Goal: Task Accomplishment & Management: Use online tool/utility

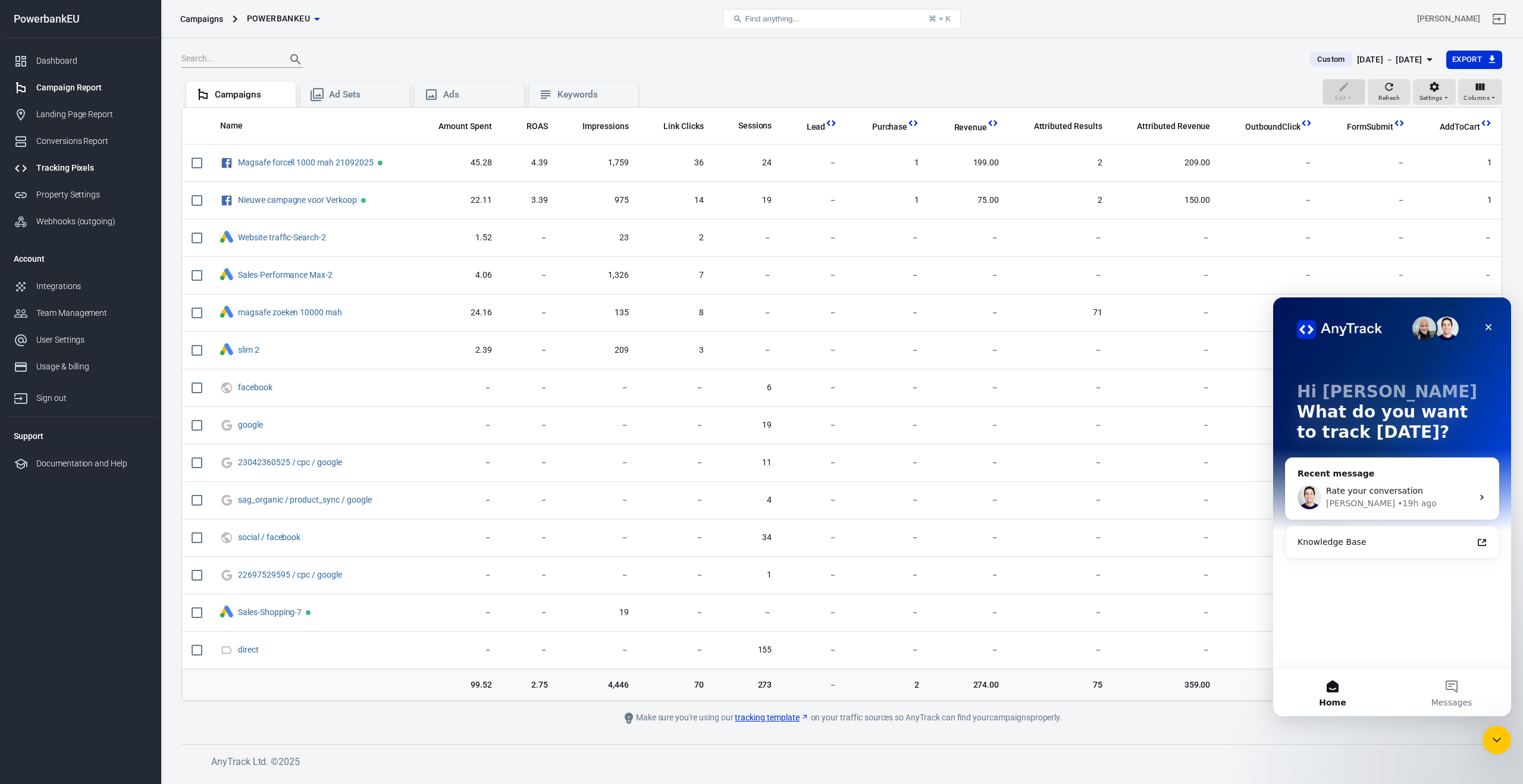
click at [84, 164] on div "Tracking Pixels" at bounding box center [92, 168] width 111 height 13
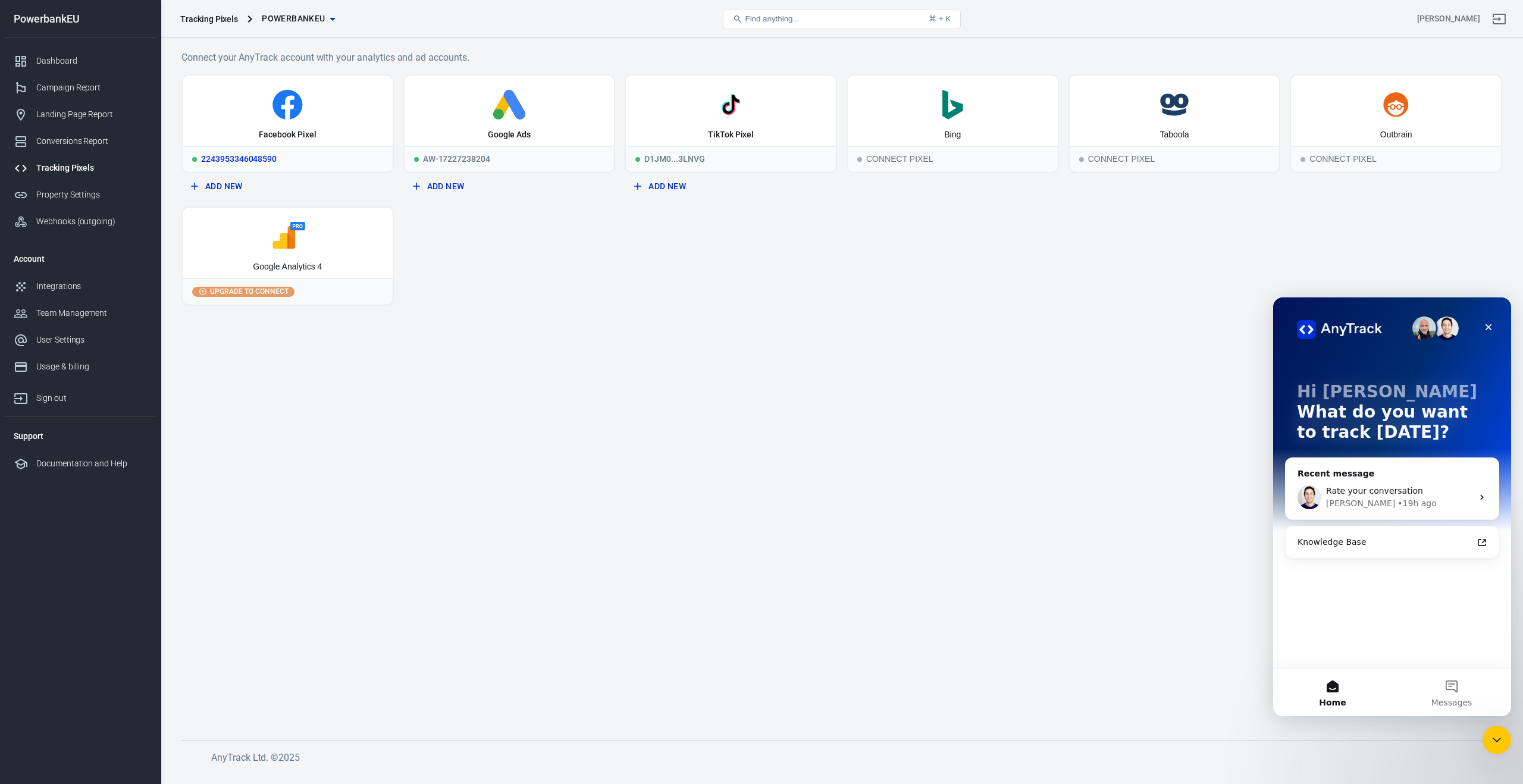
click at [269, 128] on div "Facebook Pixel" at bounding box center [287, 110] width 210 height 70
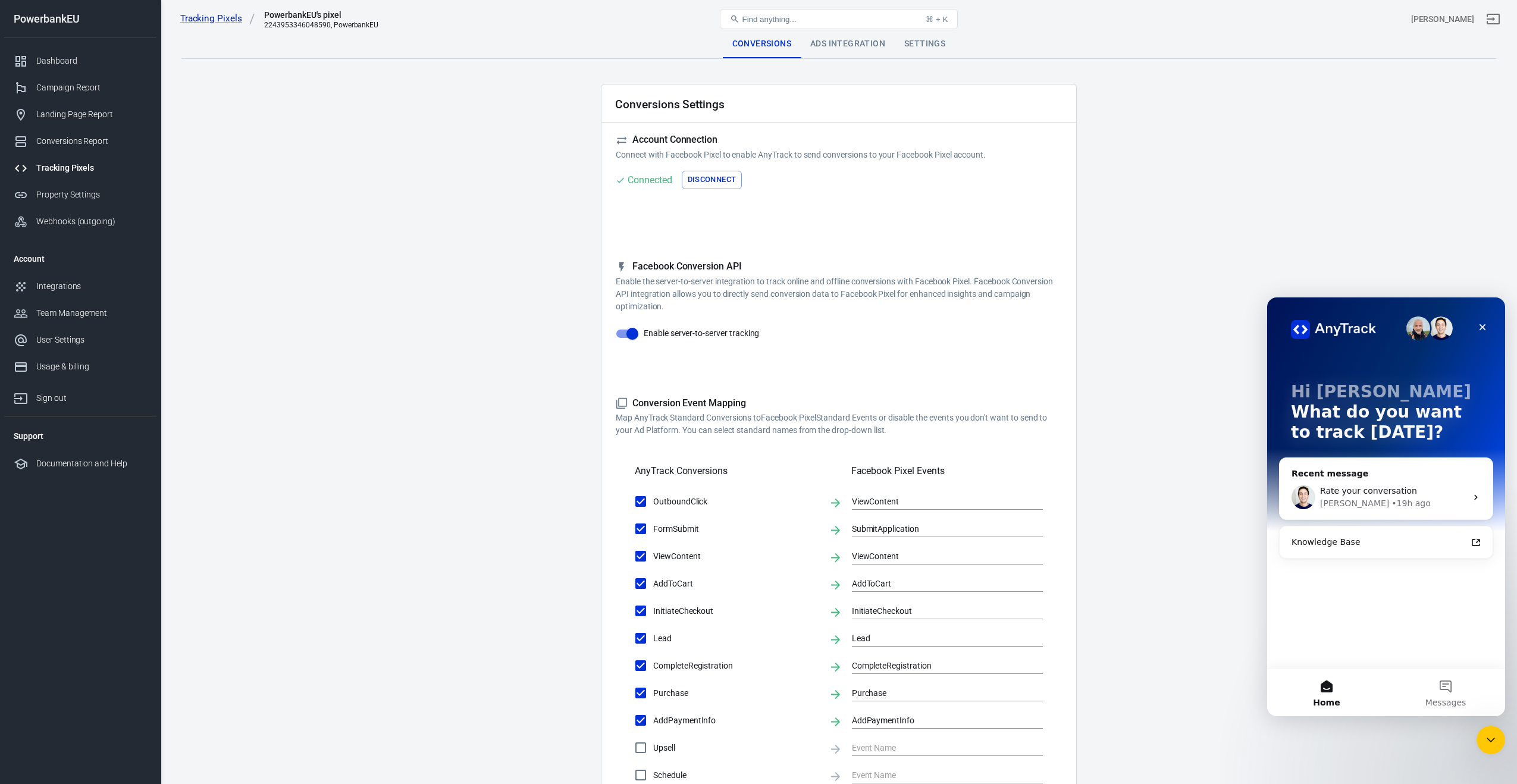
click at [843, 48] on div "Ads Integration" at bounding box center [847, 43] width 94 height 28
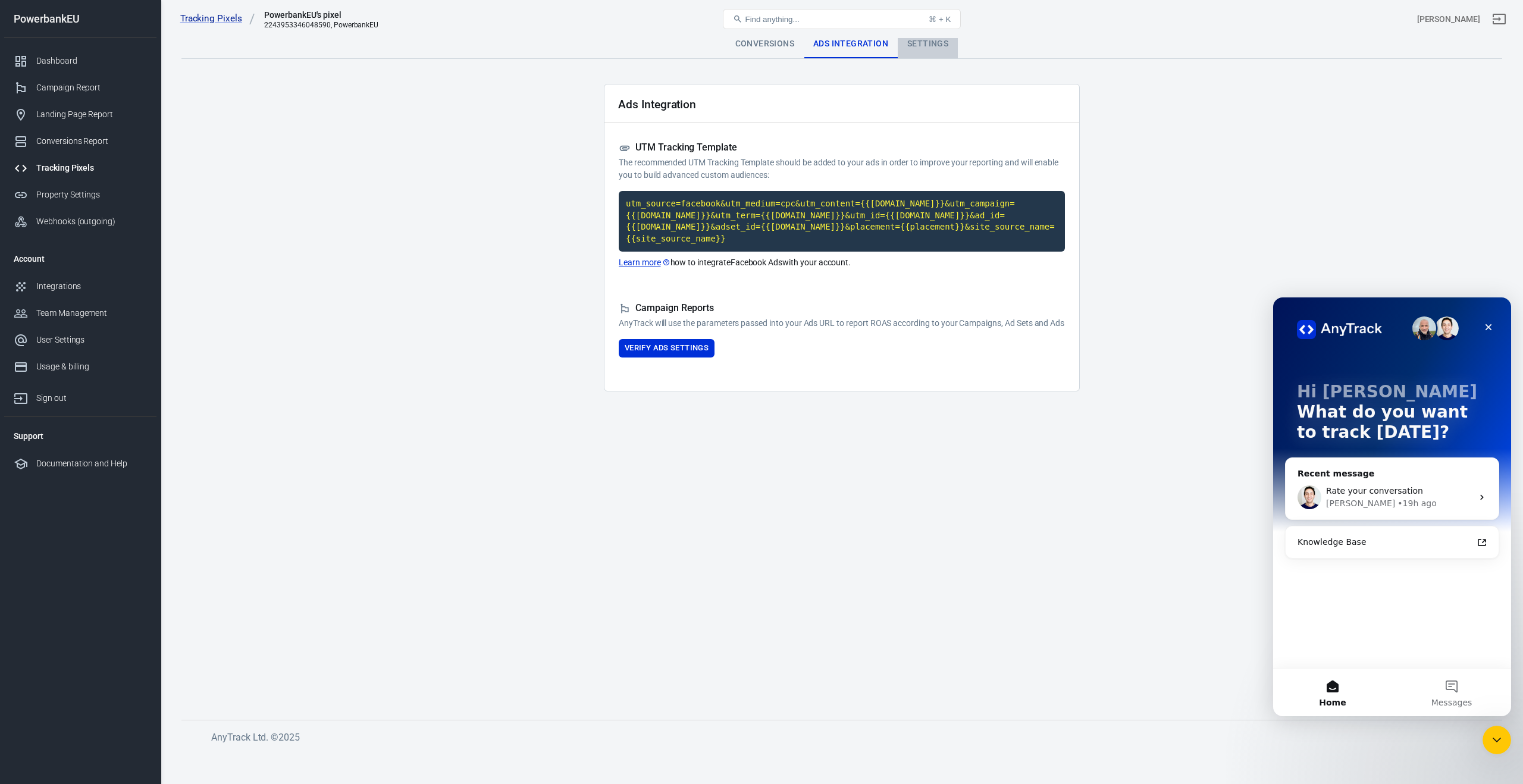
click at [933, 42] on div "Settings" at bounding box center [927, 43] width 60 height 28
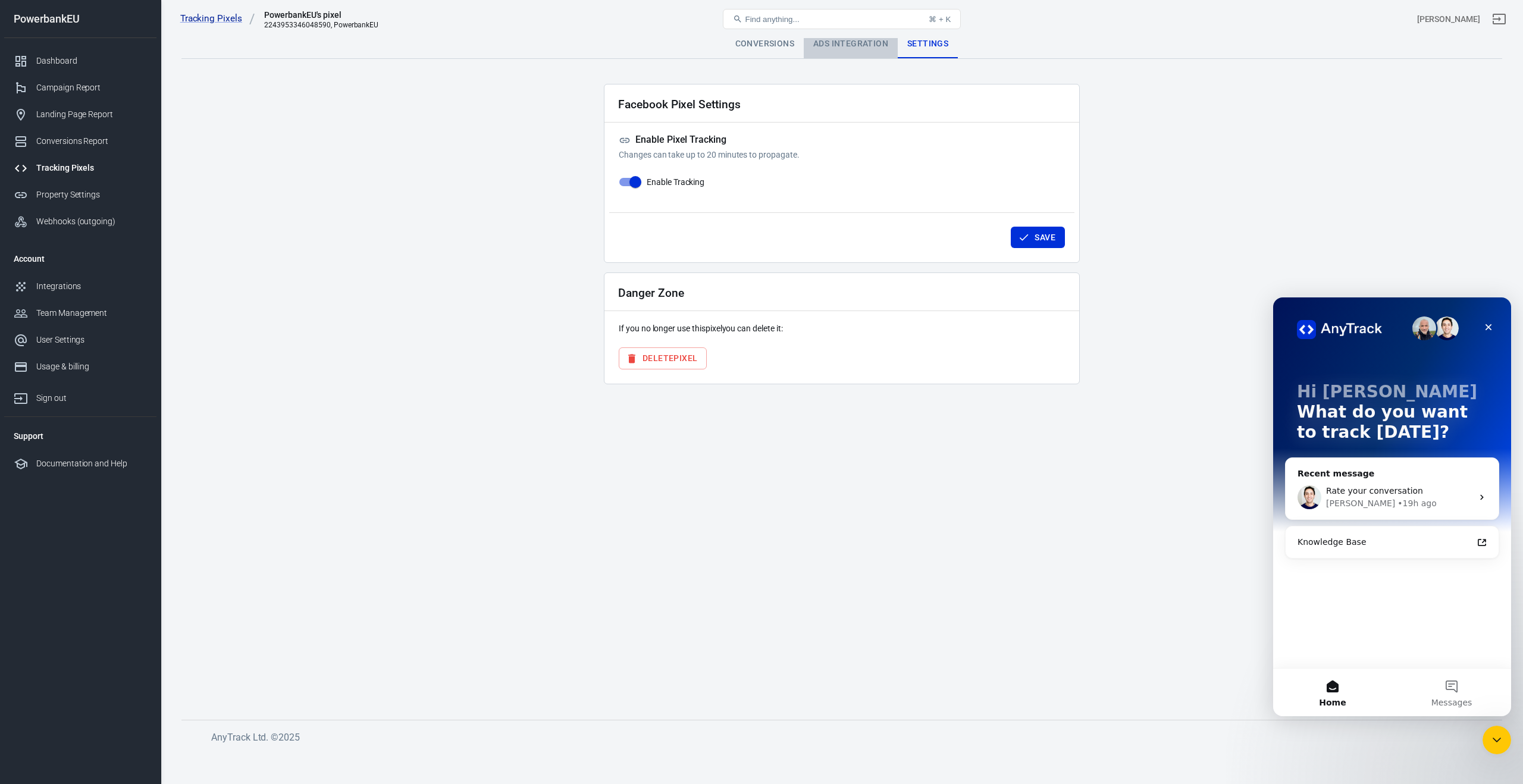
click at [818, 48] on div "Ads Integration" at bounding box center [850, 43] width 94 height 28
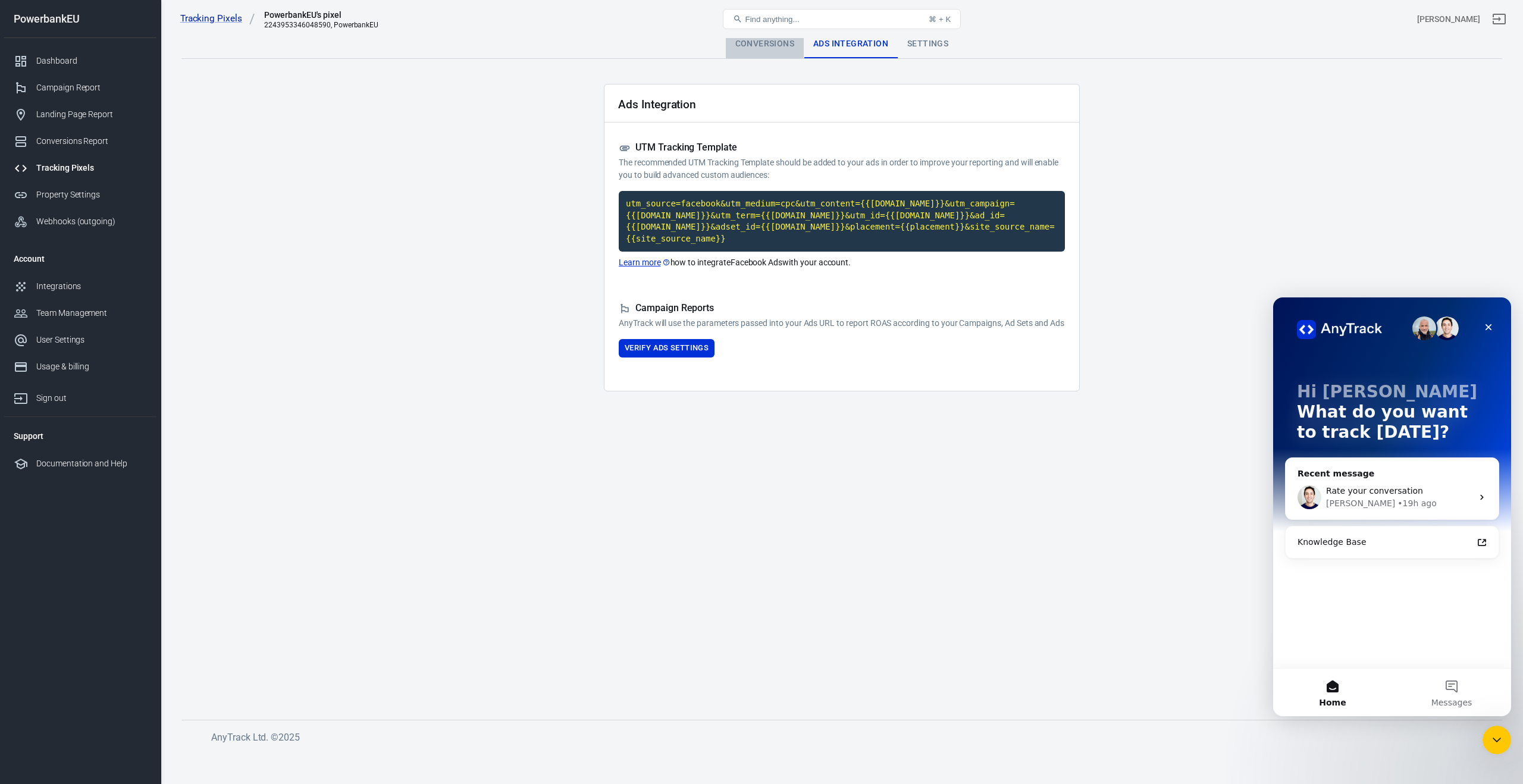
click at [776, 48] on div "Conversions" at bounding box center [765, 43] width 78 height 28
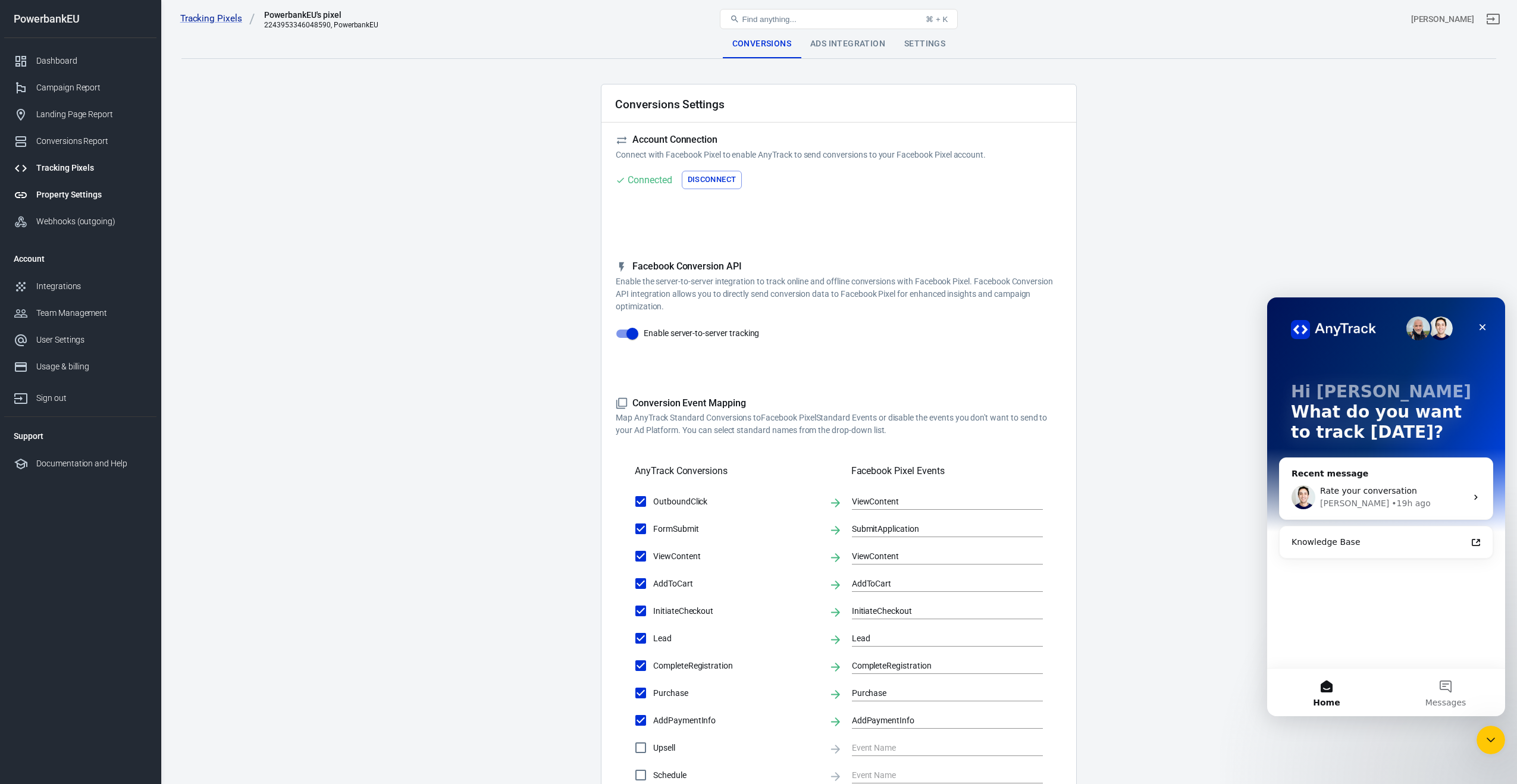
click at [82, 192] on div "Property Settings" at bounding box center [92, 195] width 111 height 13
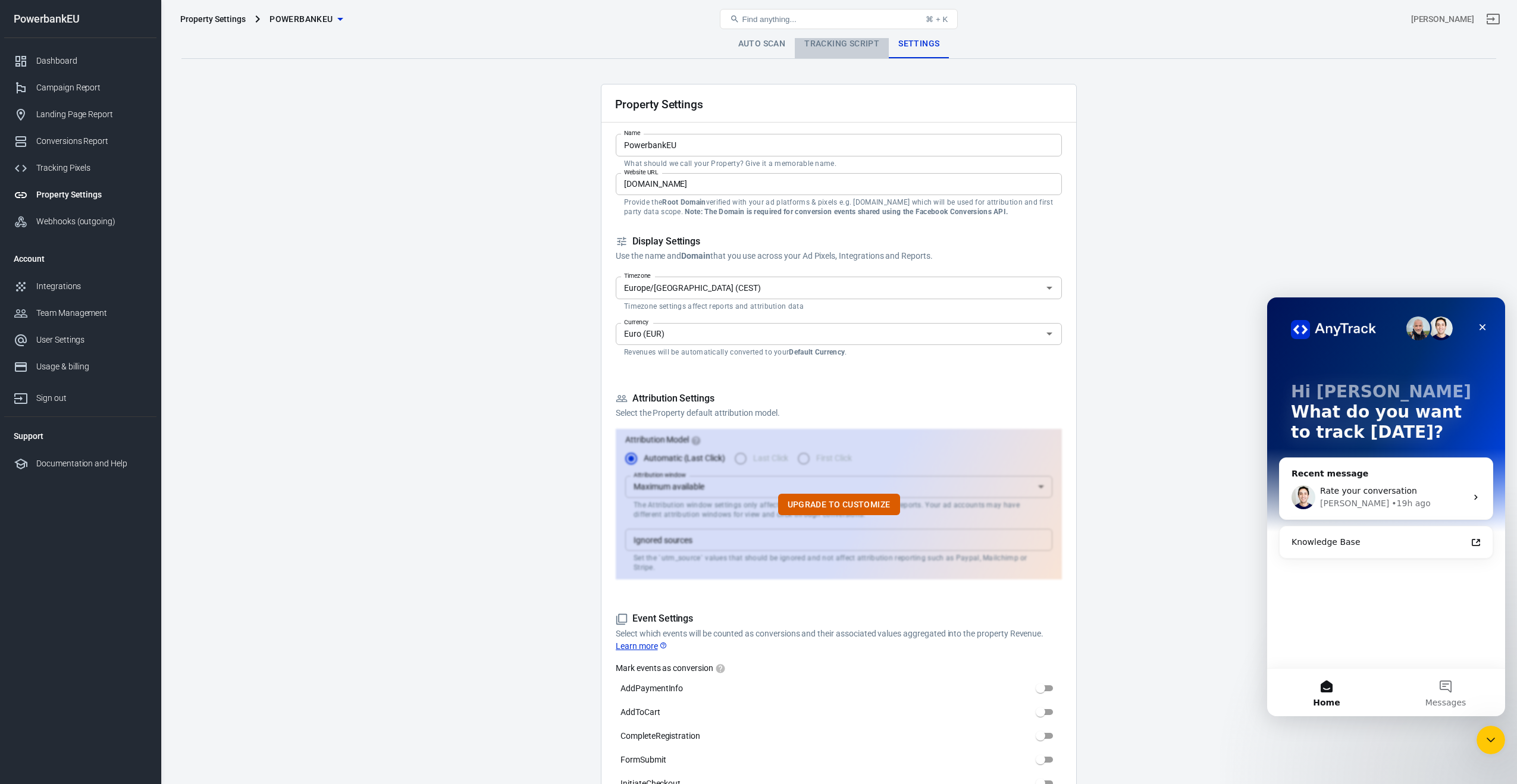
click at [844, 49] on link "Tracking Script" at bounding box center [841, 43] width 94 height 28
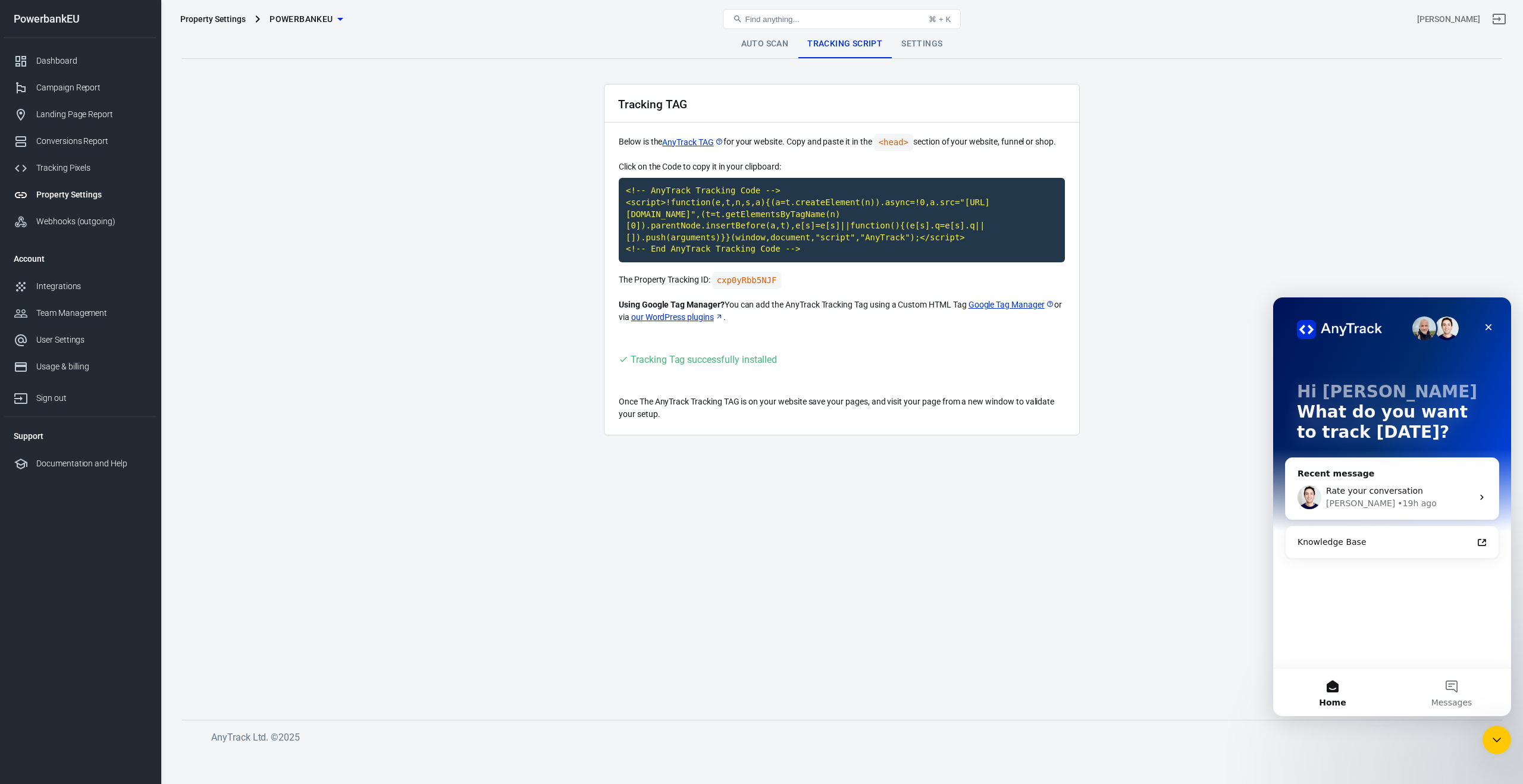
click at [773, 51] on link "Auto Scan" at bounding box center [765, 43] width 67 height 28
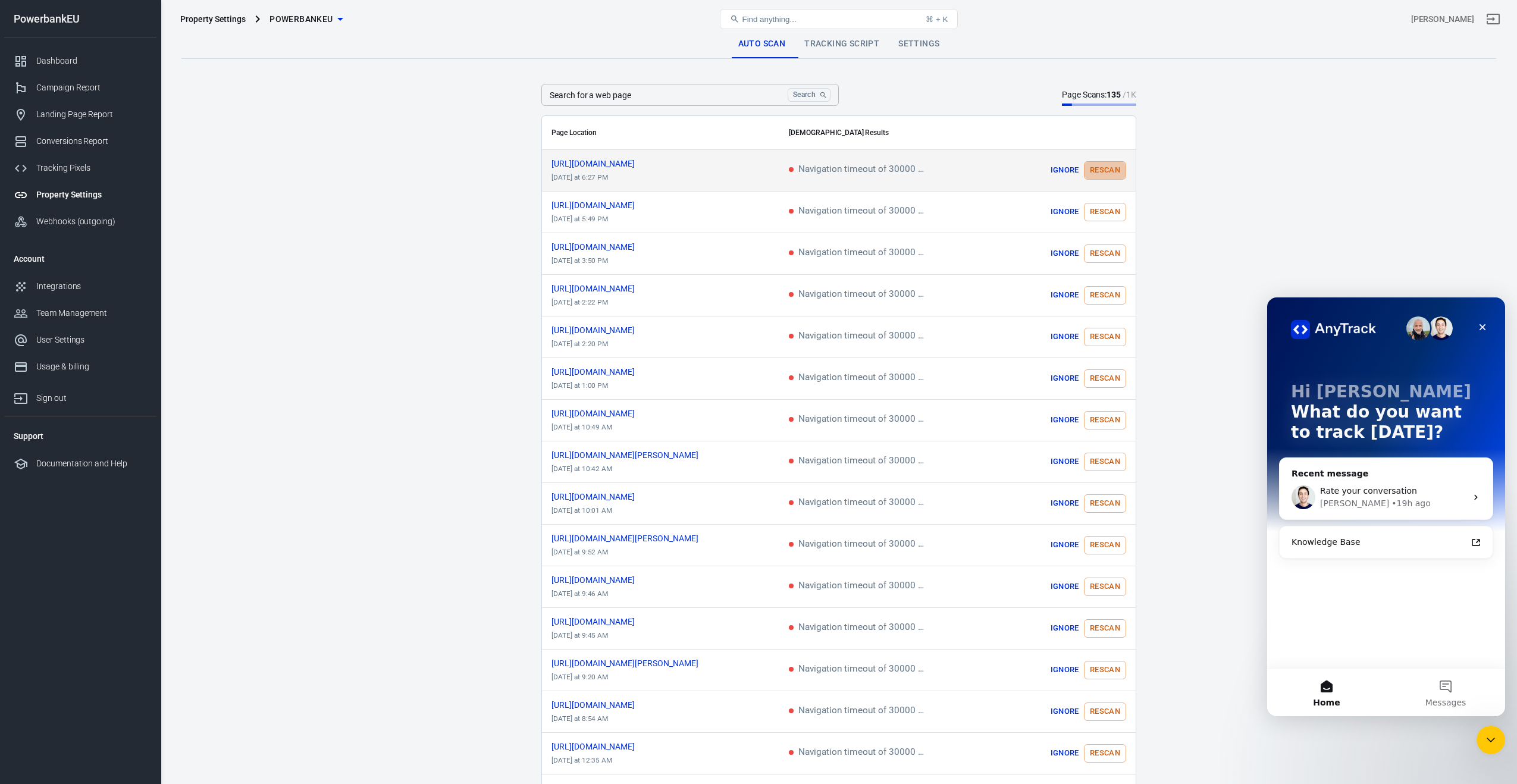
click at [1108, 174] on button "Rescan" at bounding box center [1105, 170] width 42 height 18
click at [1109, 212] on button "Rescan" at bounding box center [1105, 212] width 42 height 18
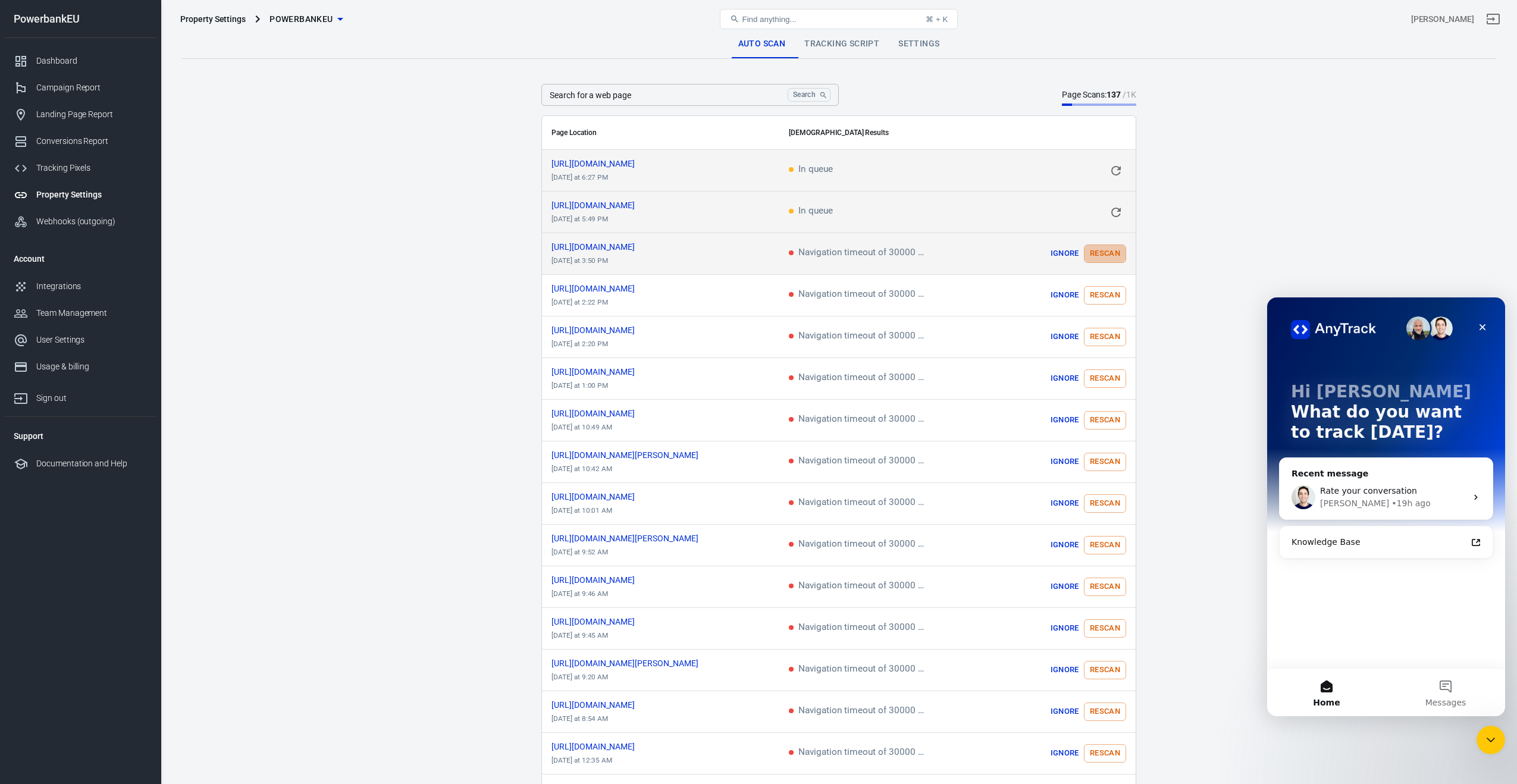
drag, startPoint x: 1107, startPoint y: 260, endPoint x: 1104, endPoint y: 287, distance: 27.2
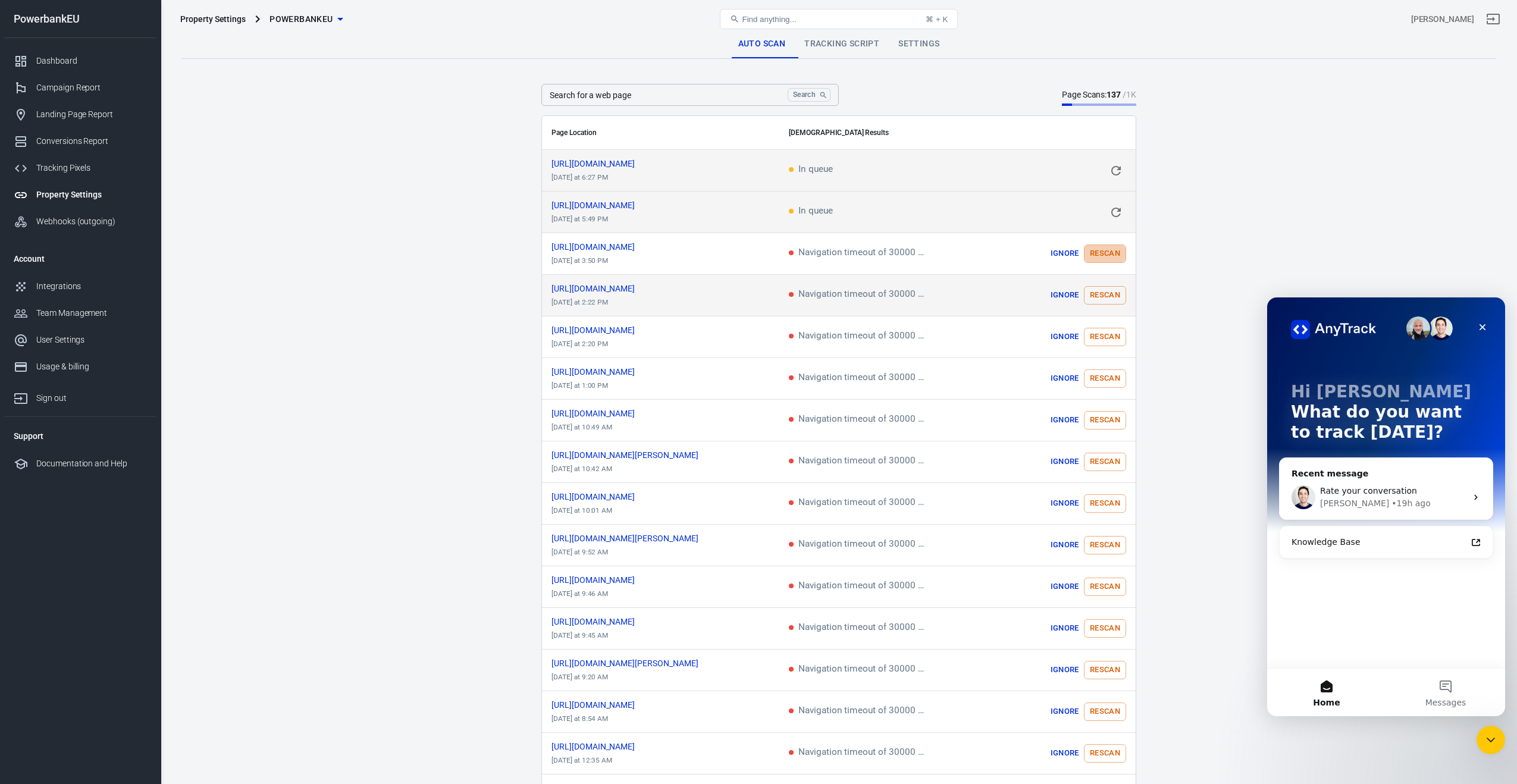
click at [1107, 260] on button "Rescan" at bounding box center [1105, 253] width 42 height 18
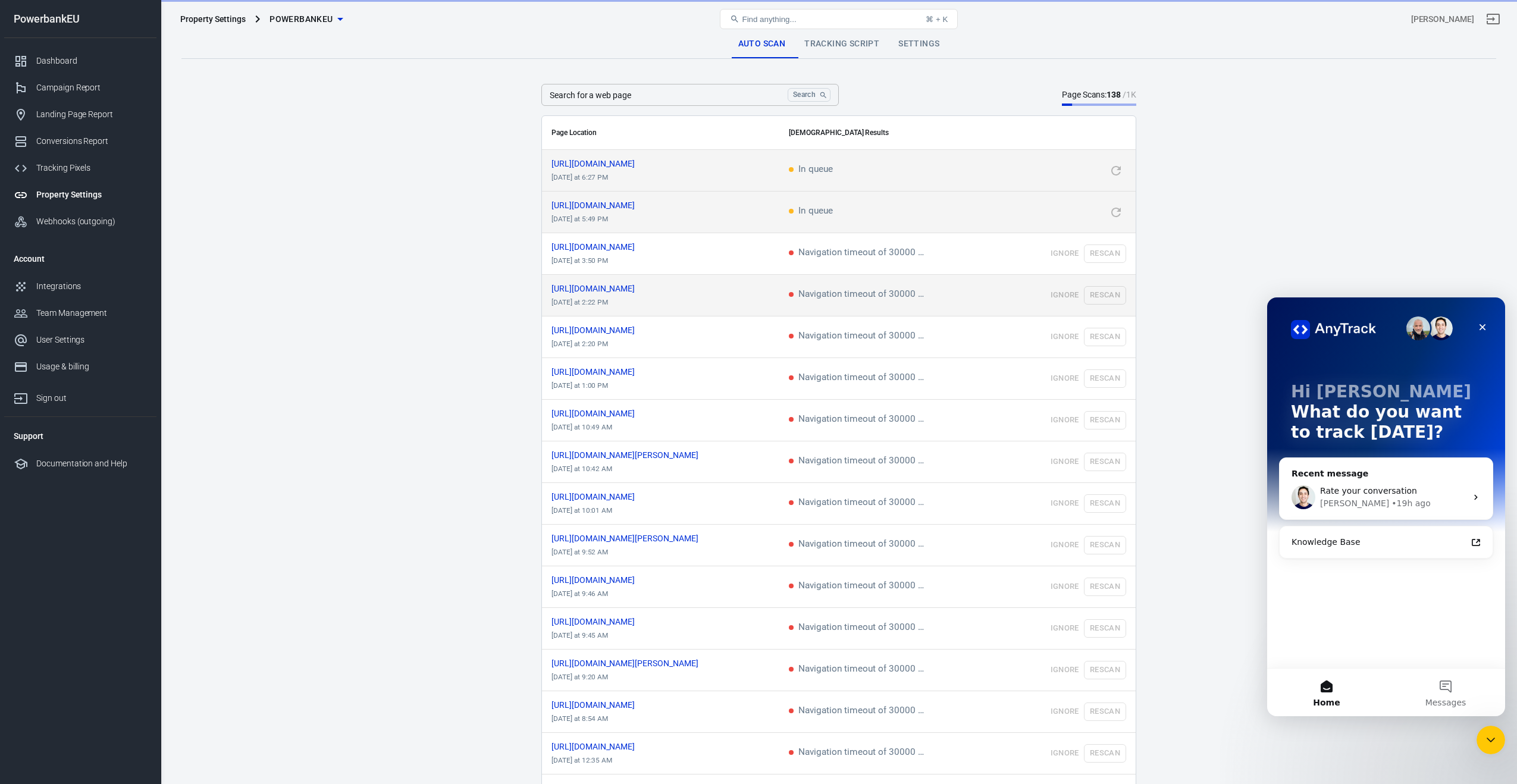
click at [1104, 294] on td "Ignore Rescan" at bounding box center [1061, 296] width 149 height 42
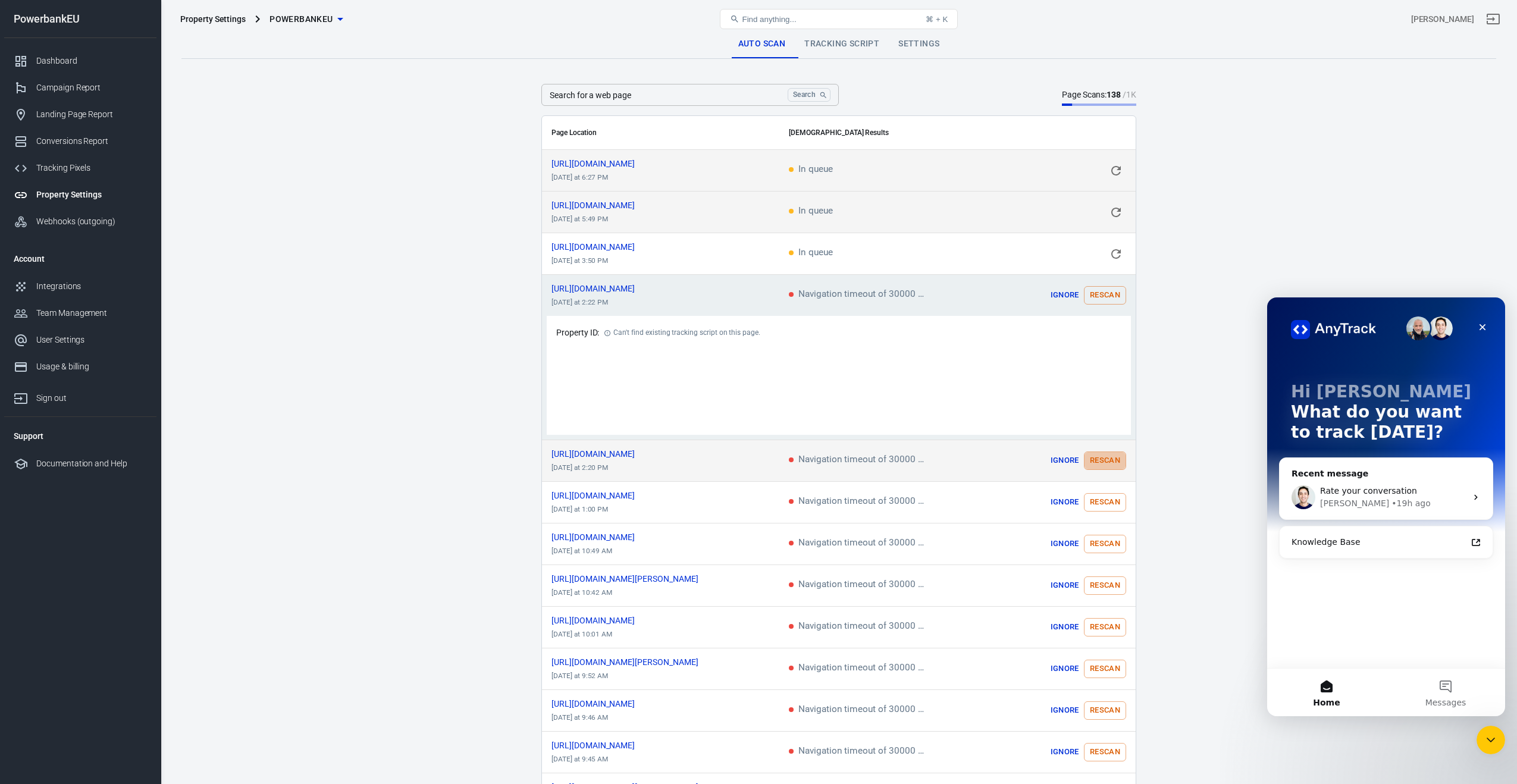
click at [1105, 456] on button "Rescan" at bounding box center [1105, 460] width 42 height 18
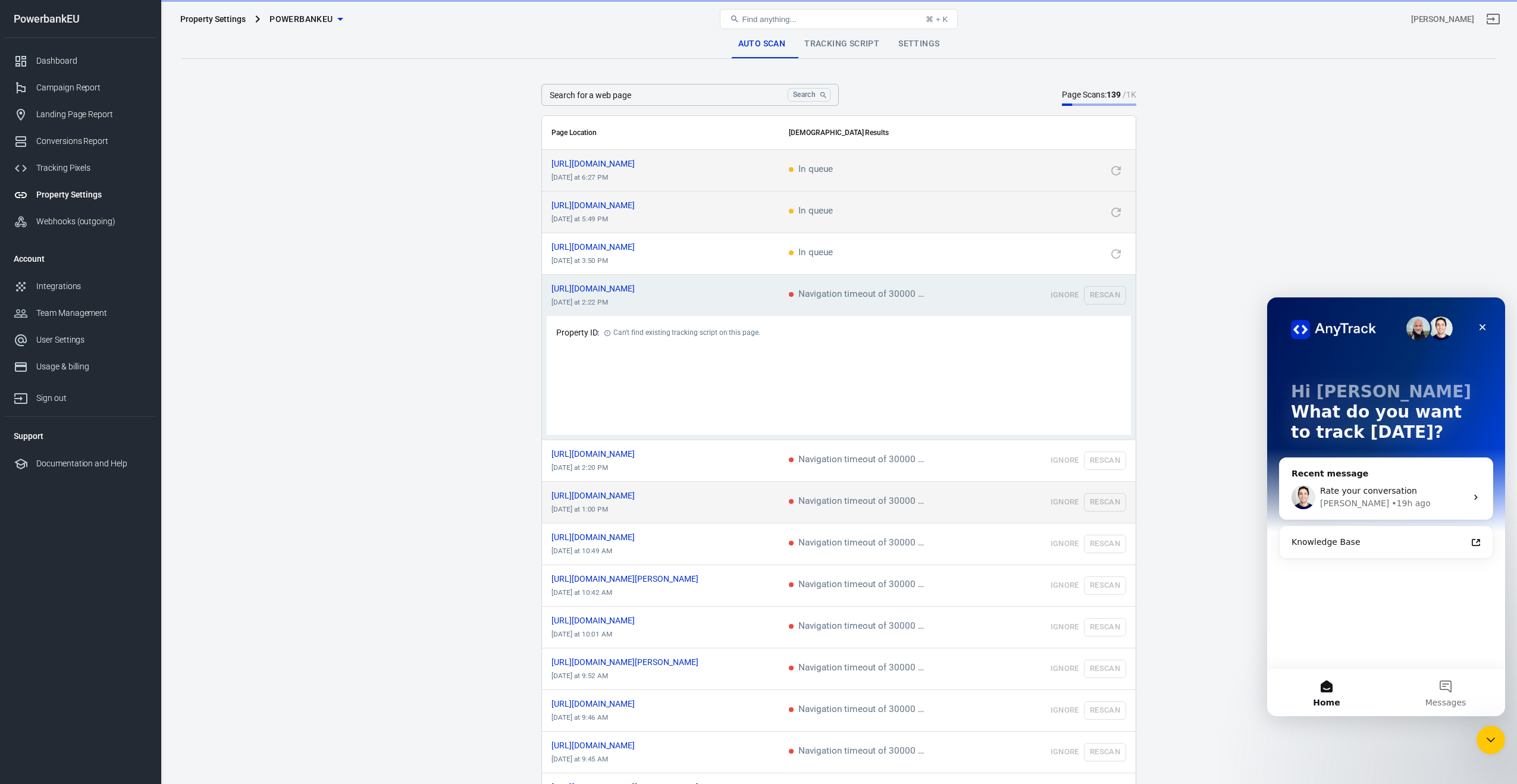
click at [1099, 501] on td "Ignore Rescan" at bounding box center [1061, 503] width 149 height 42
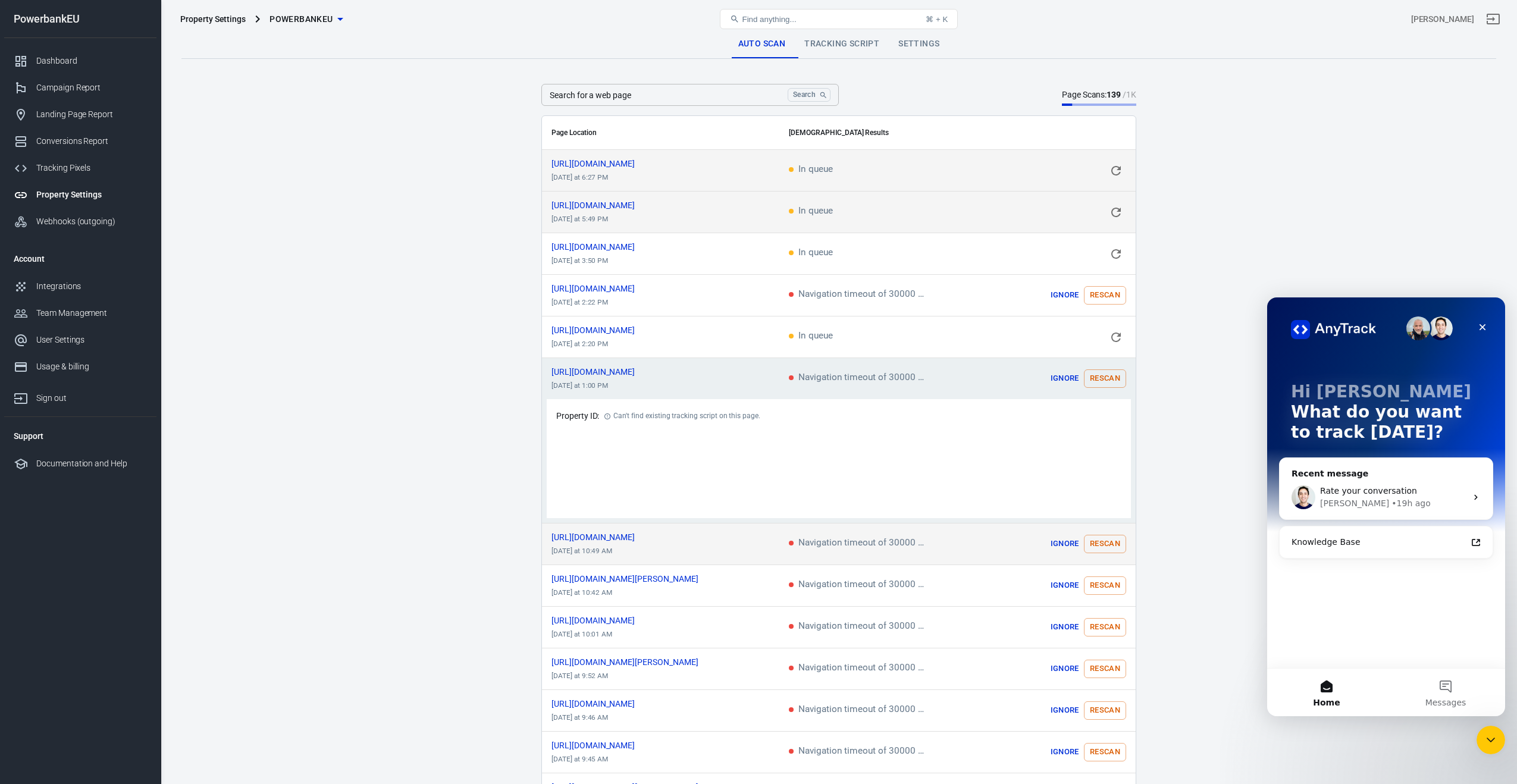
click at [1103, 551] on button "Rescan" at bounding box center [1105, 544] width 42 height 18
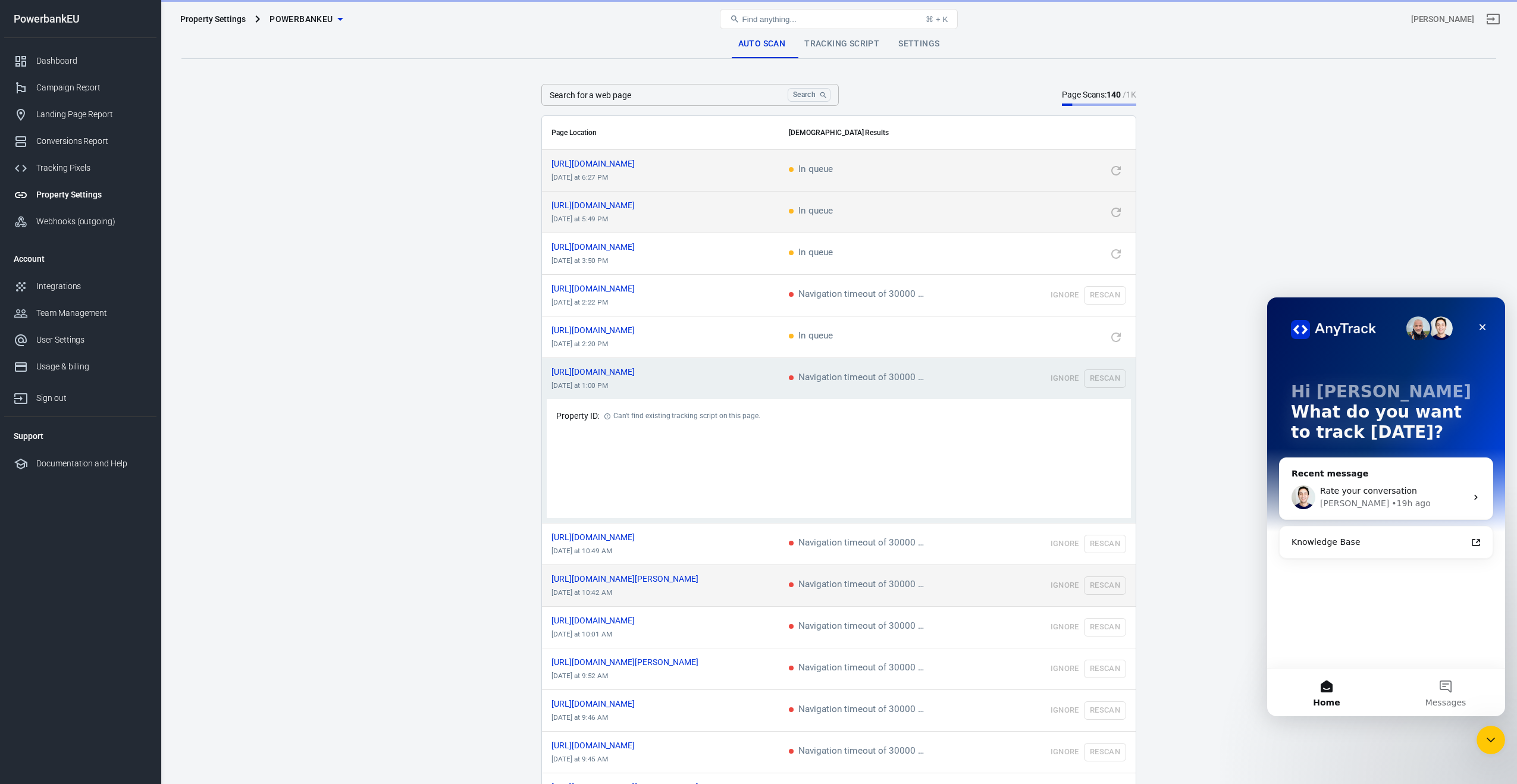
click at [1099, 586] on td "Ignore Rescan" at bounding box center [1061, 586] width 149 height 42
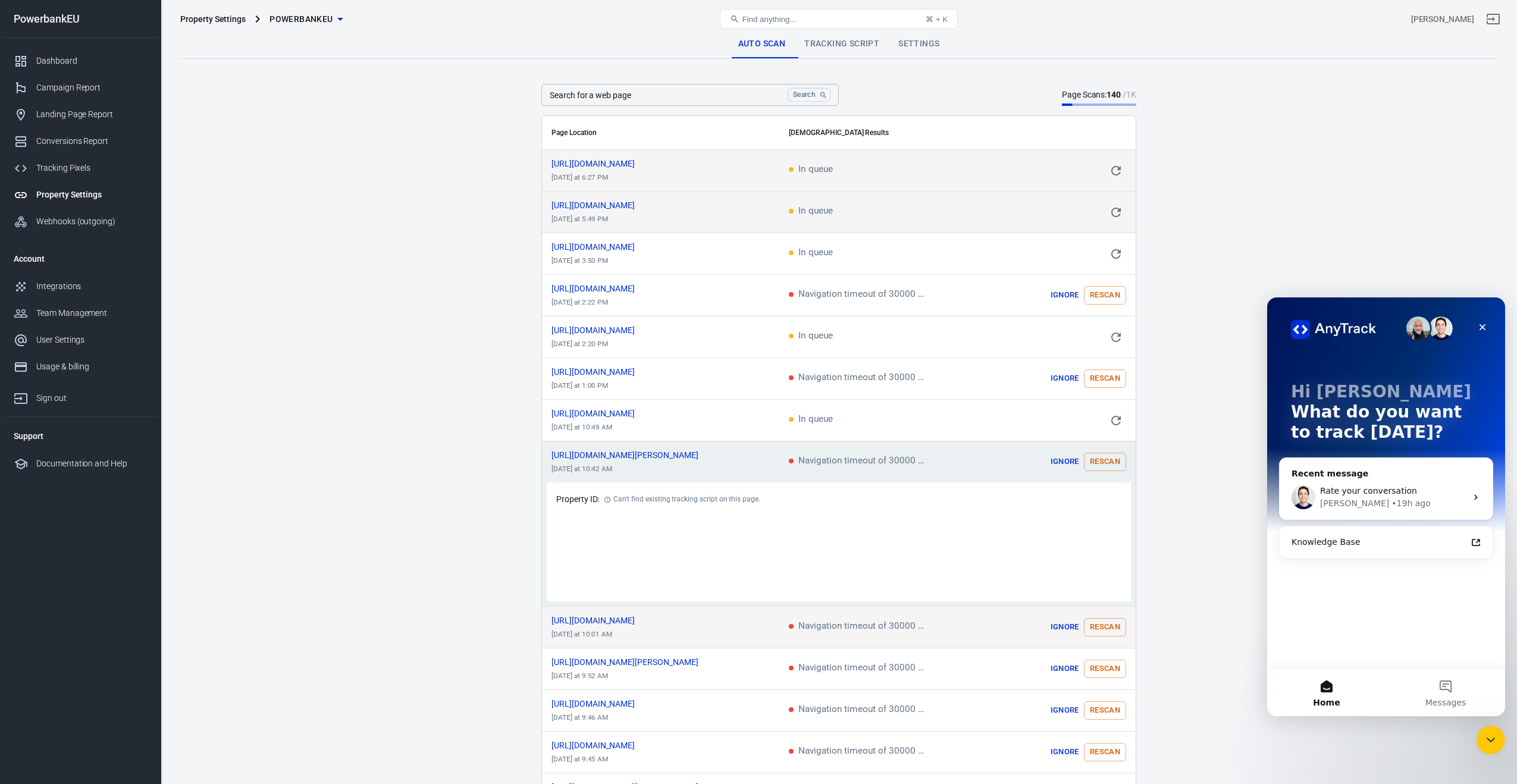
drag, startPoint x: 1100, startPoint y: 626, endPoint x: 1102, endPoint y: 637, distance: 11.2
click at [1100, 626] on button "Rescan" at bounding box center [1105, 627] width 42 height 18
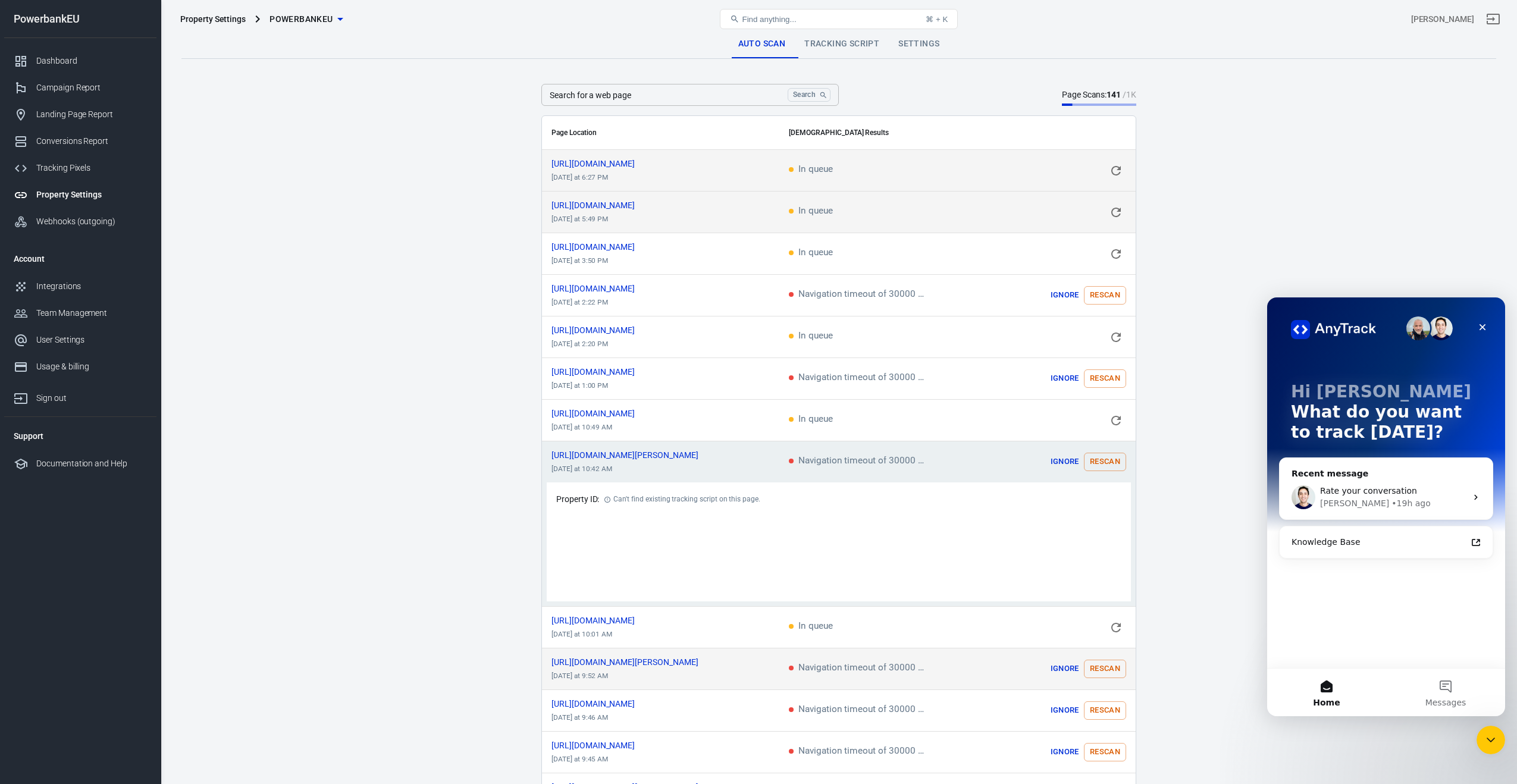
click at [1103, 663] on button "Rescan" at bounding box center [1105, 669] width 42 height 18
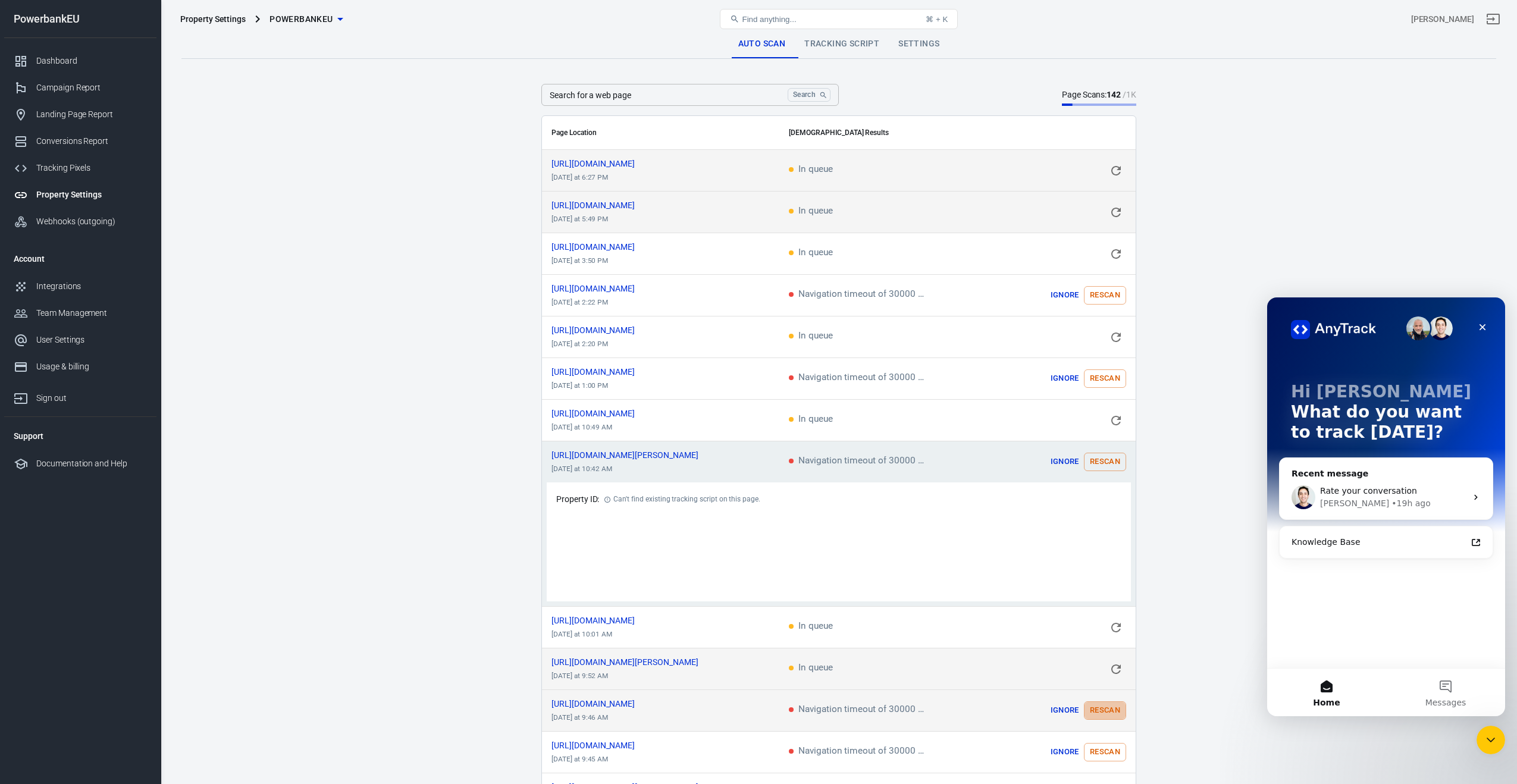
click at [1107, 705] on button "Rescan" at bounding box center [1105, 710] width 42 height 18
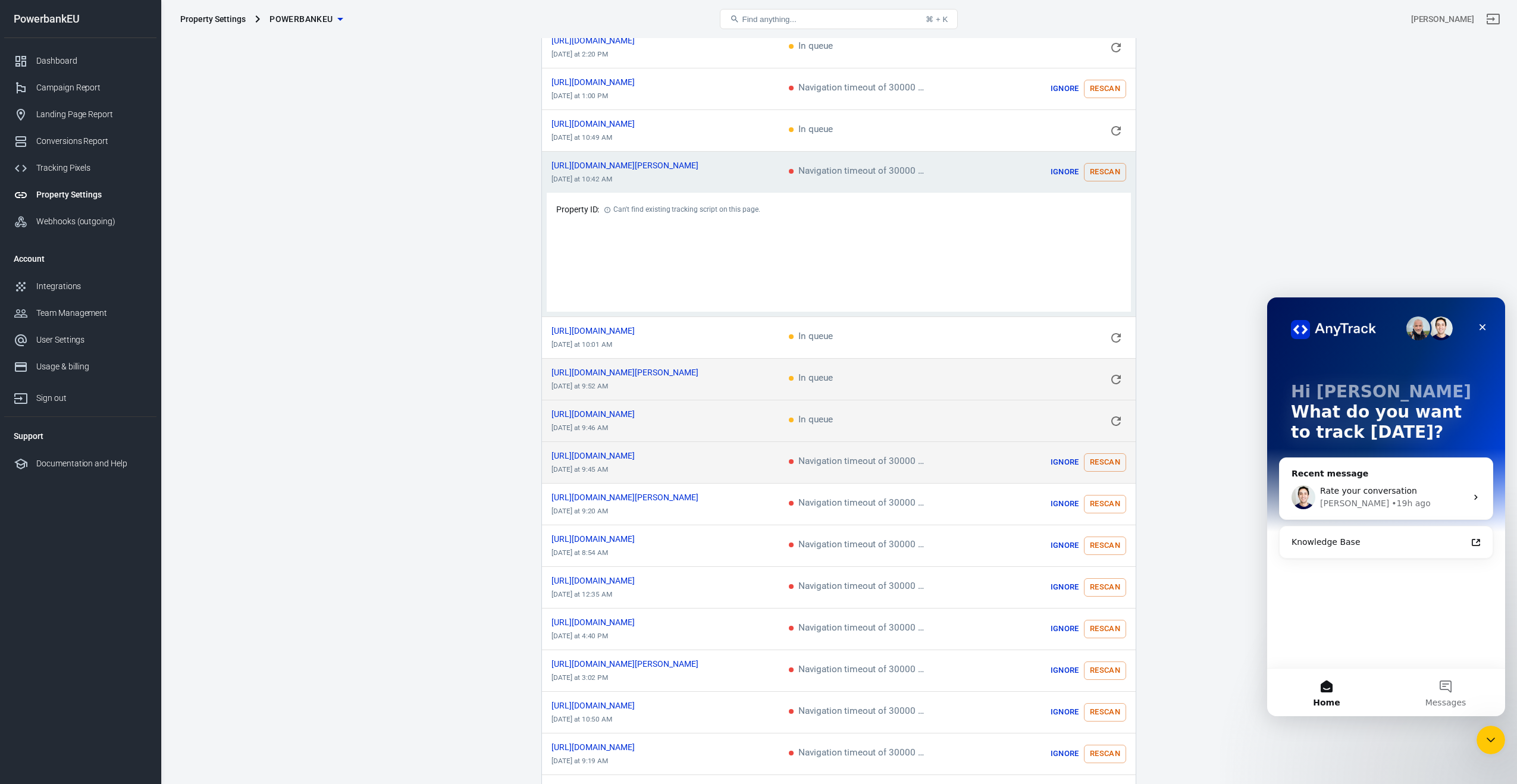
scroll to position [291, 0]
click at [1106, 461] on button "Rescan" at bounding box center [1105, 461] width 42 height 18
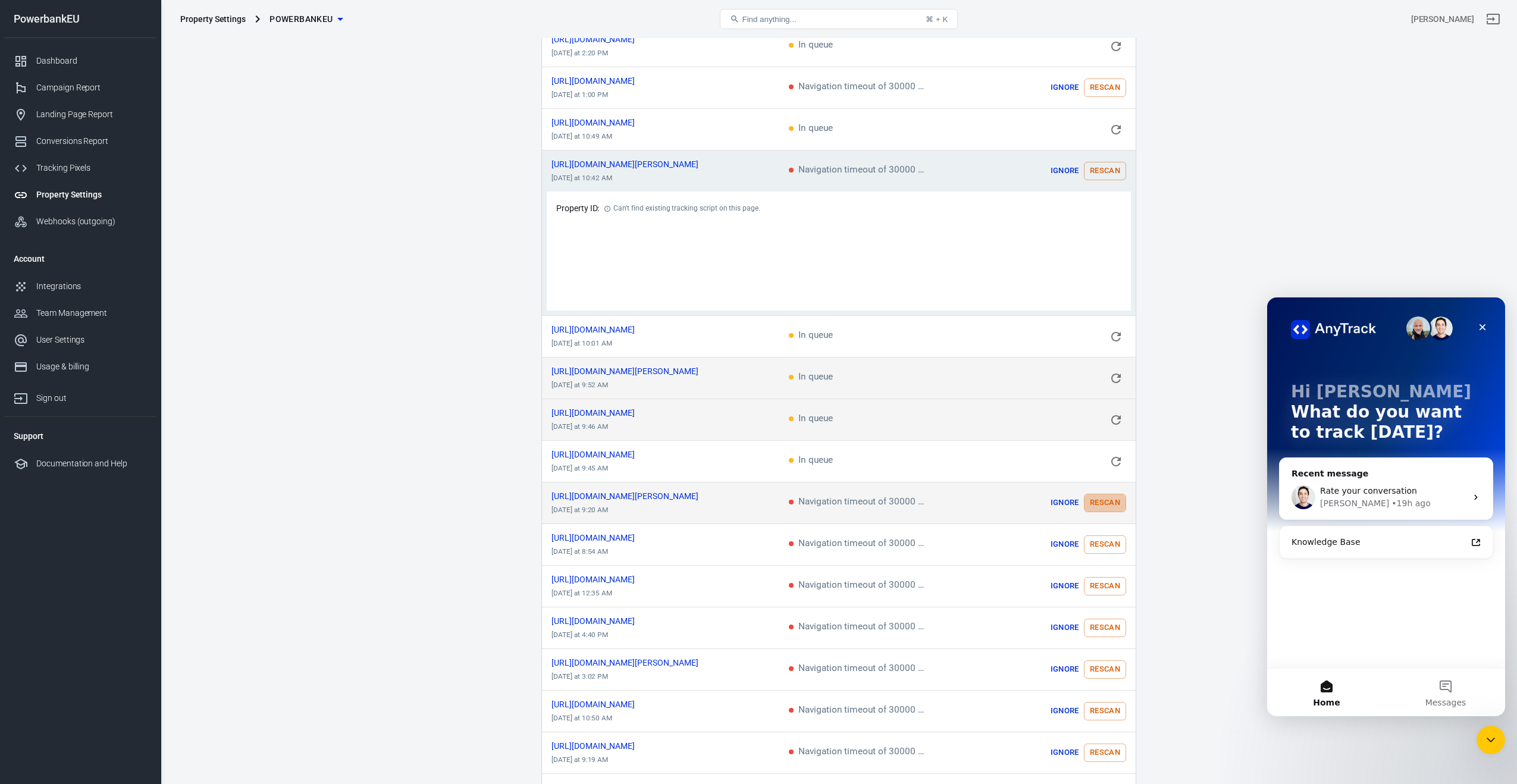
click at [1104, 499] on button "Rescan" at bounding box center [1105, 502] width 42 height 18
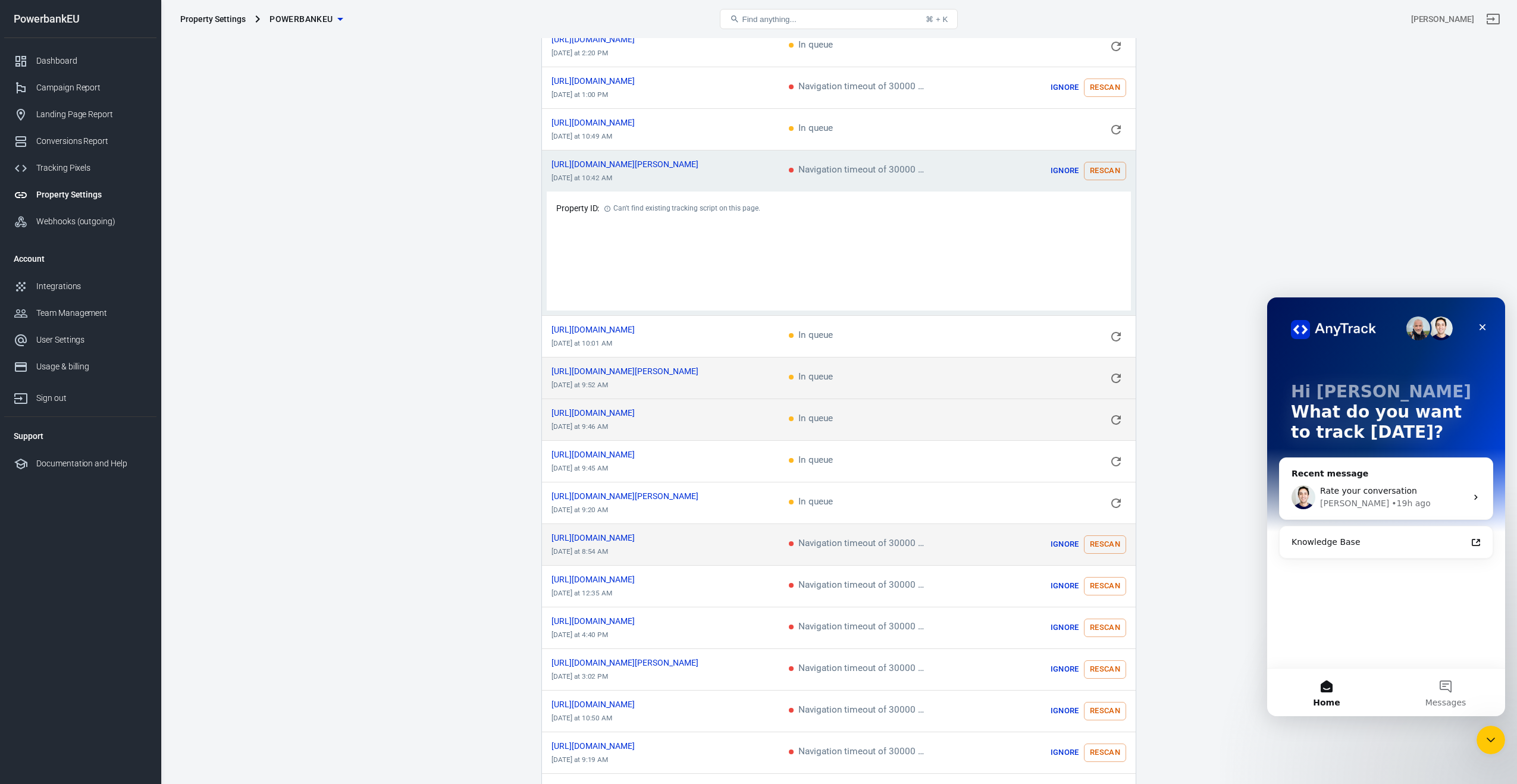
click at [1102, 549] on td "Ignore Rescan" at bounding box center [1061, 545] width 149 height 42
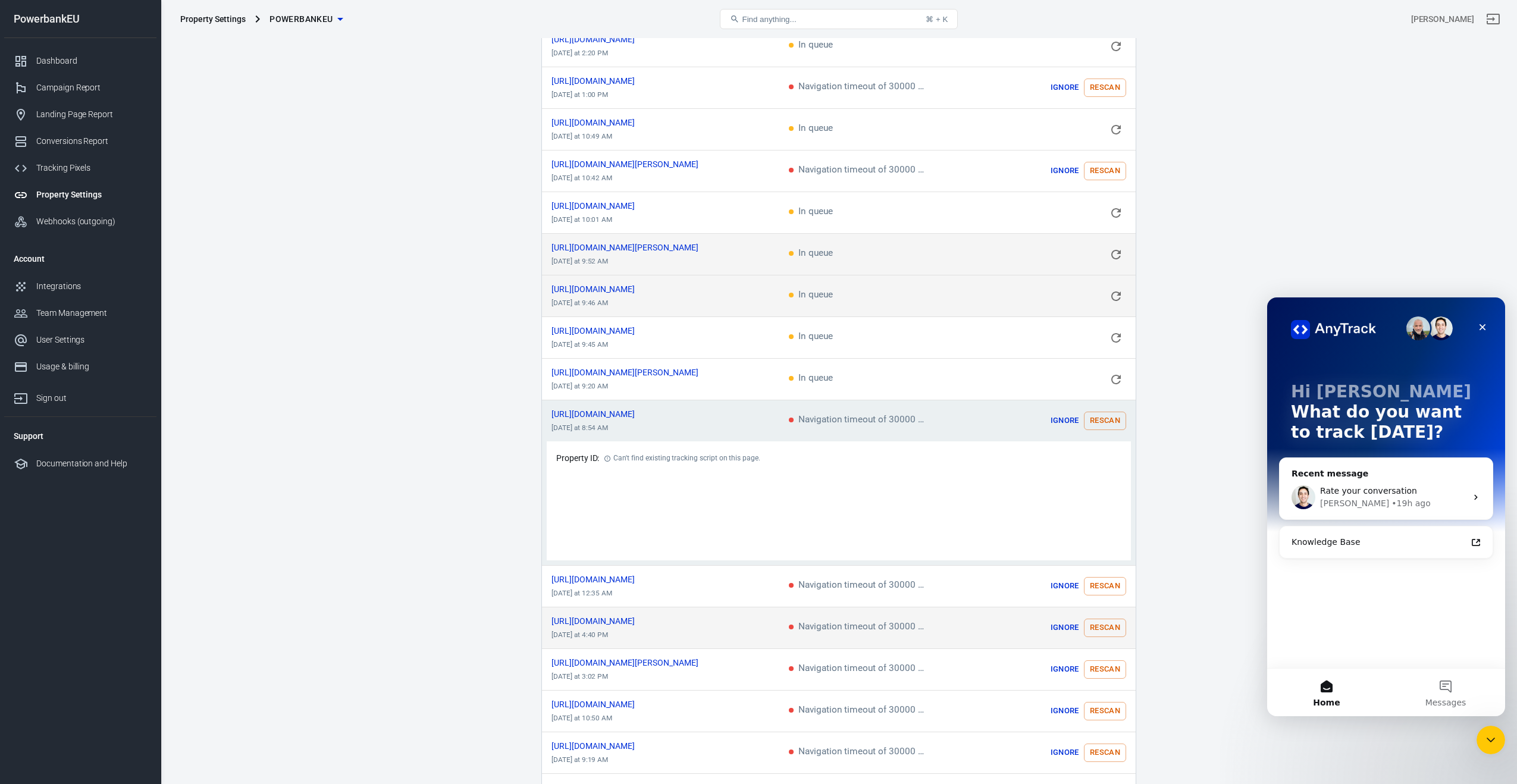
drag, startPoint x: 1104, startPoint y: 579, endPoint x: 1101, endPoint y: 605, distance: 26.2
click at [1104, 579] on button "Rescan" at bounding box center [1105, 586] width 42 height 18
click at [1102, 621] on td "Ignore Rescan" at bounding box center [1061, 628] width 149 height 42
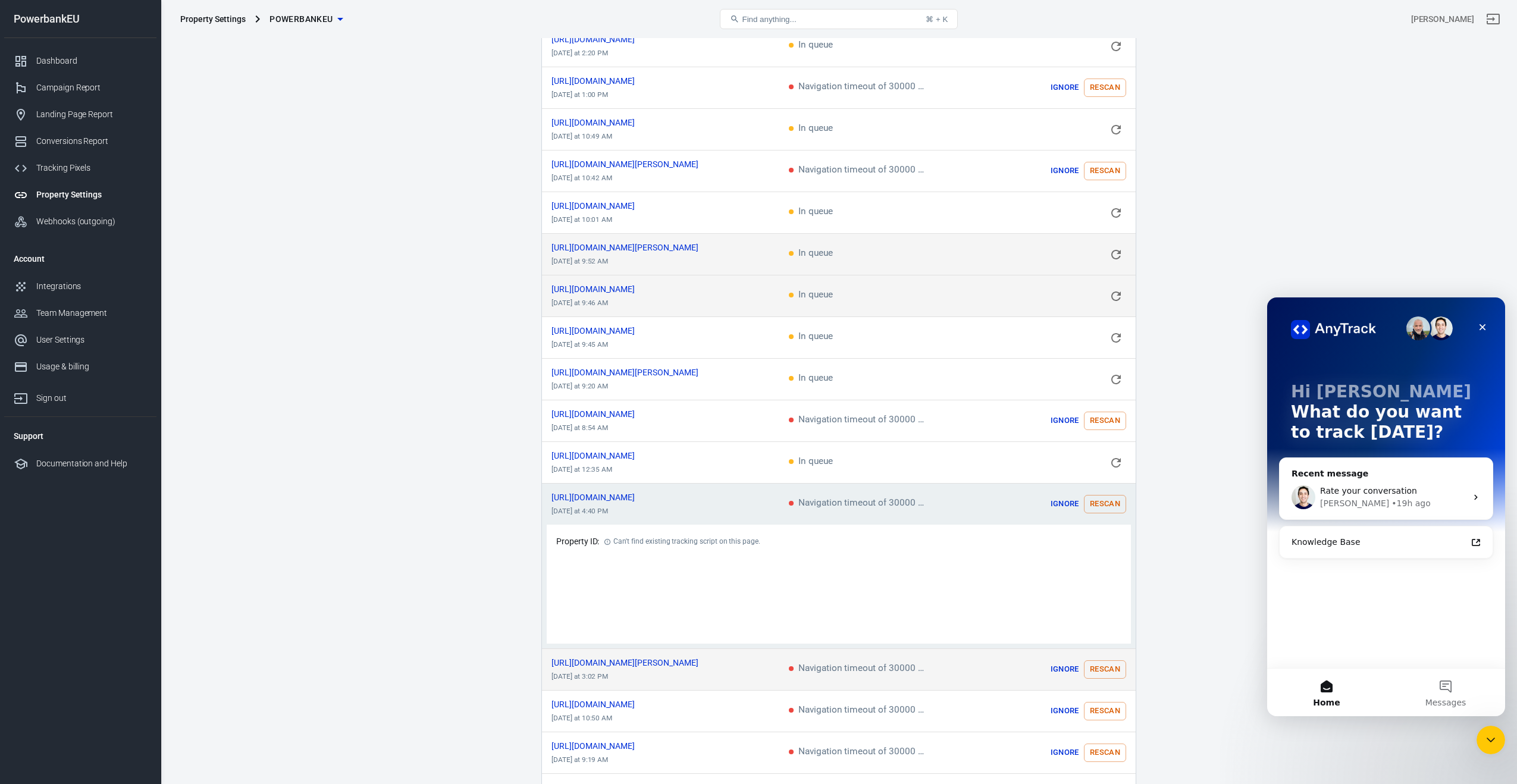
click at [1104, 667] on button "Rescan" at bounding box center [1105, 669] width 42 height 18
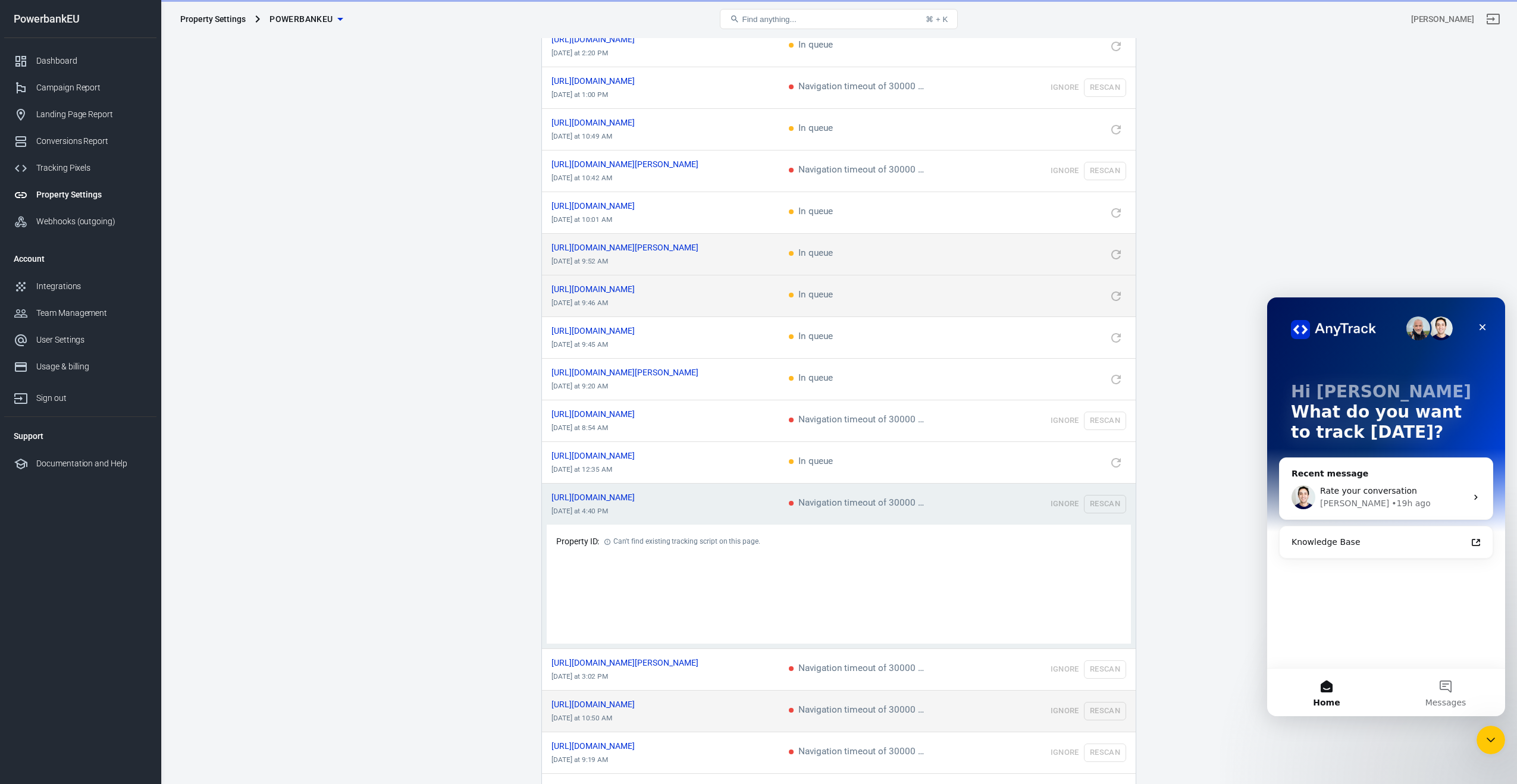
drag, startPoint x: 1100, startPoint y: 703, endPoint x: 1101, endPoint y: 741, distance: 38.0
click at [1100, 703] on td "Ignore Rescan" at bounding box center [1061, 712] width 149 height 42
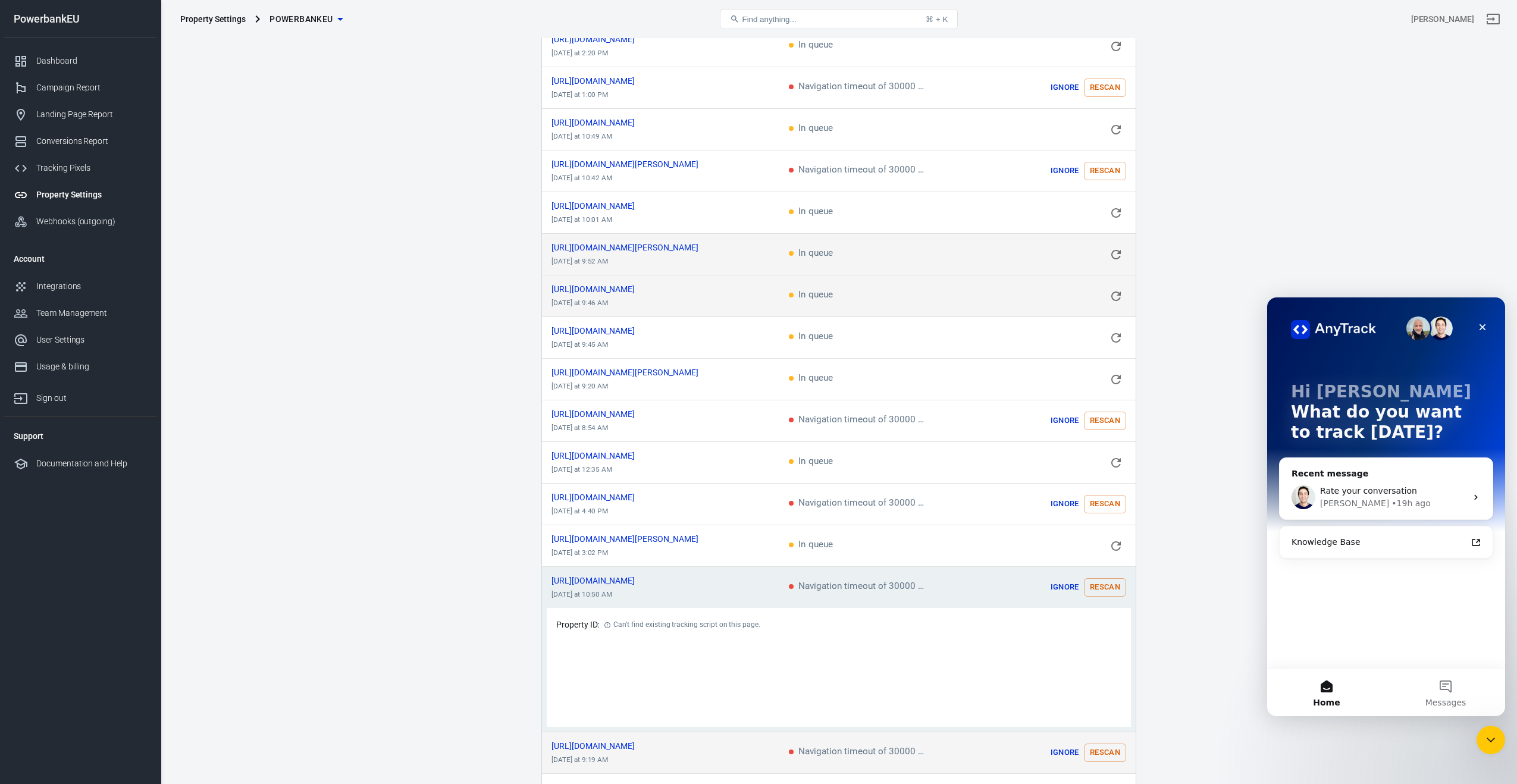
click at [1101, 749] on button "Rescan" at bounding box center [1105, 752] width 42 height 18
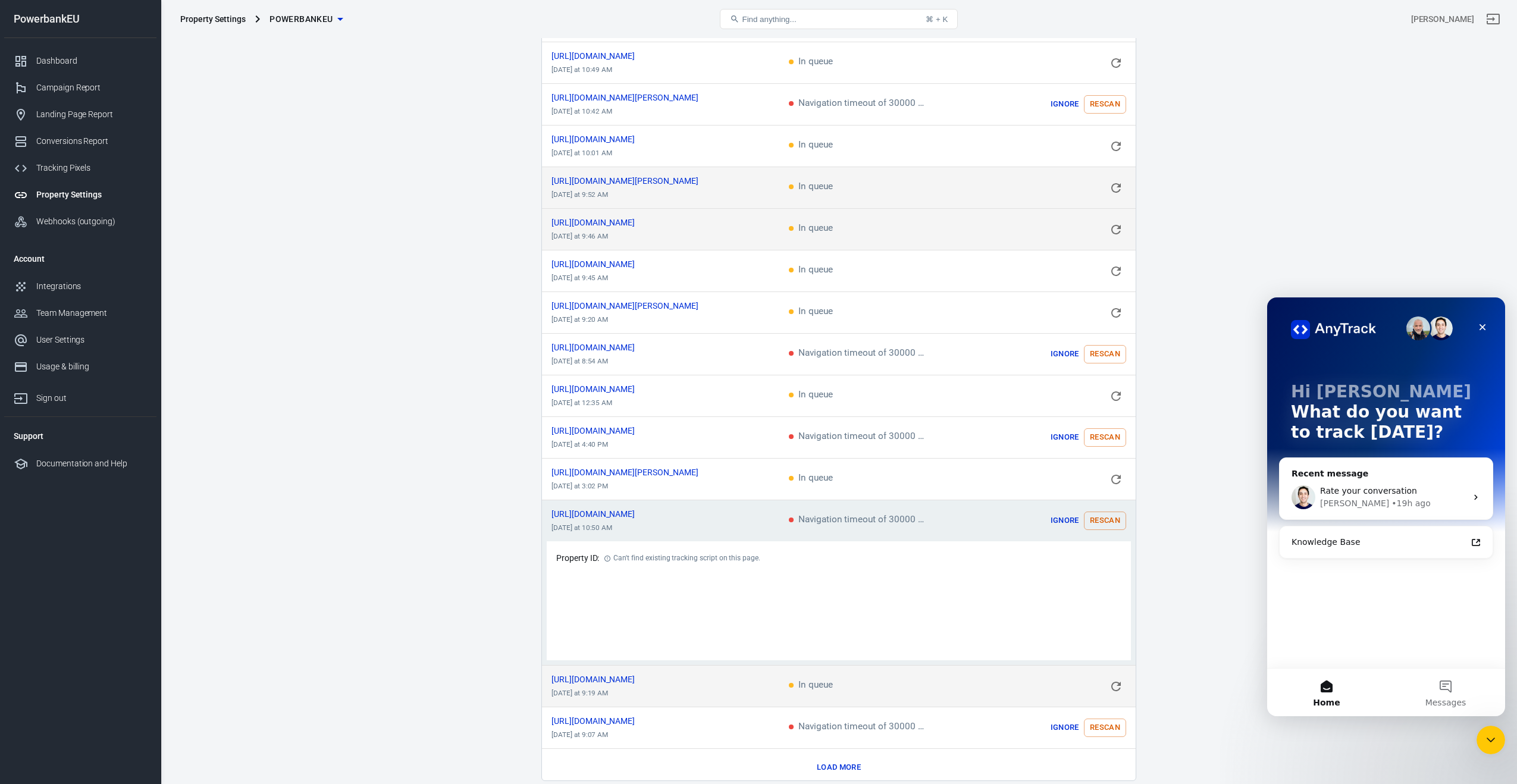
scroll to position [406, 0]
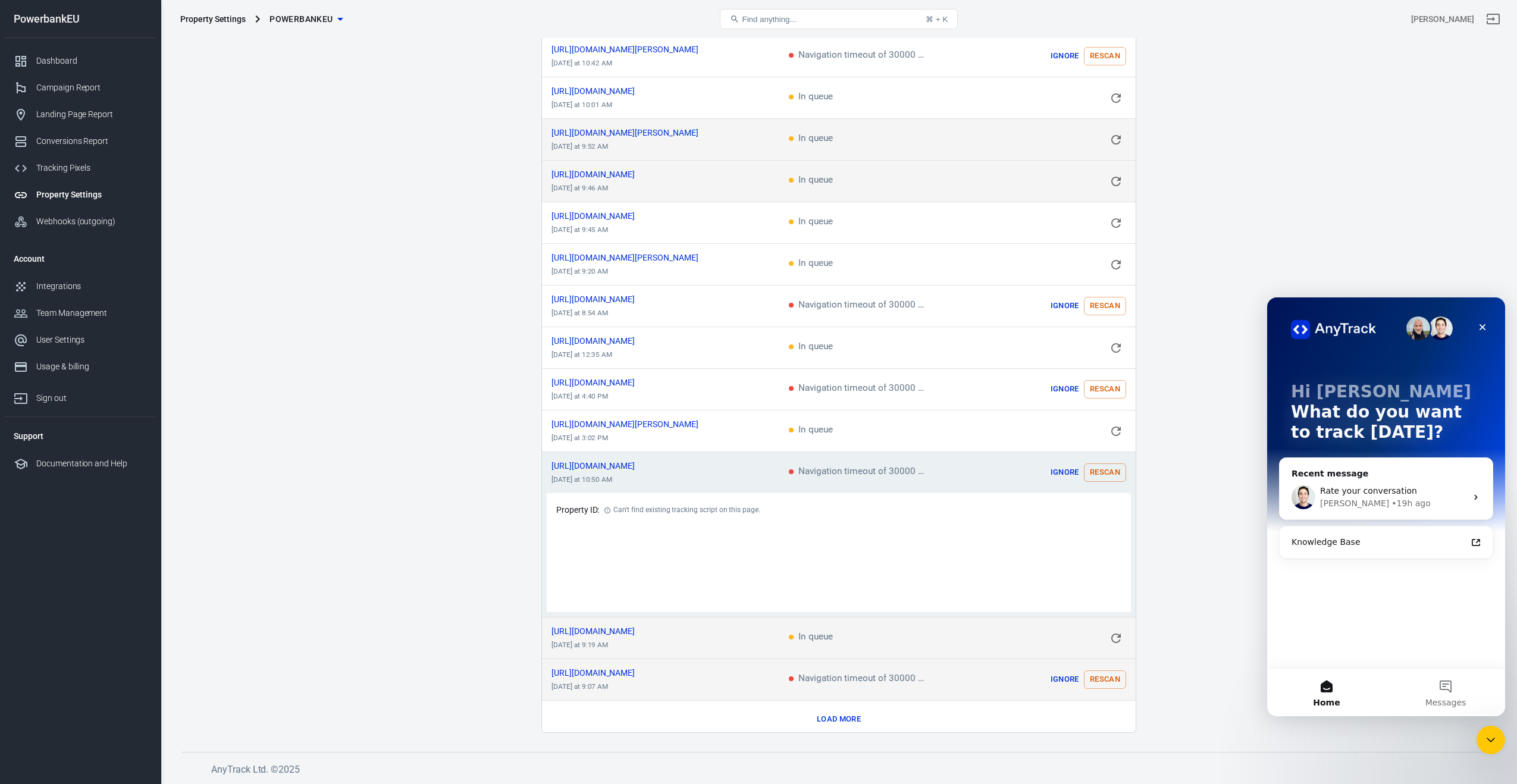
click at [1097, 675] on button "Rescan" at bounding box center [1105, 679] width 42 height 18
click at [1105, 470] on button "Rescan" at bounding box center [1105, 472] width 42 height 18
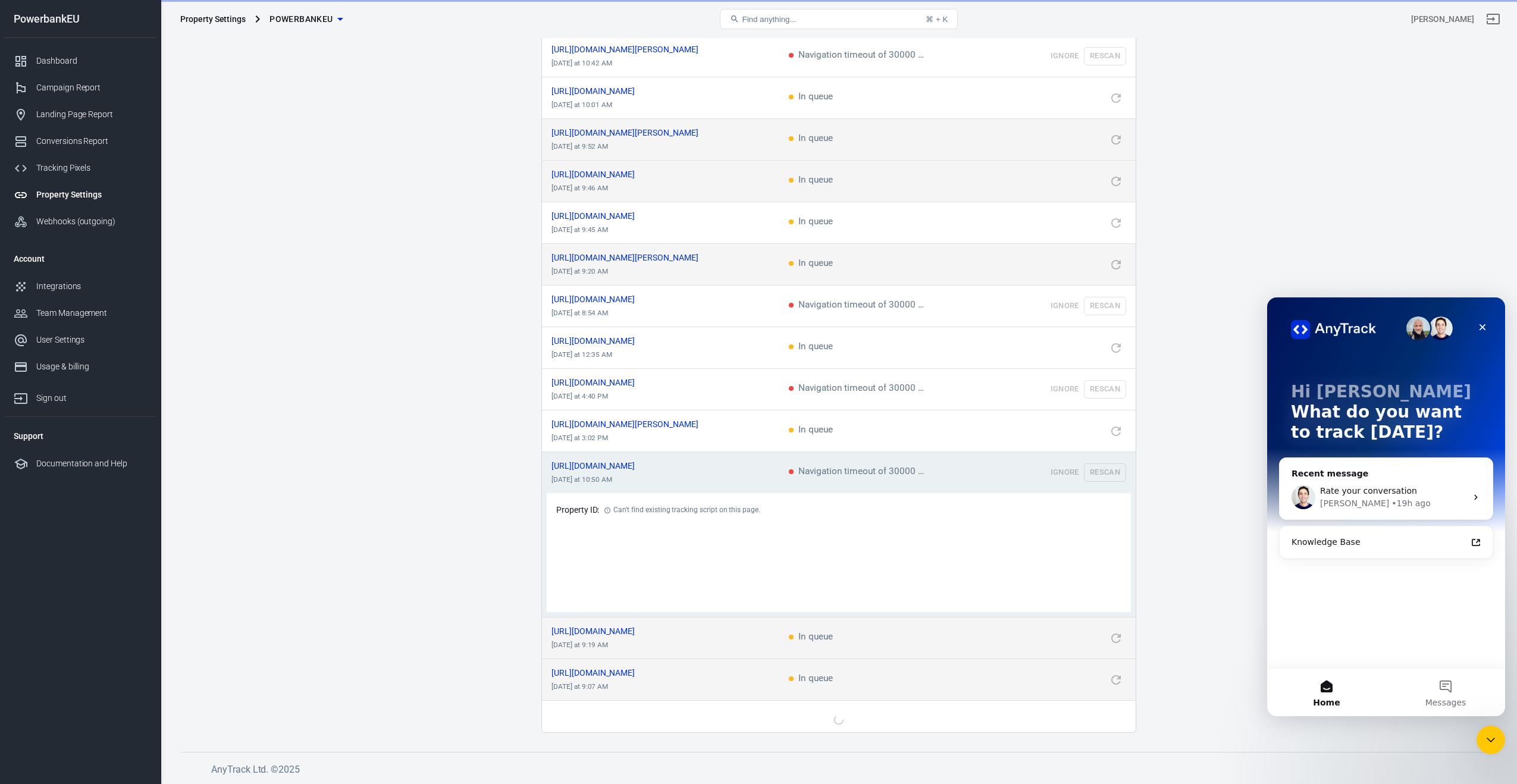
scroll to position [282, 0]
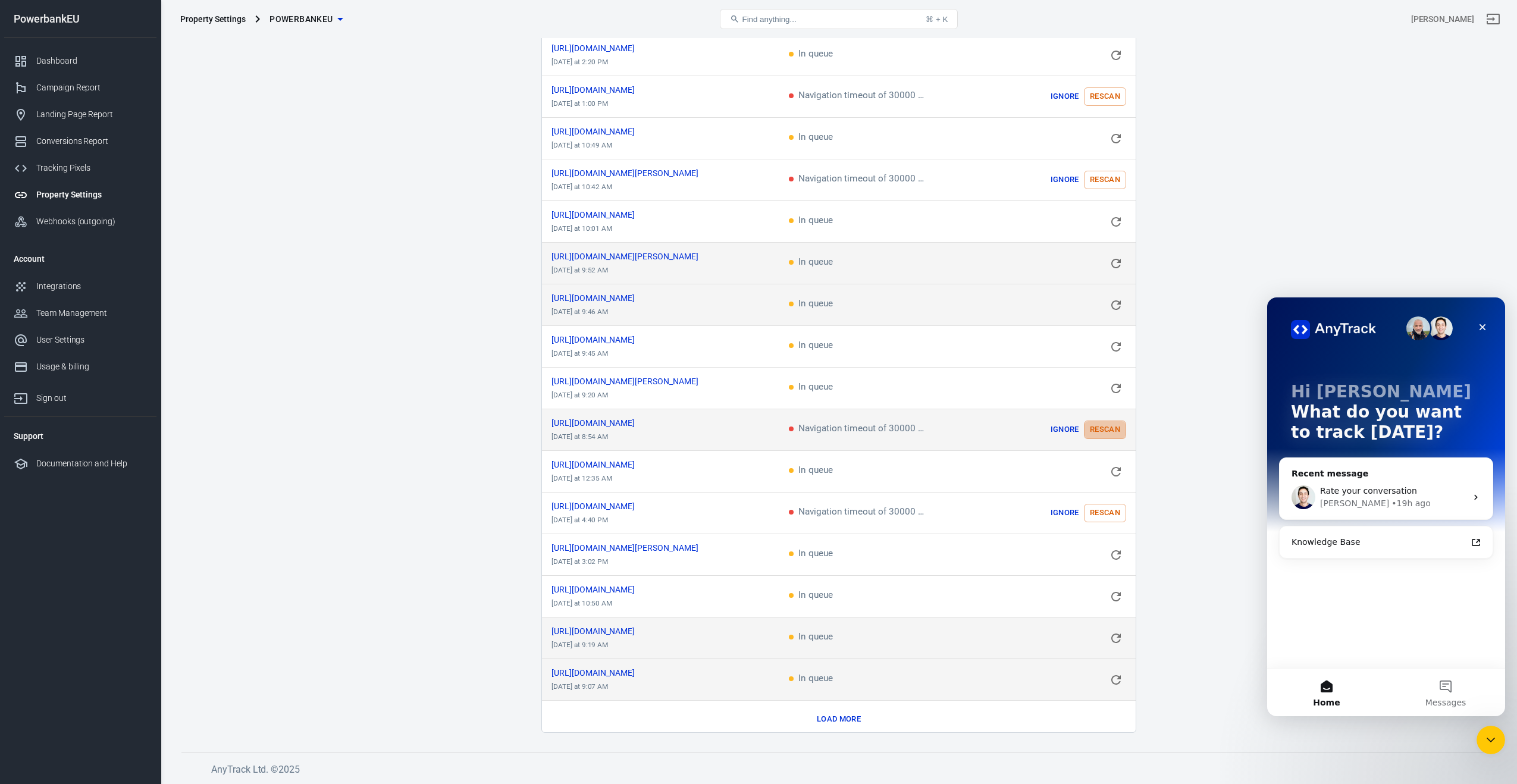
click at [1100, 429] on button "Rescan" at bounding box center [1105, 429] width 42 height 18
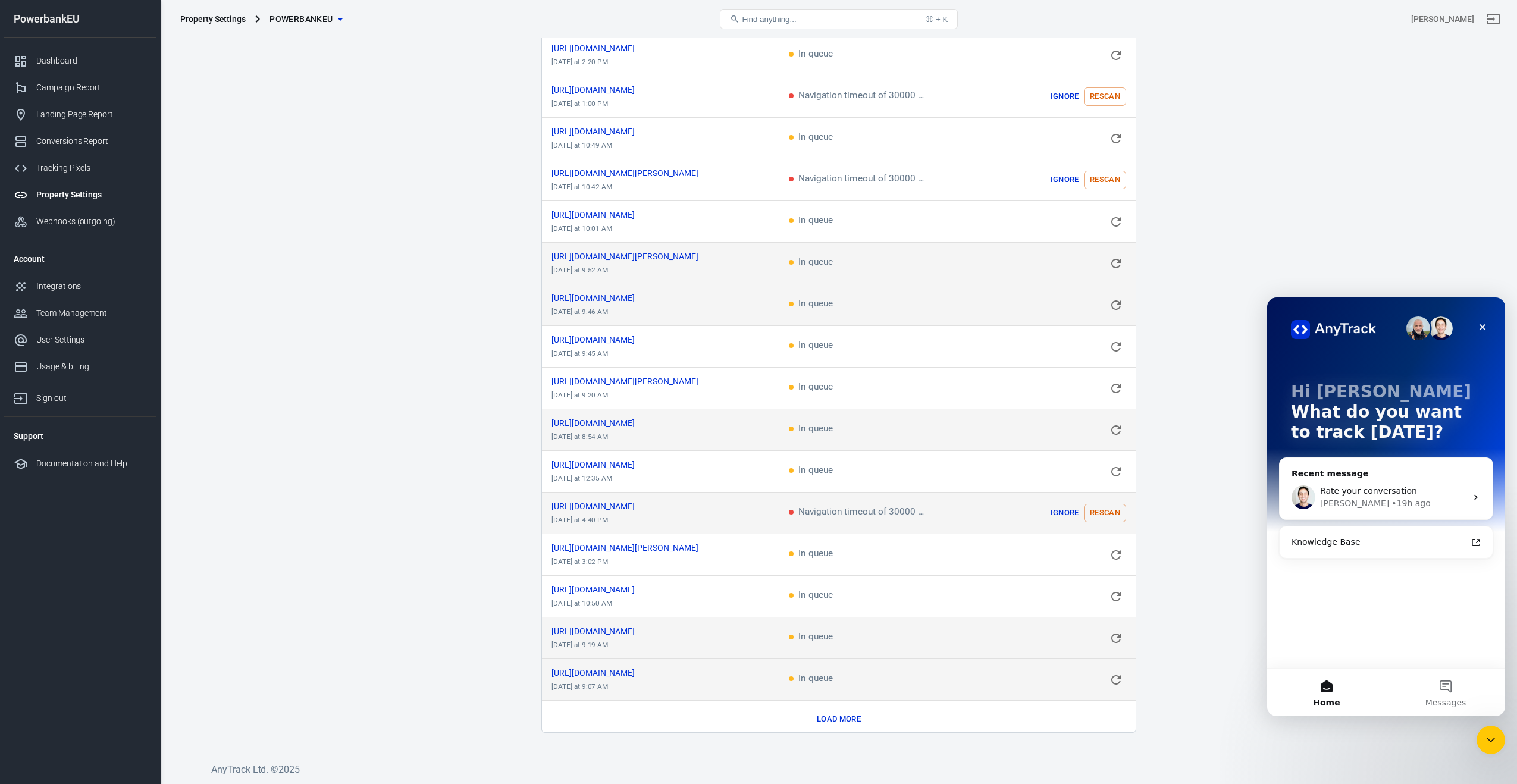
click at [1097, 504] on button "Rescan" at bounding box center [1105, 512] width 42 height 18
click at [1099, 171] on button "Rescan" at bounding box center [1105, 180] width 42 height 18
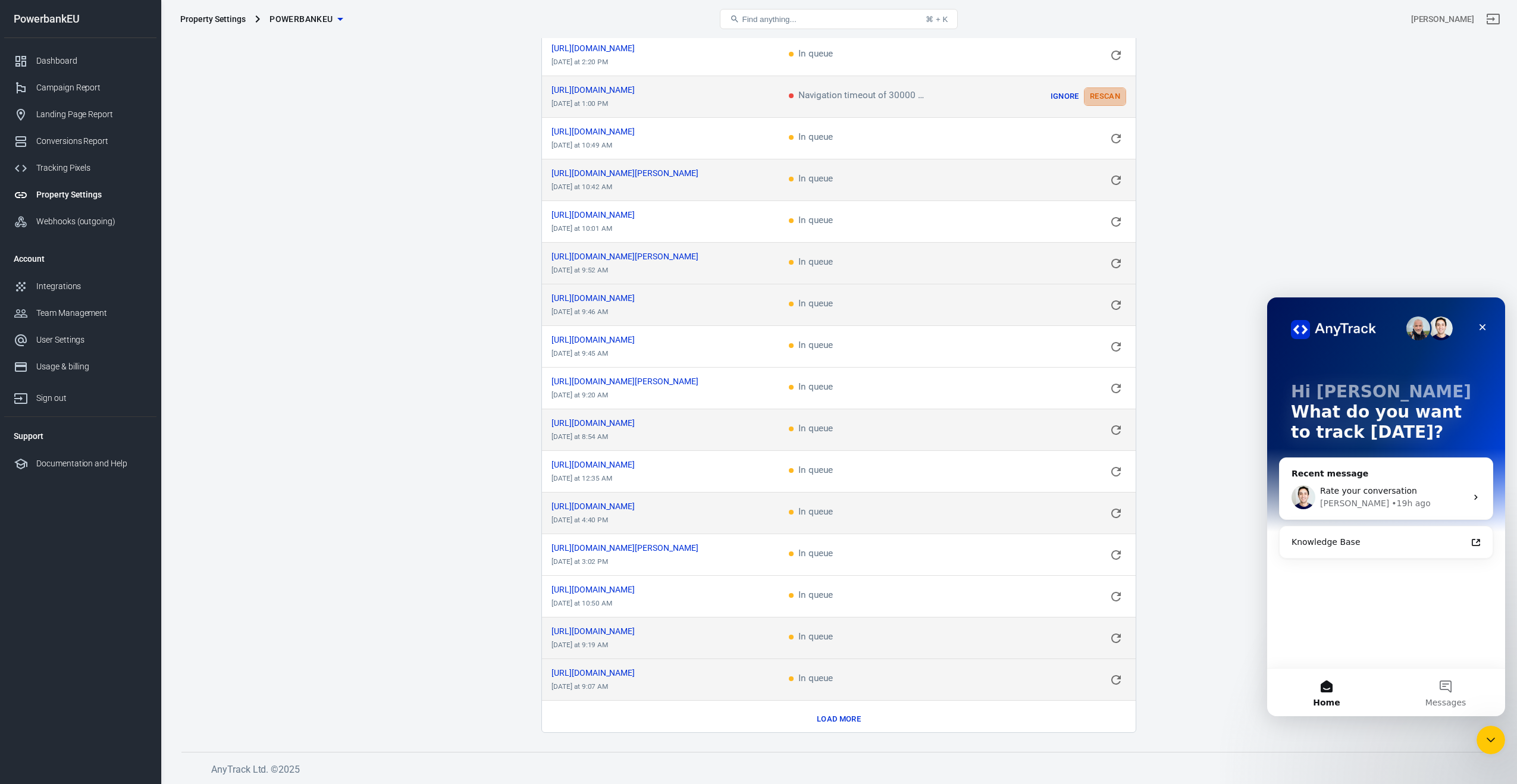
click at [1097, 99] on button "Rescan" at bounding box center [1105, 96] width 42 height 18
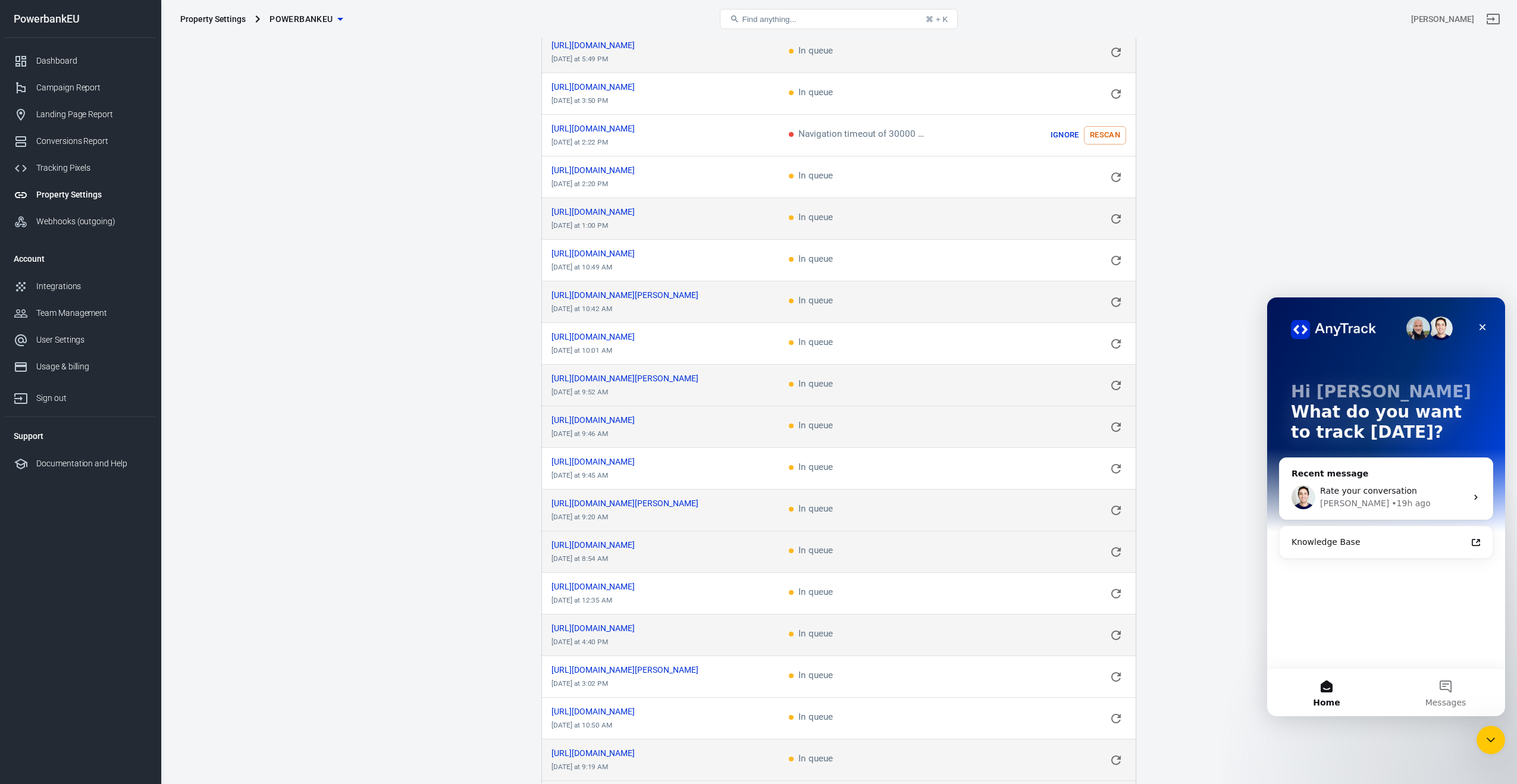
scroll to position [0, 0]
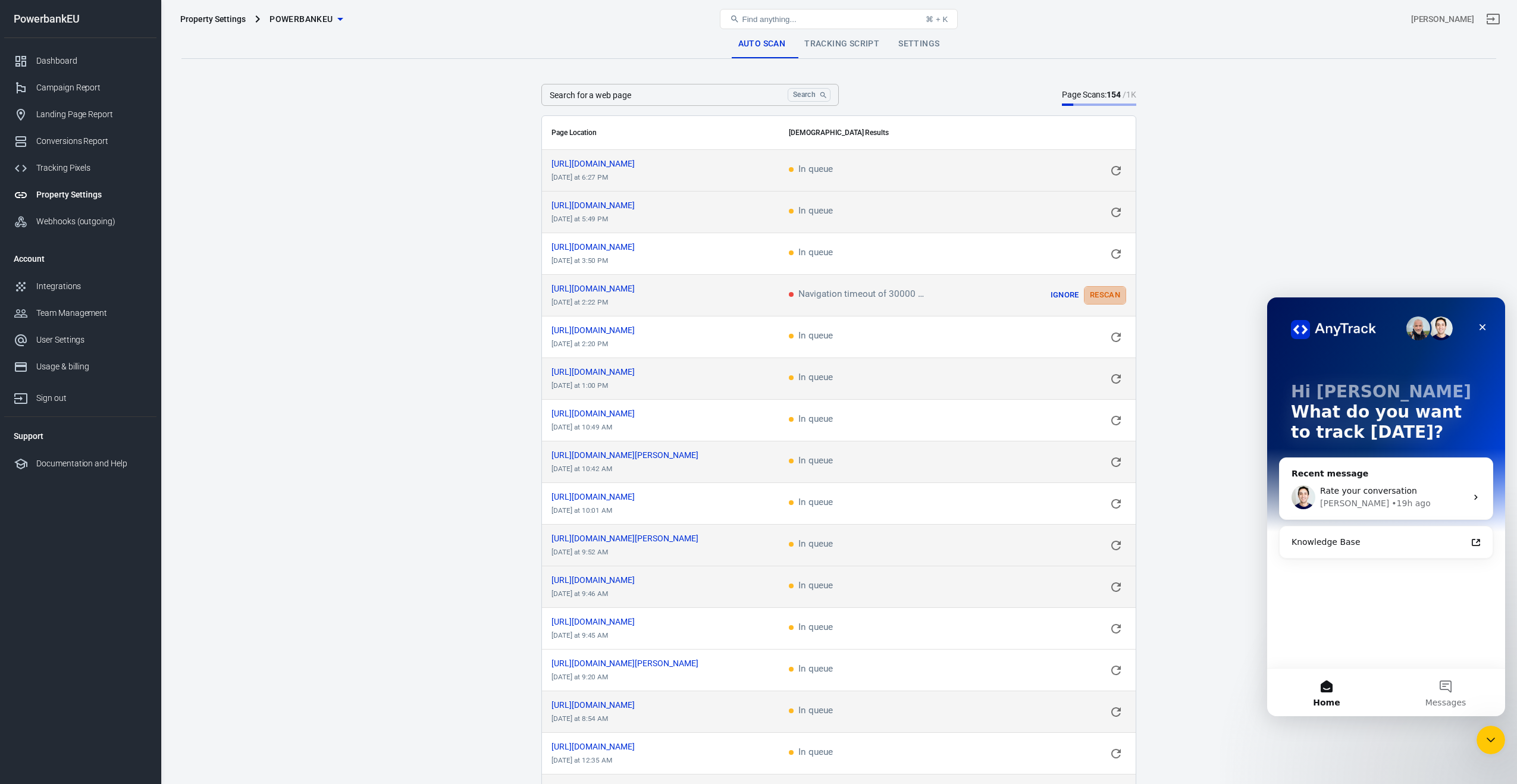
click at [1106, 291] on button "Rescan" at bounding box center [1105, 295] width 42 height 18
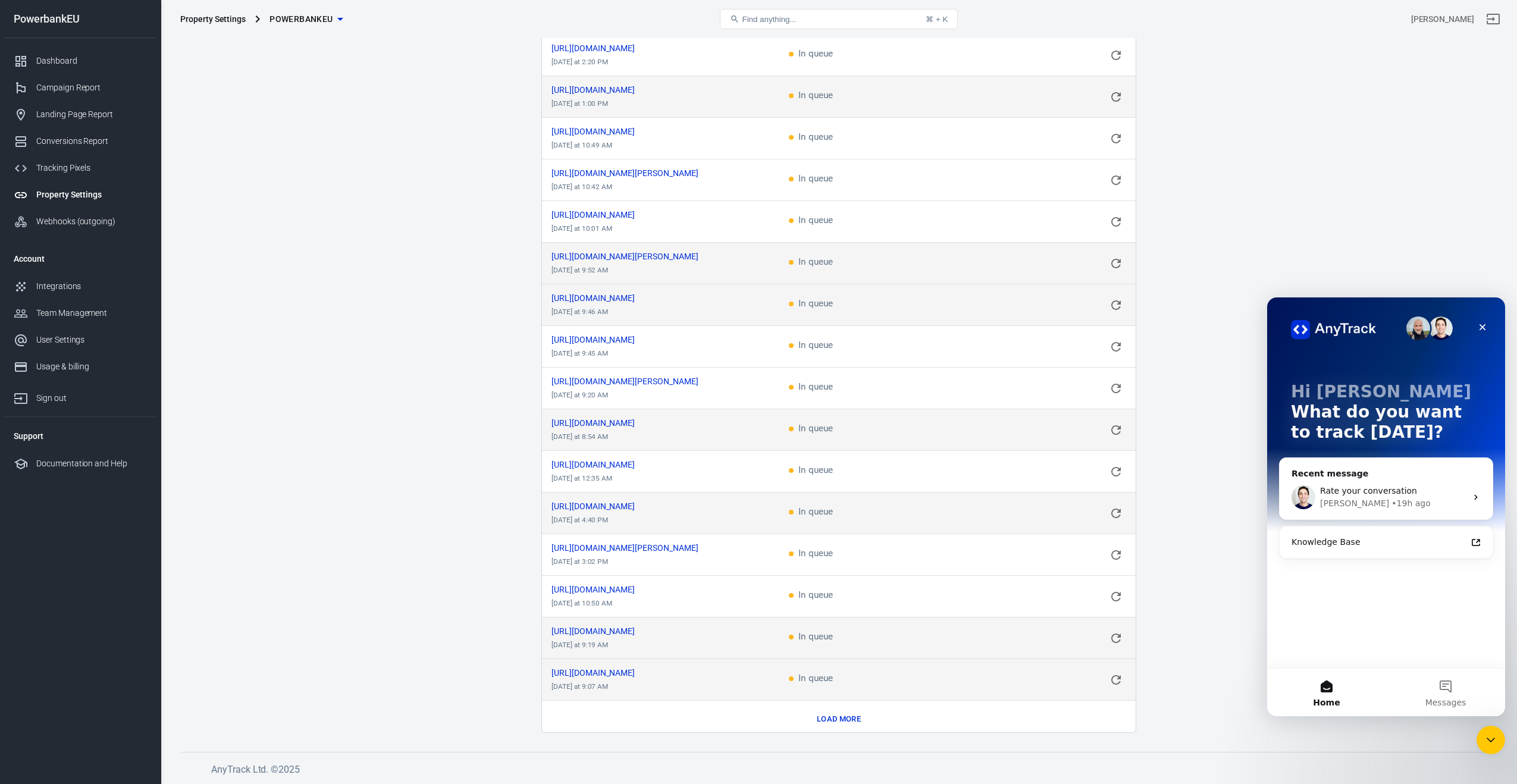
click at [824, 715] on button "Load more" at bounding box center [838, 719] width 50 height 18
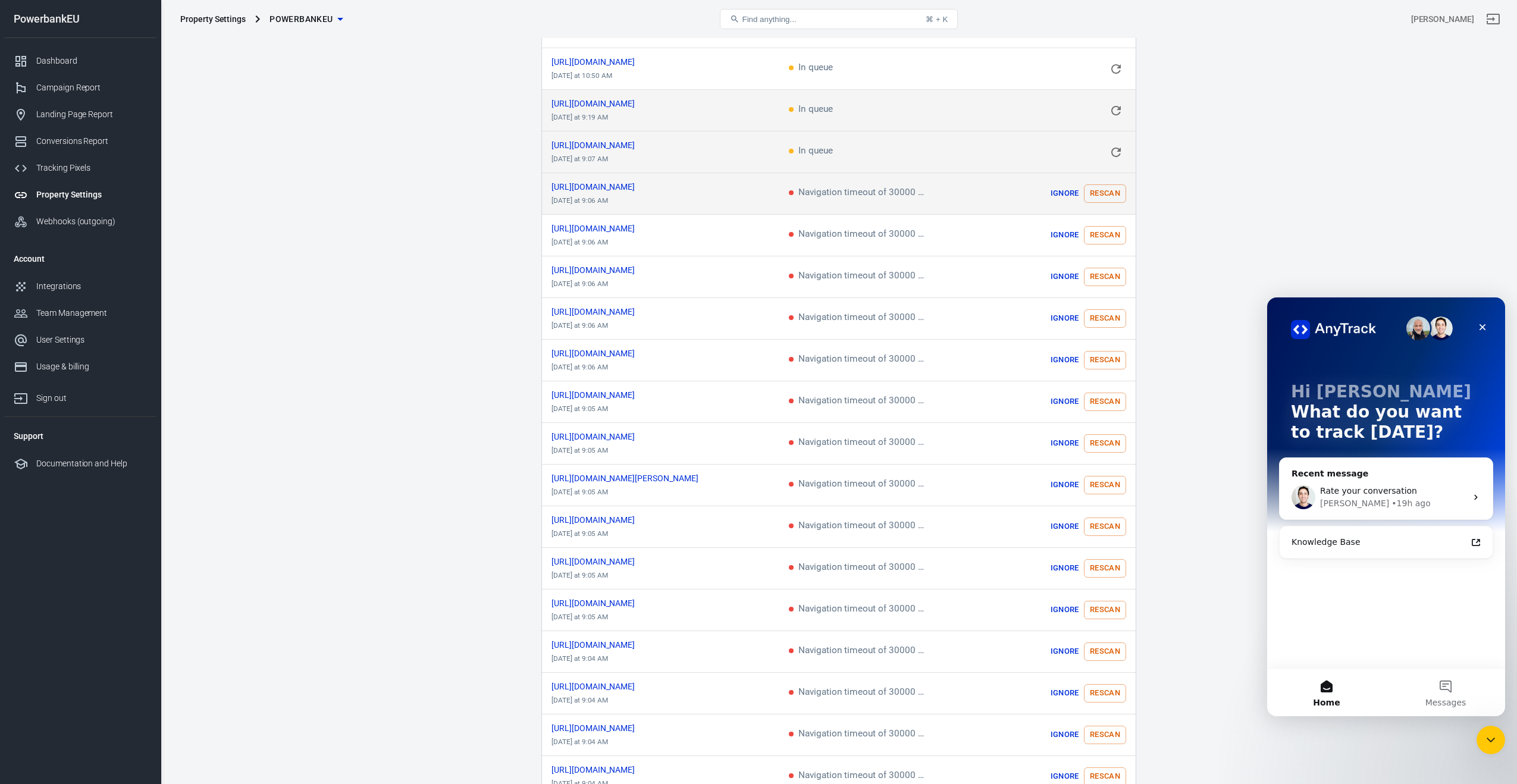
scroll to position [810, 0]
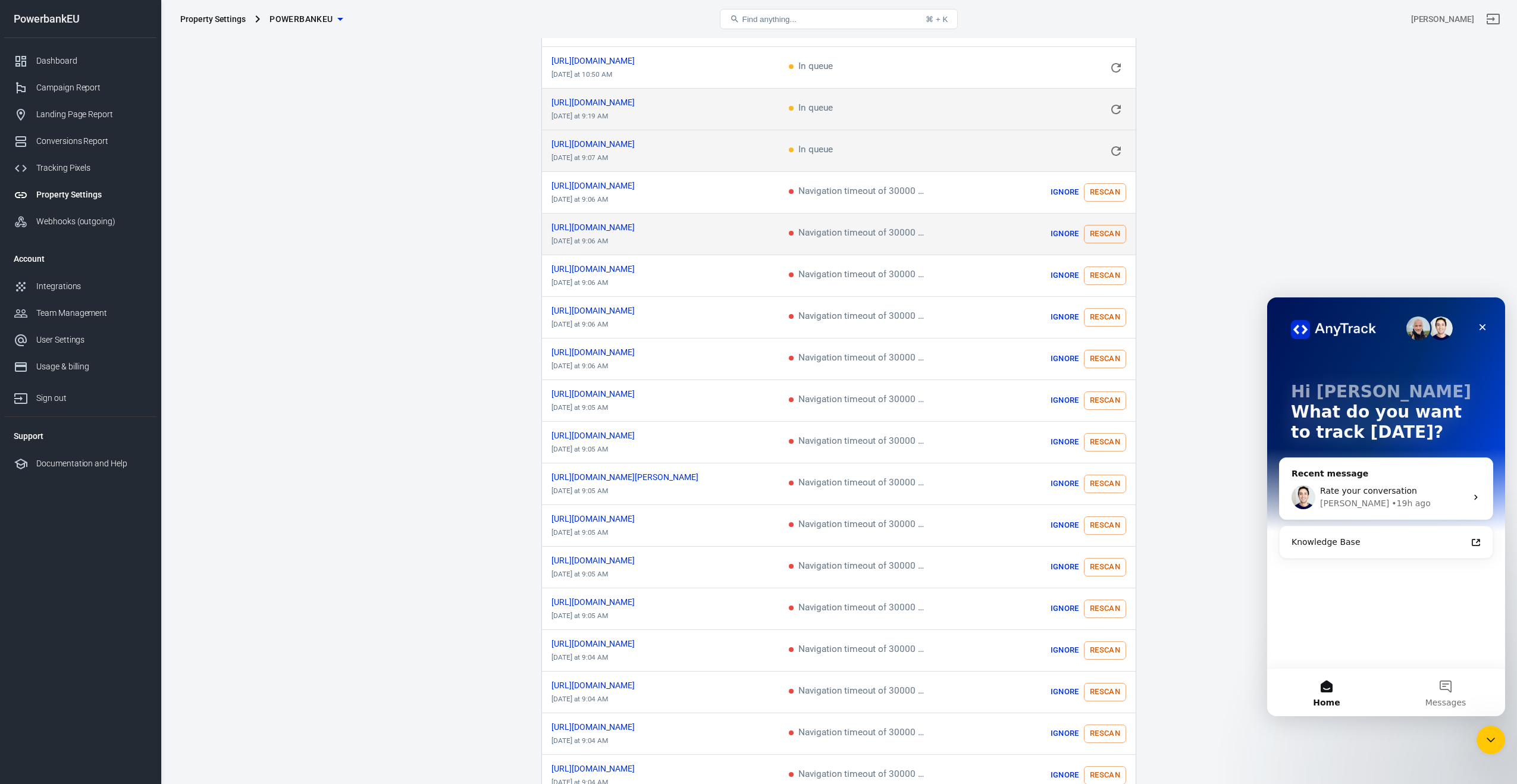
drag, startPoint x: 1110, startPoint y: 183, endPoint x: 1110, endPoint y: 236, distance: 53.0
click at [1110, 183] on button "Rescan" at bounding box center [1105, 192] width 42 height 18
drag, startPoint x: 1108, startPoint y: 231, endPoint x: 1108, endPoint y: 264, distance: 33.0
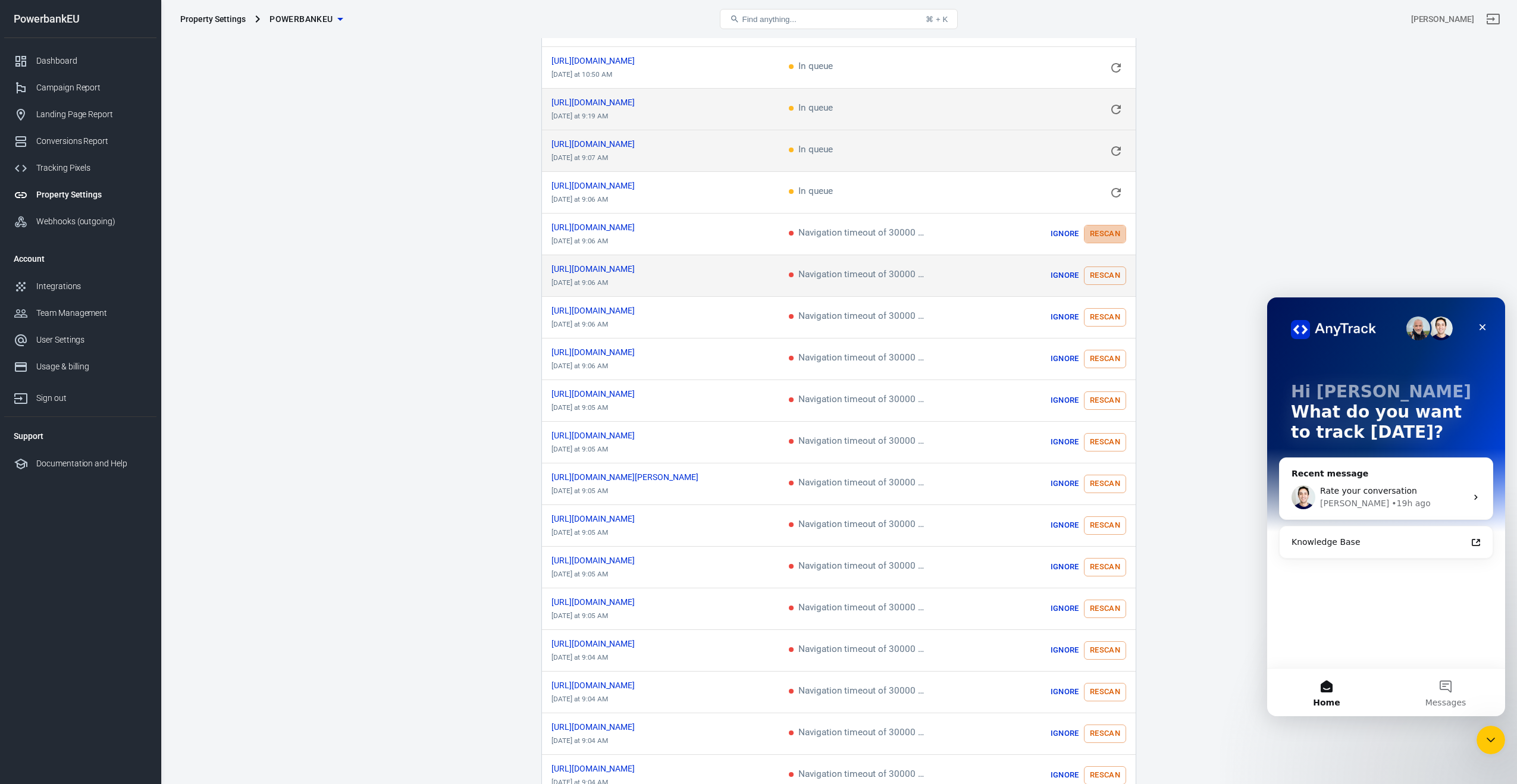
click at [1108, 232] on button "Rescan" at bounding box center [1105, 234] width 42 height 18
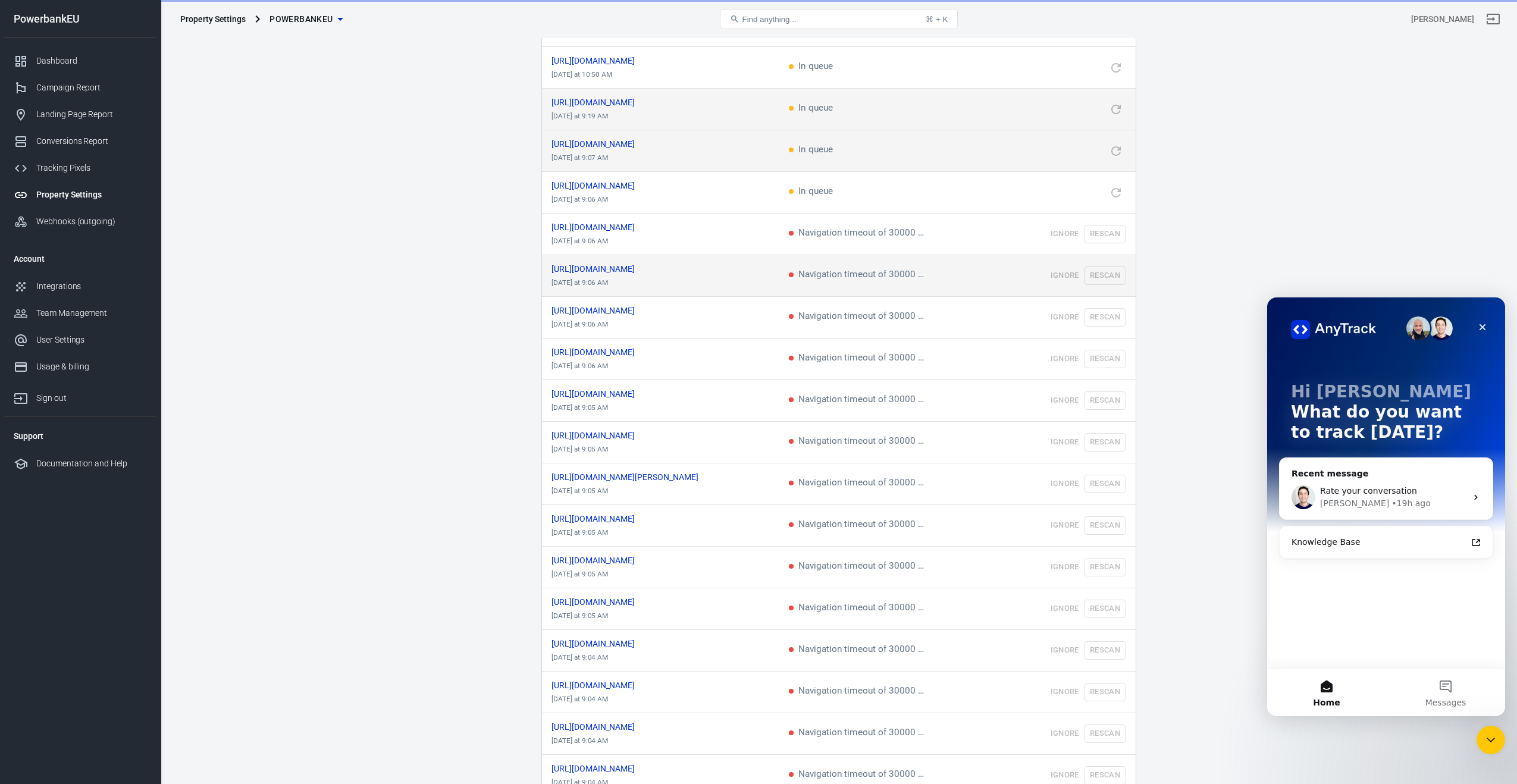
drag, startPoint x: 1109, startPoint y: 265, endPoint x: 1109, endPoint y: 284, distance: 19.0
click at [1109, 267] on td "Ignore Rescan" at bounding box center [1061, 276] width 149 height 42
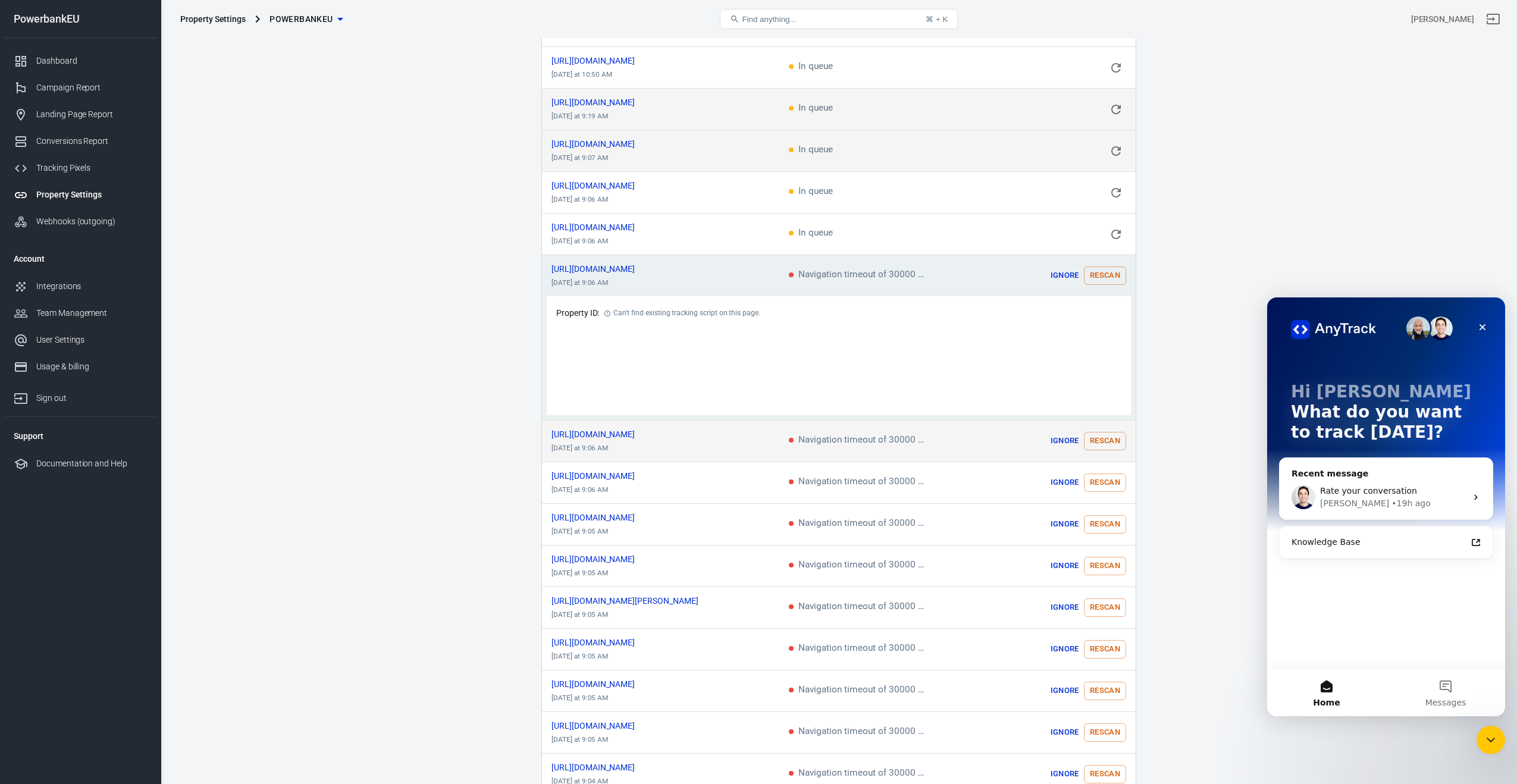
click at [1102, 432] on button "Rescan" at bounding box center [1105, 441] width 42 height 18
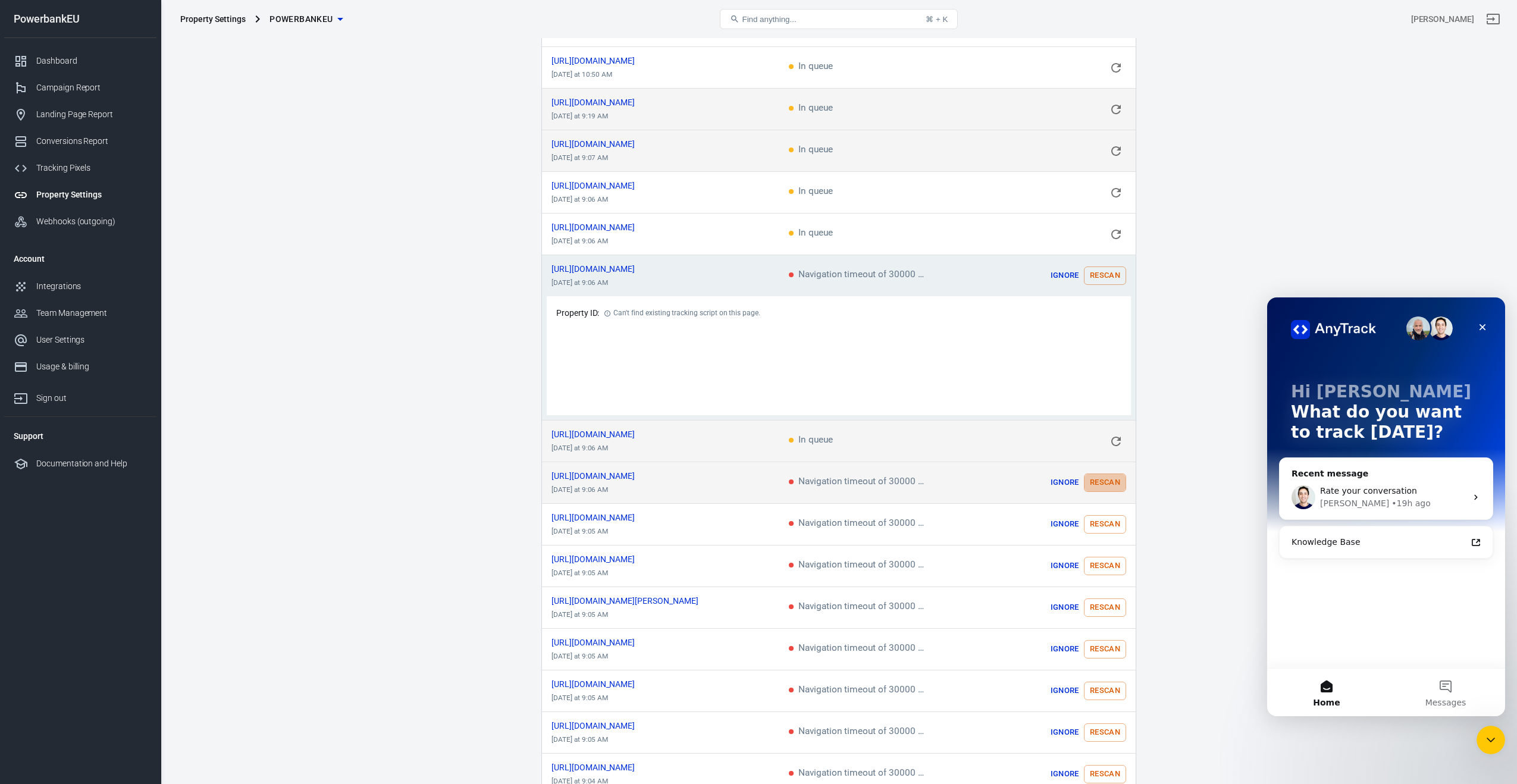
click at [1110, 481] on button "Rescan" at bounding box center [1105, 482] width 42 height 18
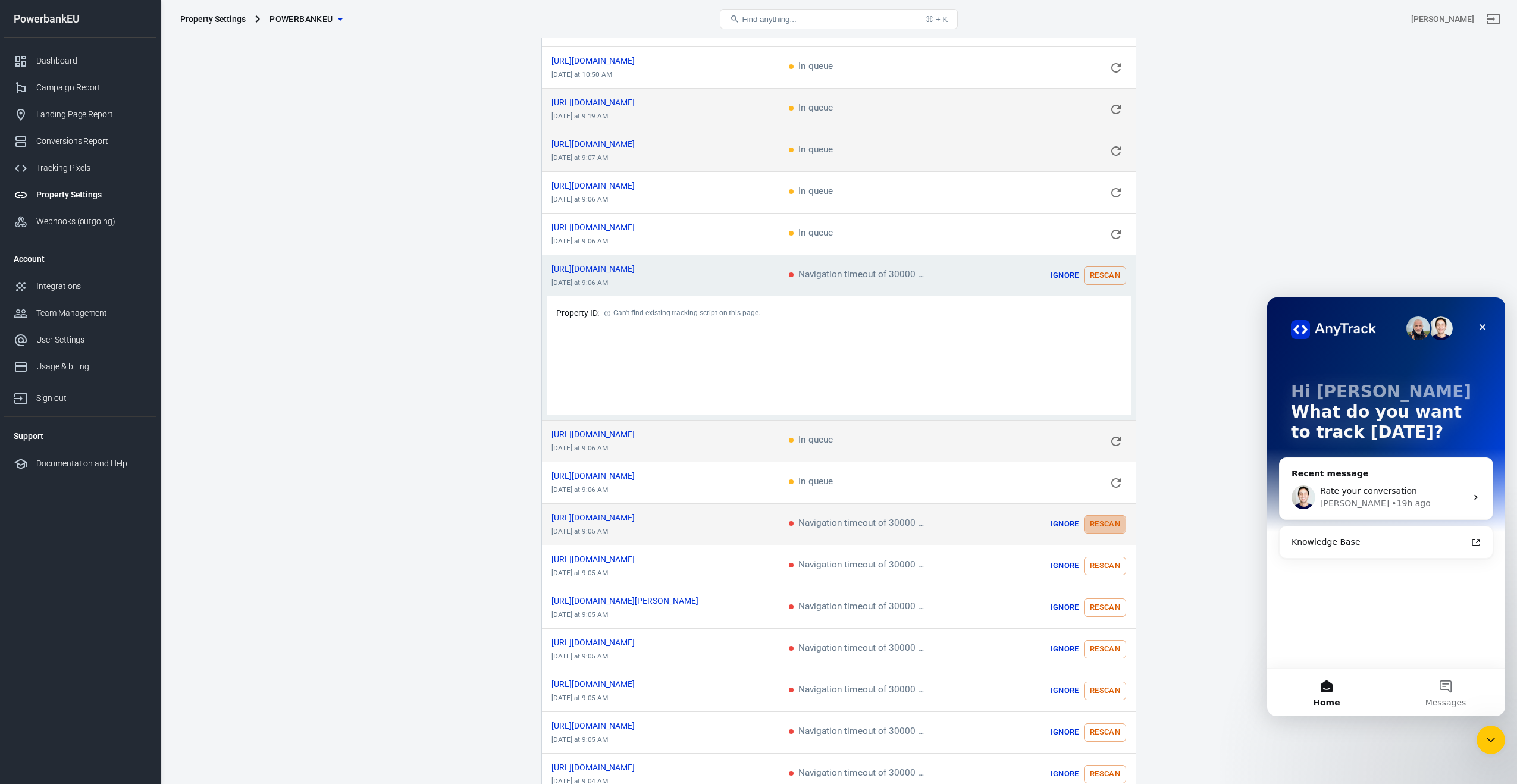
click at [1107, 521] on button "Rescan" at bounding box center [1105, 524] width 42 height 18
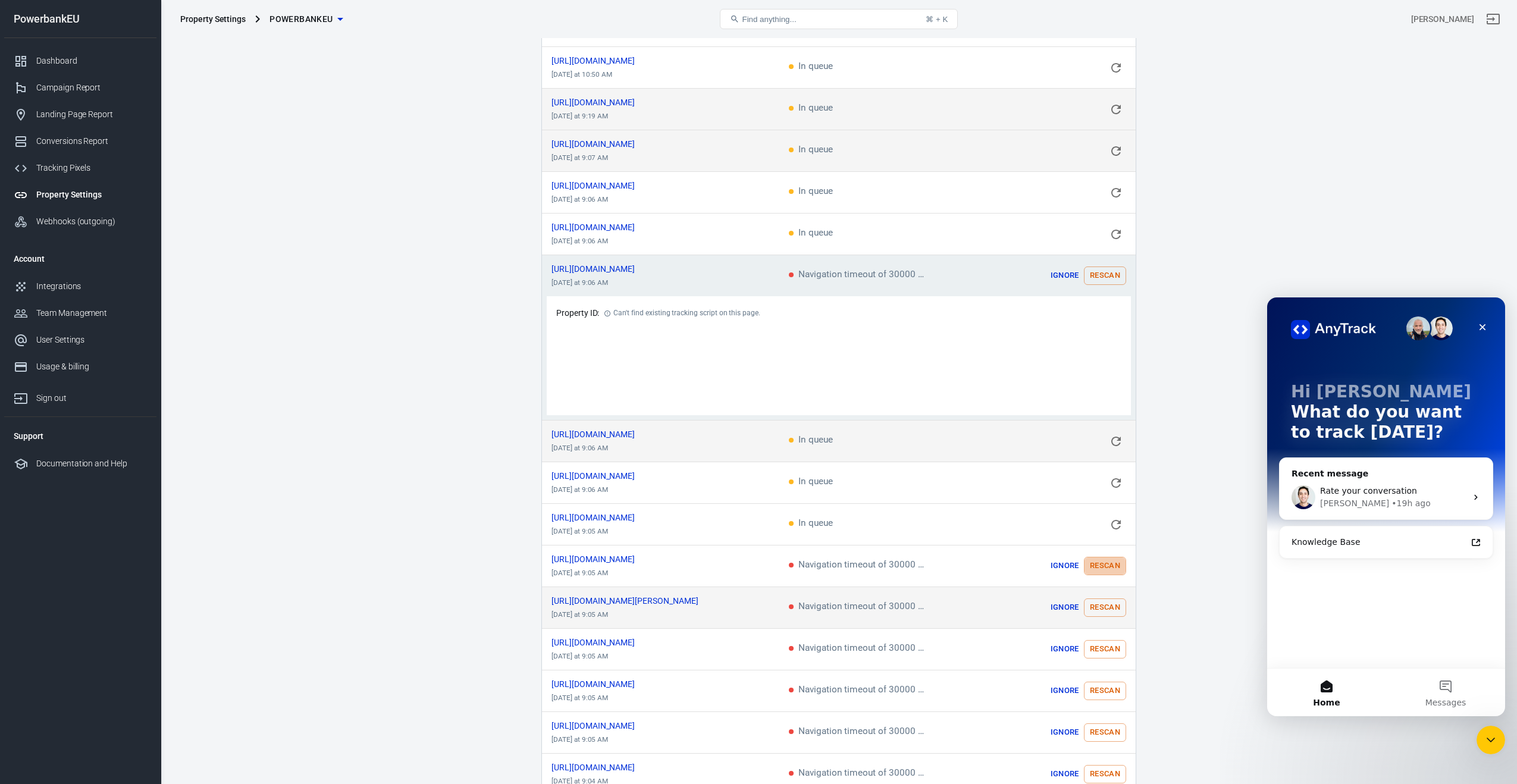
drag, startPoint x: 1107, startPoint y: 560, endPoint x: 1105, endPoint y: 602, distance: 42.0
click at [1107, 560] on button "Rescan" at bounding box center [1105, 565] width 42 height 18
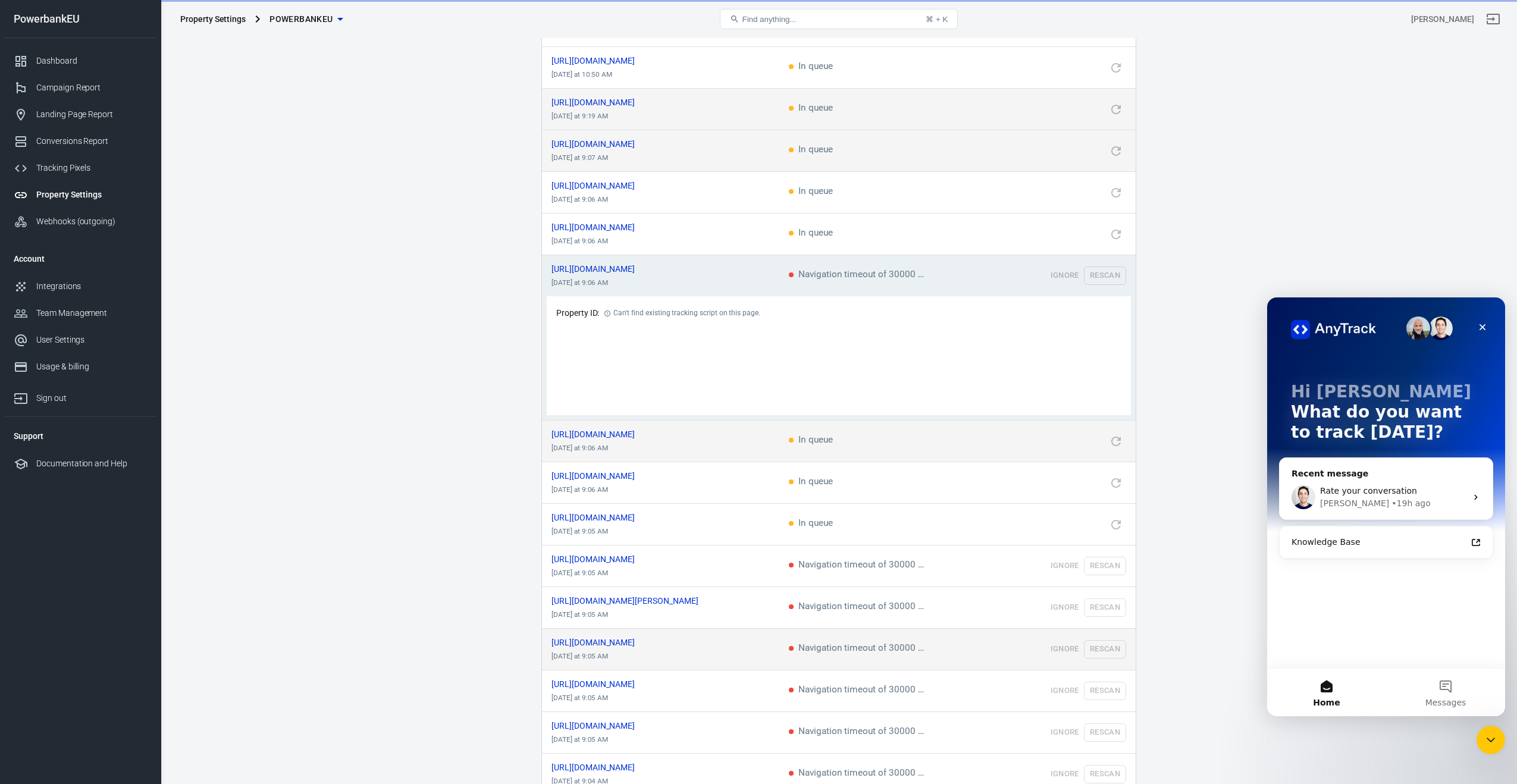
drag, startPoint x: 1105, startPoint y: 602, endPoint x: 1104, endPoint y: 633, distance: 31.0
click at [1105, 603] on td "Ignore Rescan" at bounding box center [1061, 608] width 149 height 42
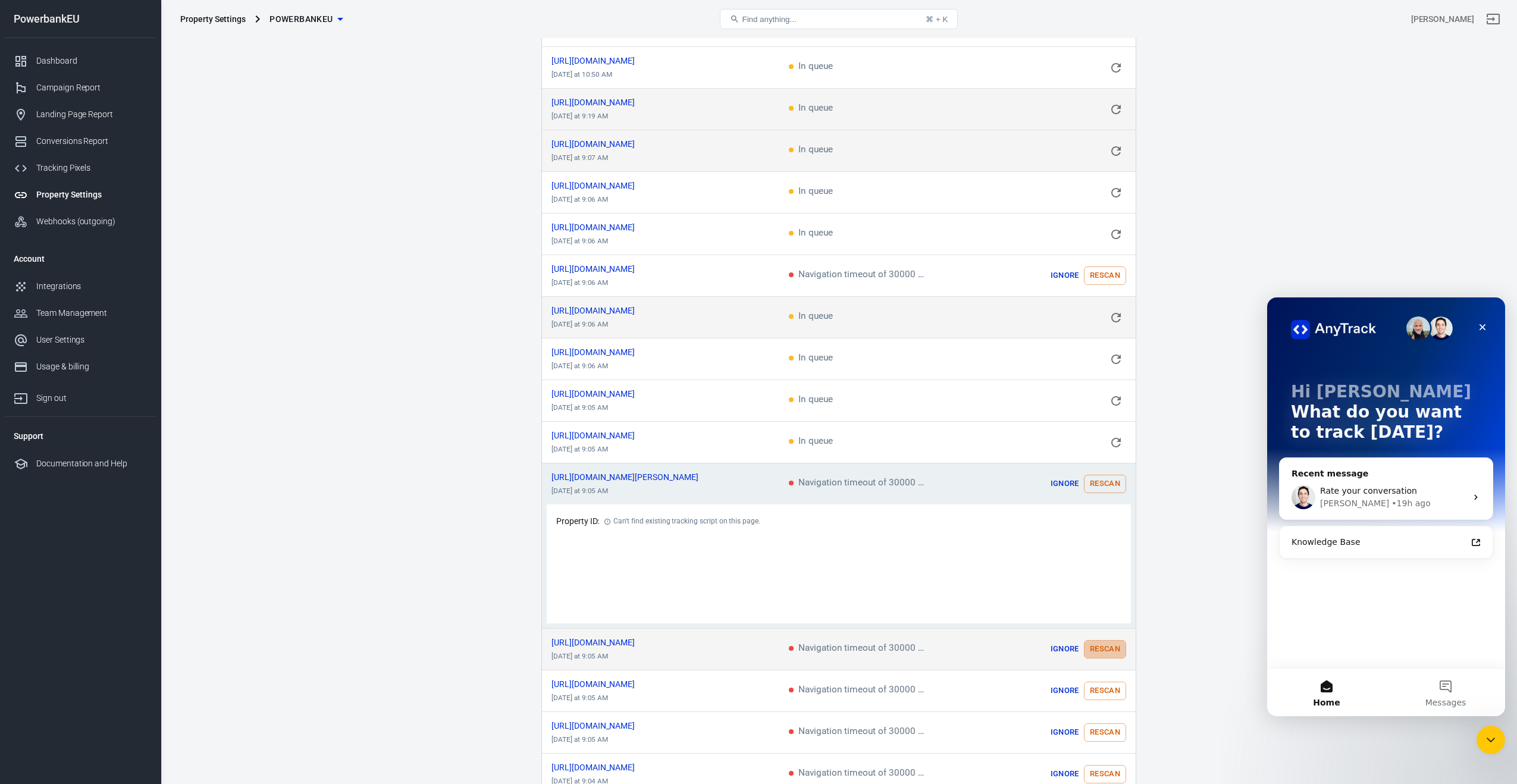
click at [1104, 642] on button "Rescan" at bounding box center [1105, 649] width 42 height 18
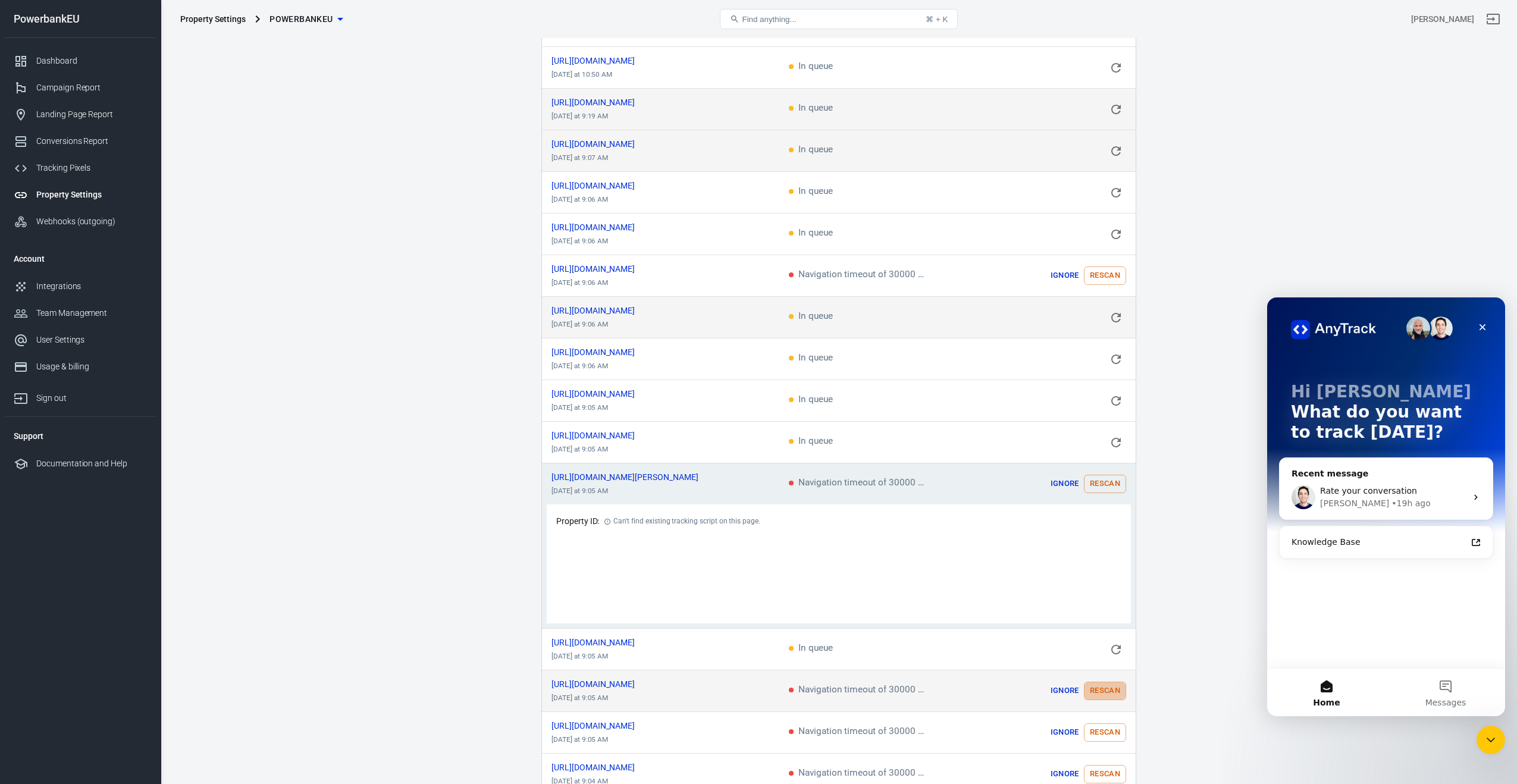
click at [1107, 686] on button "Rescan" at bounding box center [1105, 691] width 42 height 18
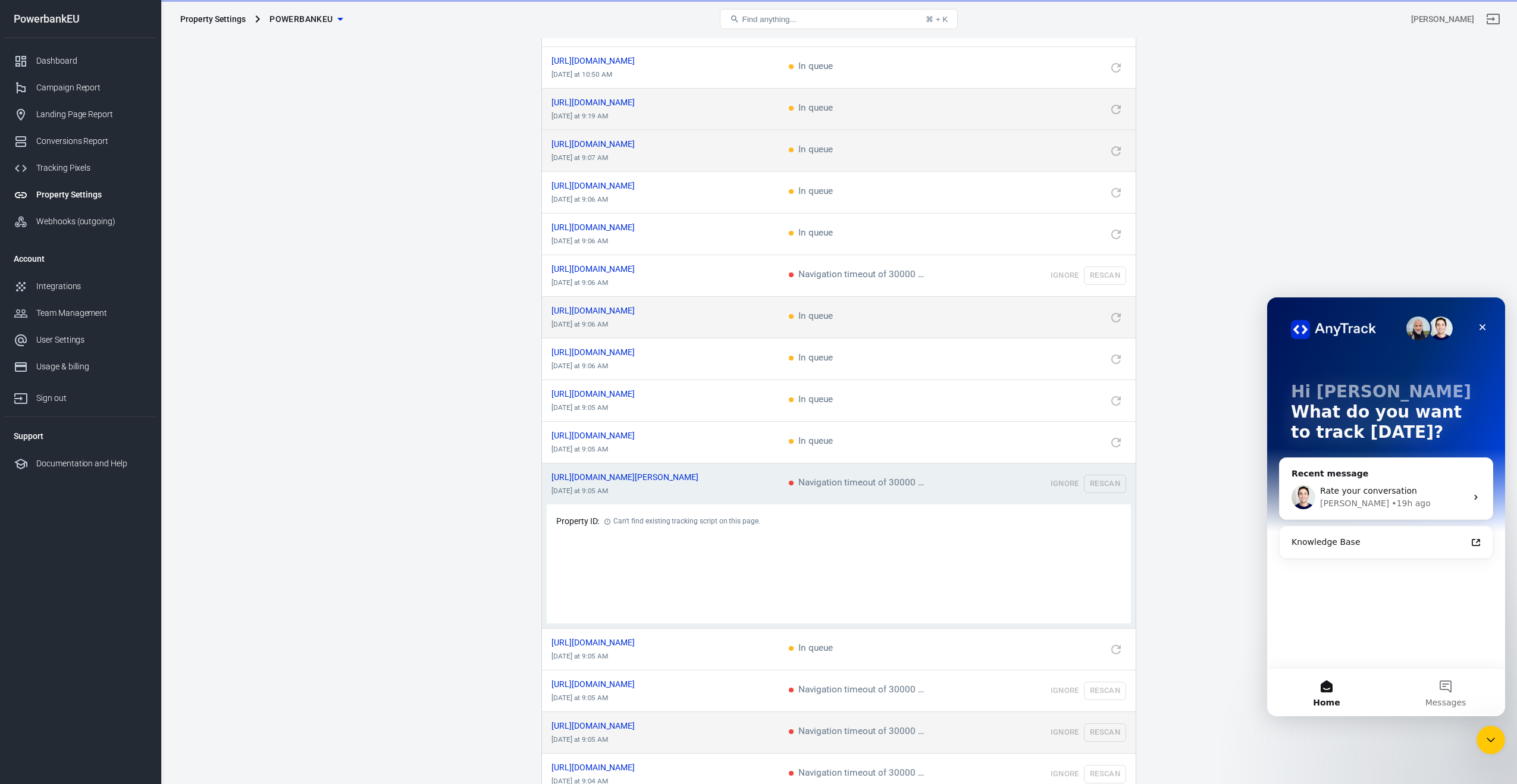
click at [1107, 721] on td "Ignore Rescan" at bounding box center [1061, 733] width 149 height 42
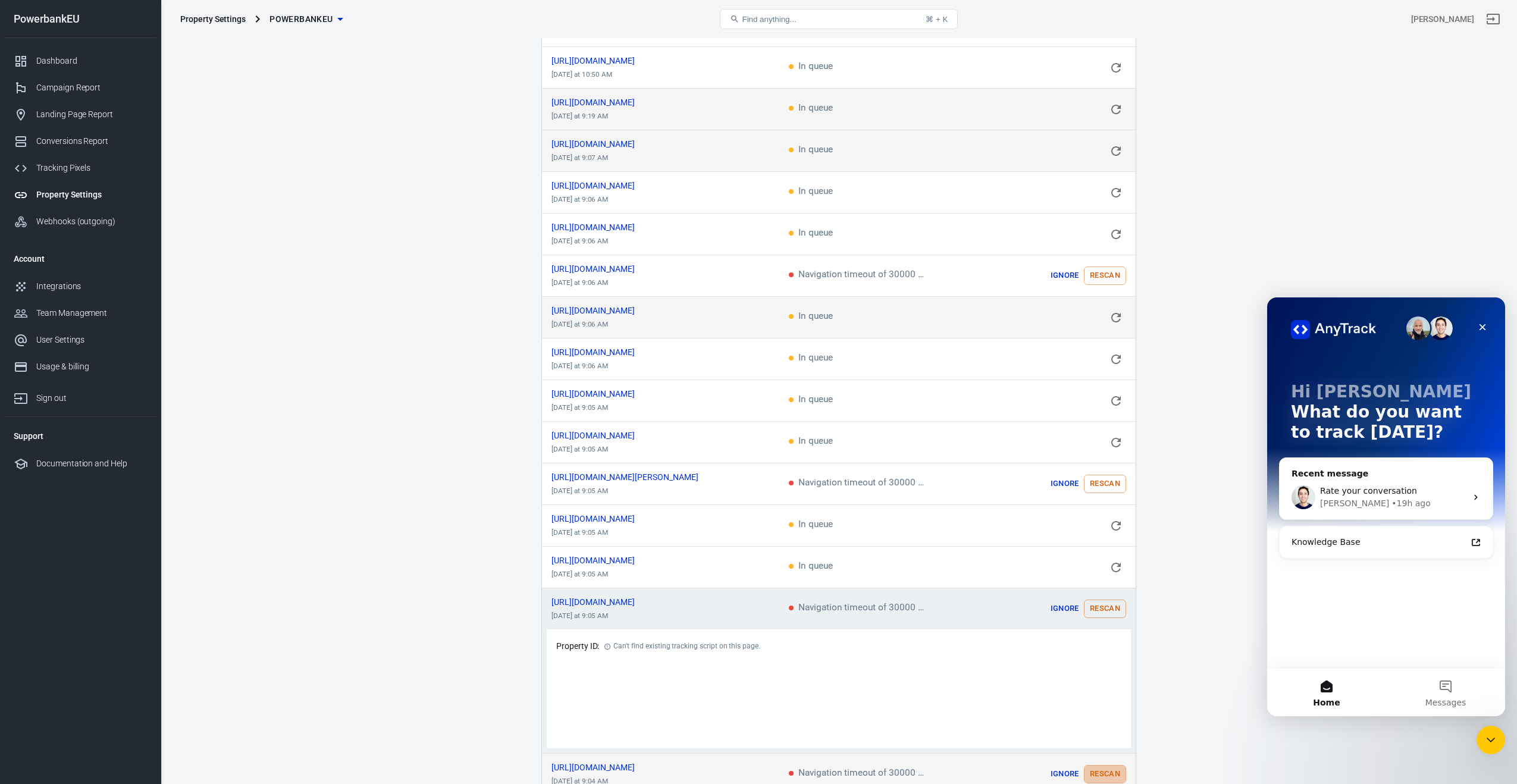
click at [1105, 765] on button "Rescan" at bounding box center [1105, 774] width 42 height 18
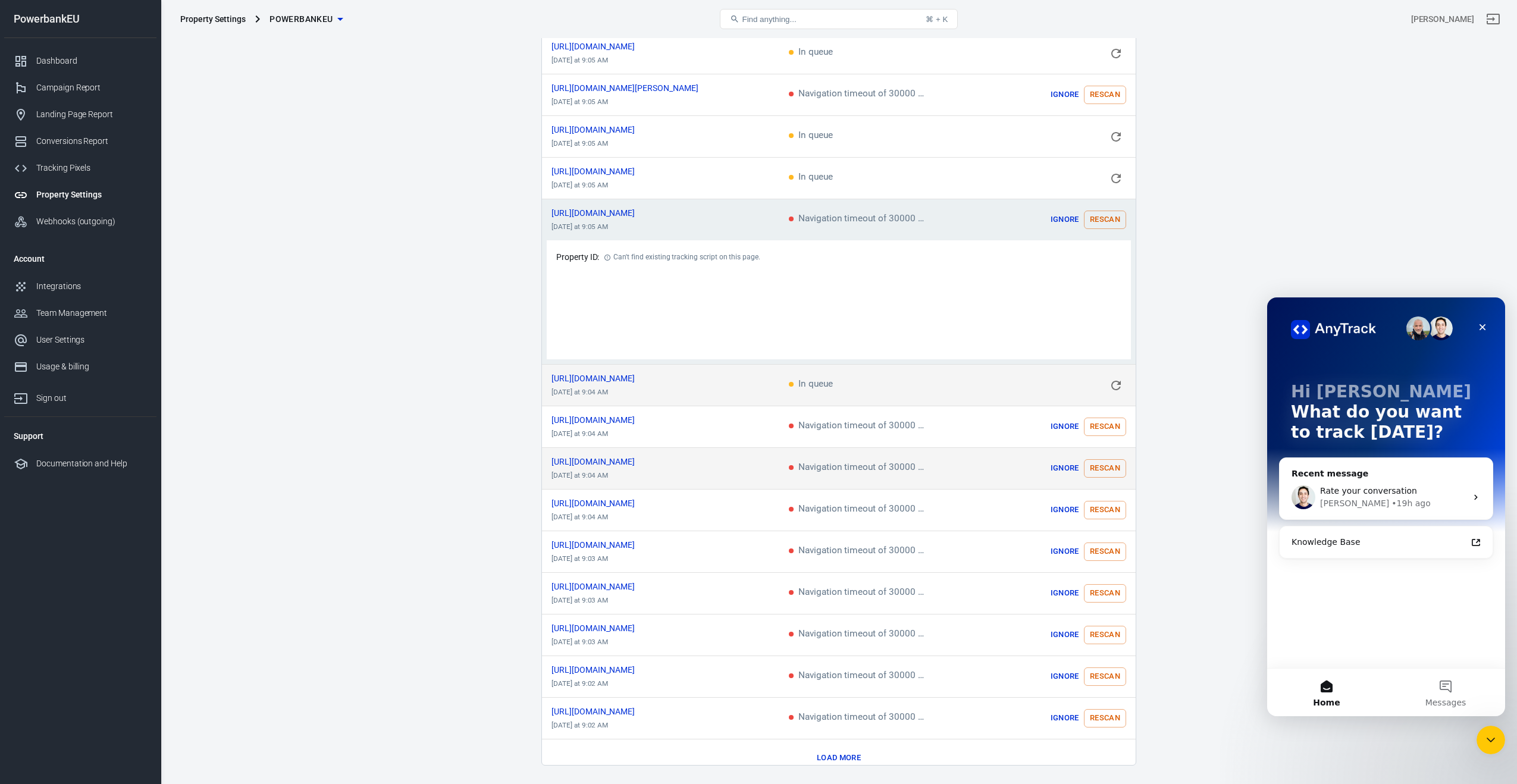
scroll to position [1233, 0]
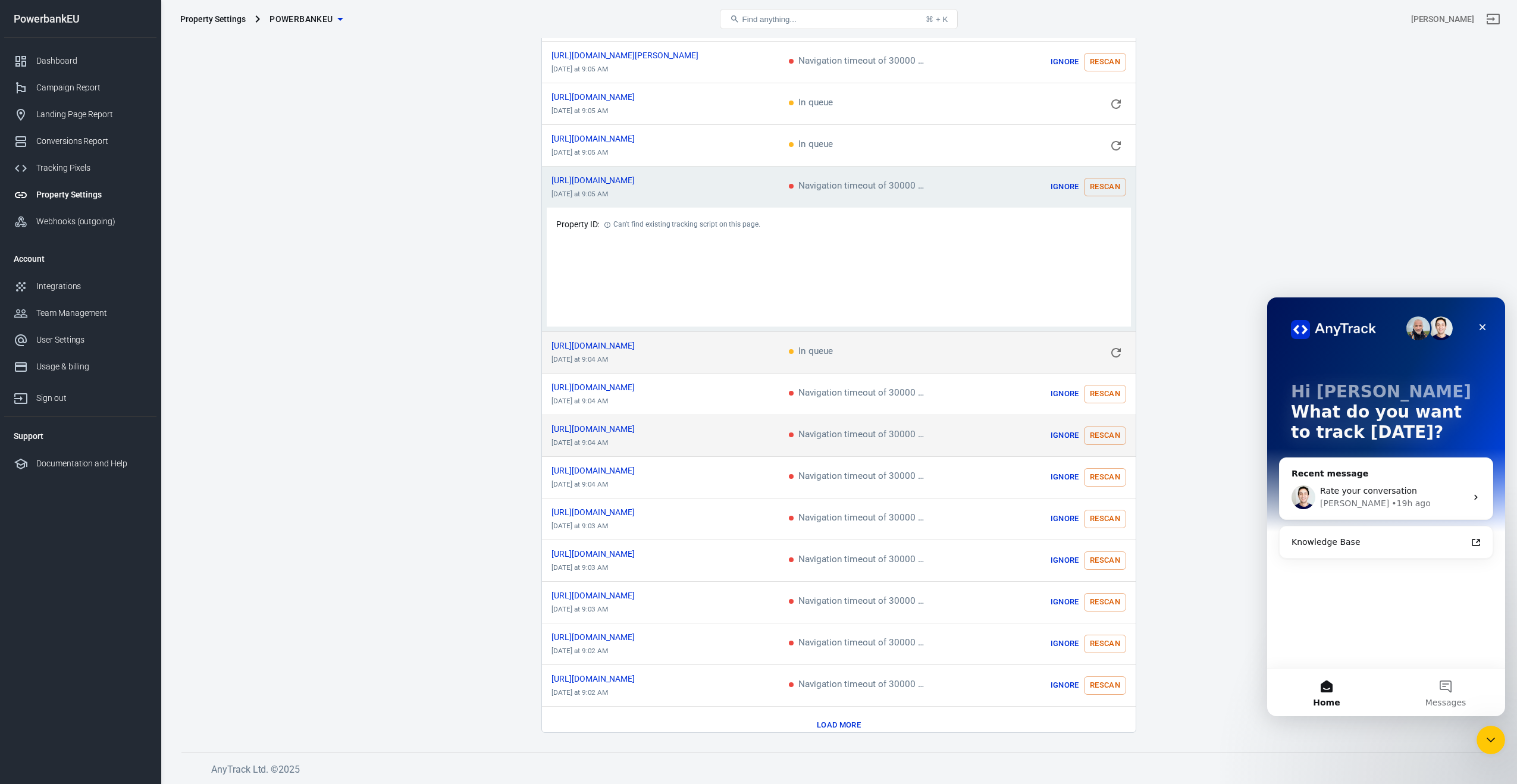
click at [1107, 385] on button "Rescan" at bounding box center [1105, 394] width 42 height 18
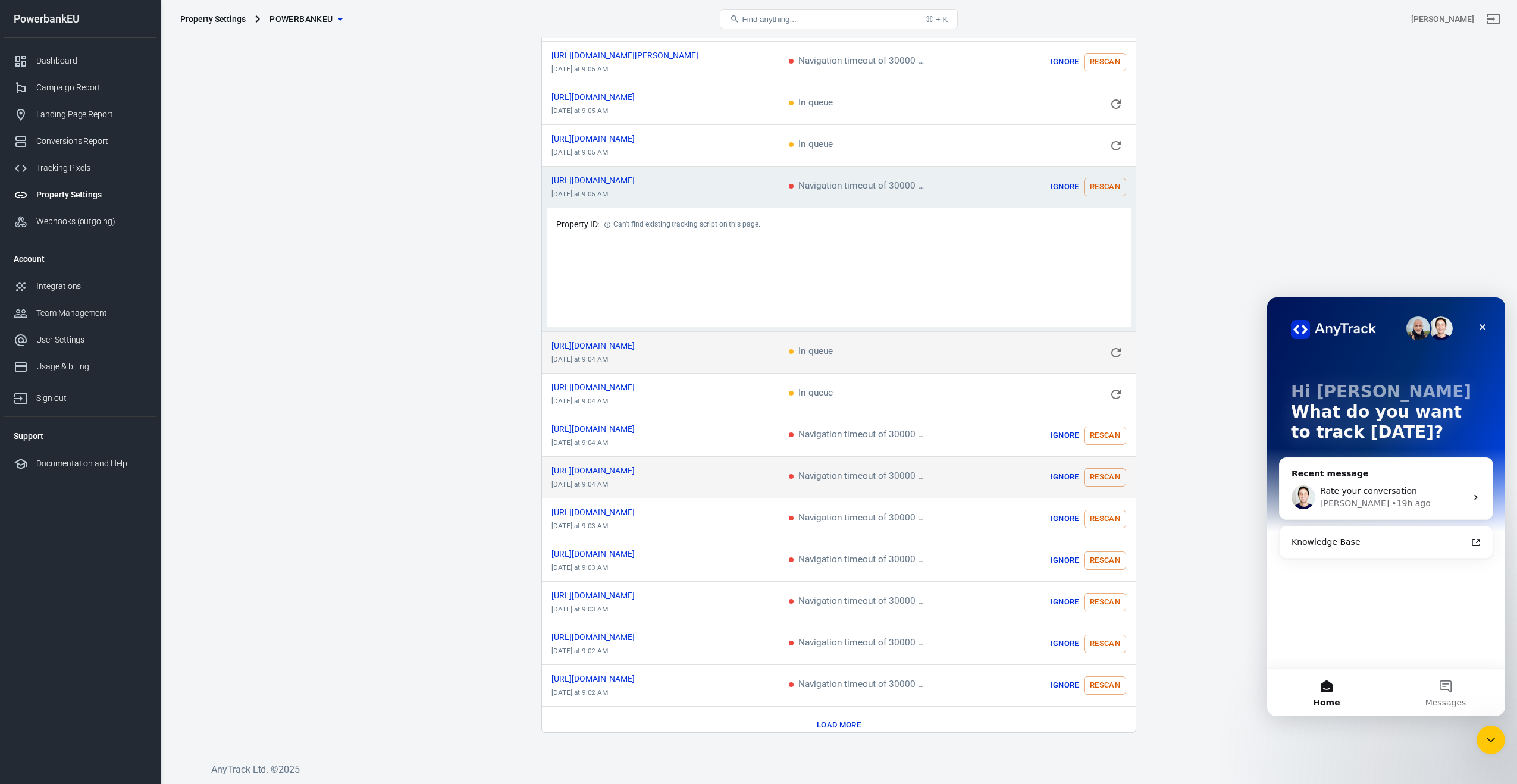
drag, startPoint x: 1104, startPoint y: 426, endPoint x: 1106, endPoint y: 456, distance: 30.1
click at [1104, 427] on button "Rescan" at bounding box center [1105, 435] width 42 height 18
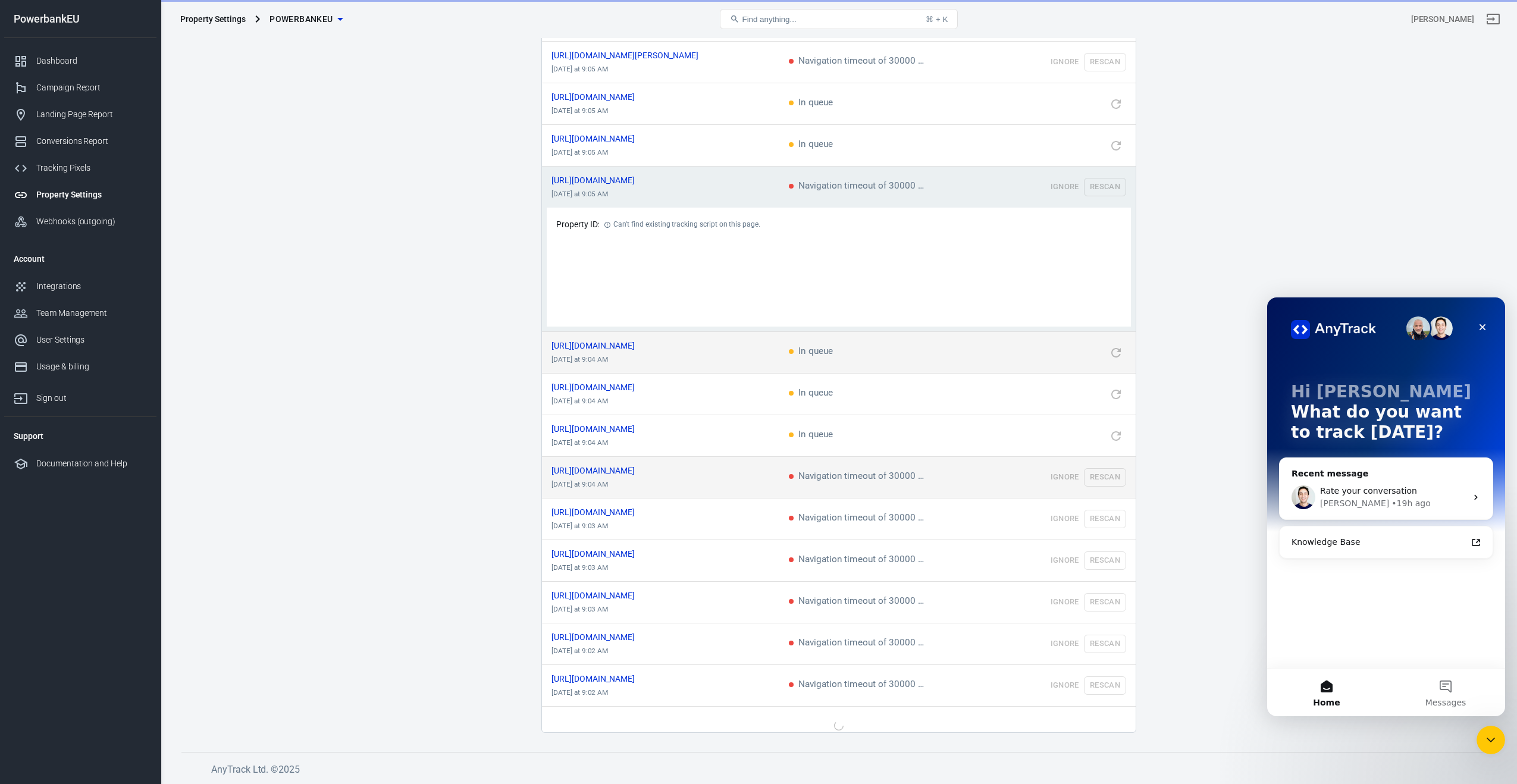
click at [1107, 468] on button "Rescan" at bounding box center [1105, 477] width 42 height 18
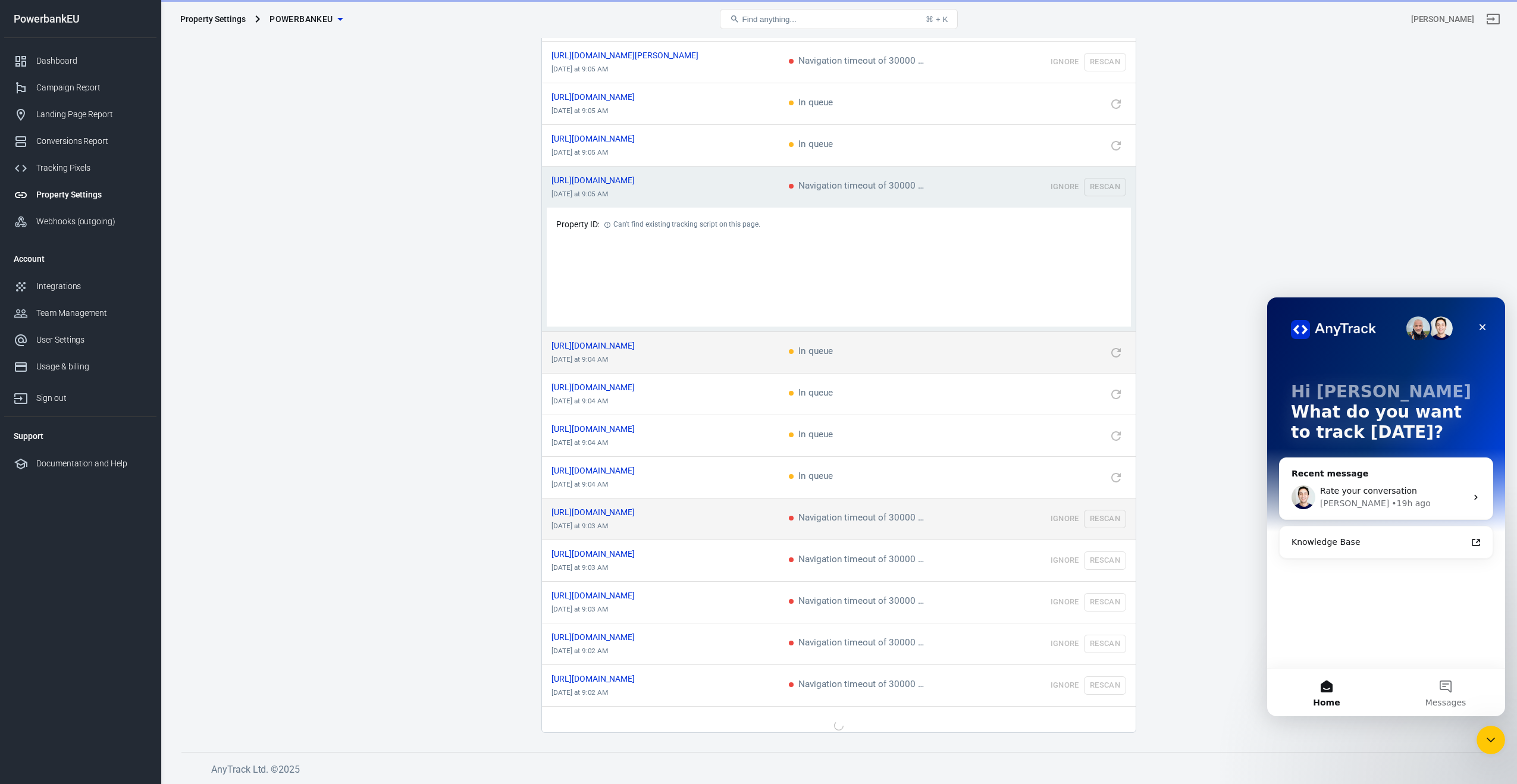
click at [1107, 503] on td "Ignore Rescan" at bounding box center [1061, 519] width 149 height 42
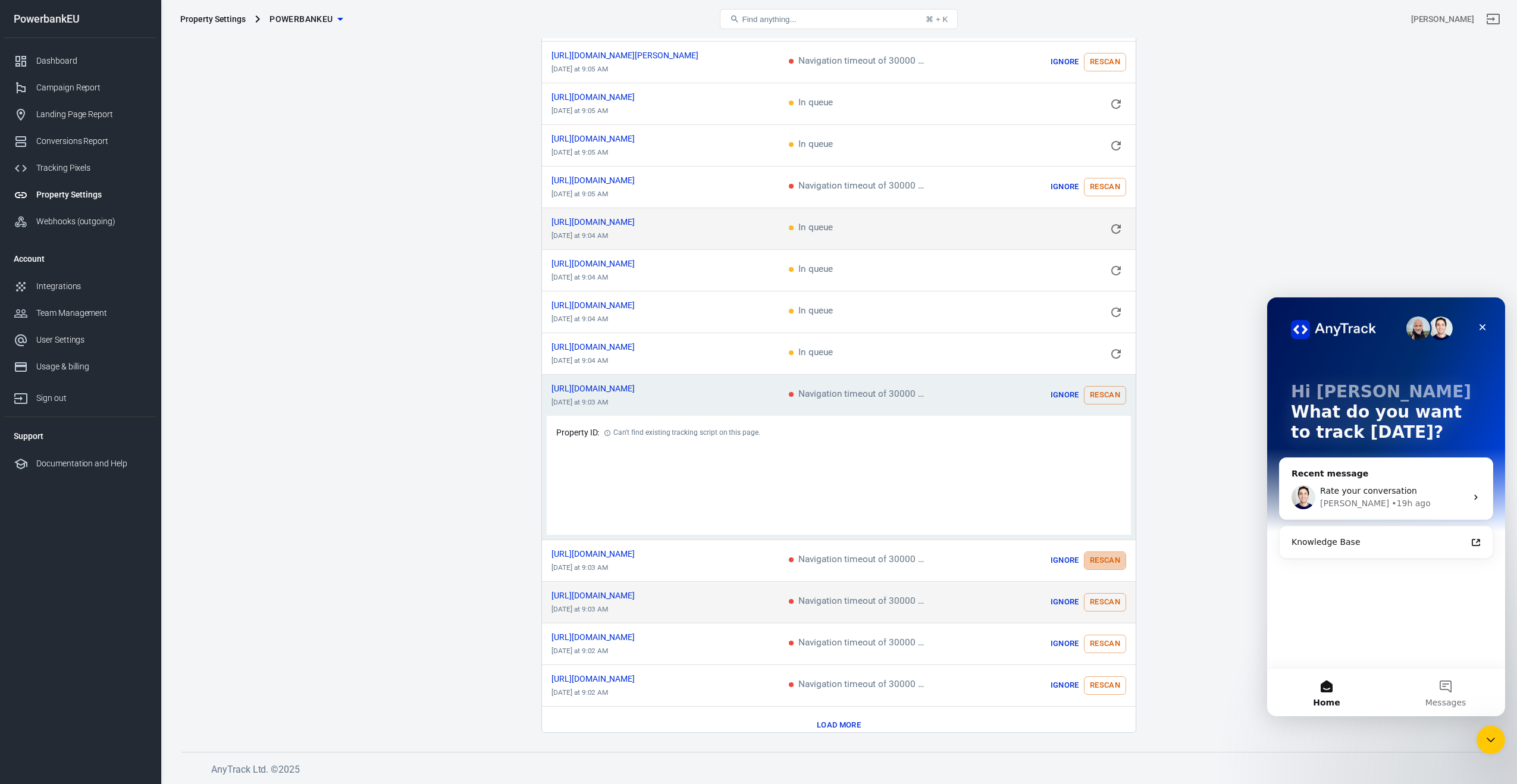
drag, startPoint x: 1105, startPoint y: 551, endPoint x: 1104, endPoint y: 597, distance: 46.0
click at [1105, 551] on button "Rescan" at bounding box center [1105, 560] width 42 height 18
click at [1105, 591] on td "Ignore Rescan" at bounding box center [1061, 602] width 149 height 42
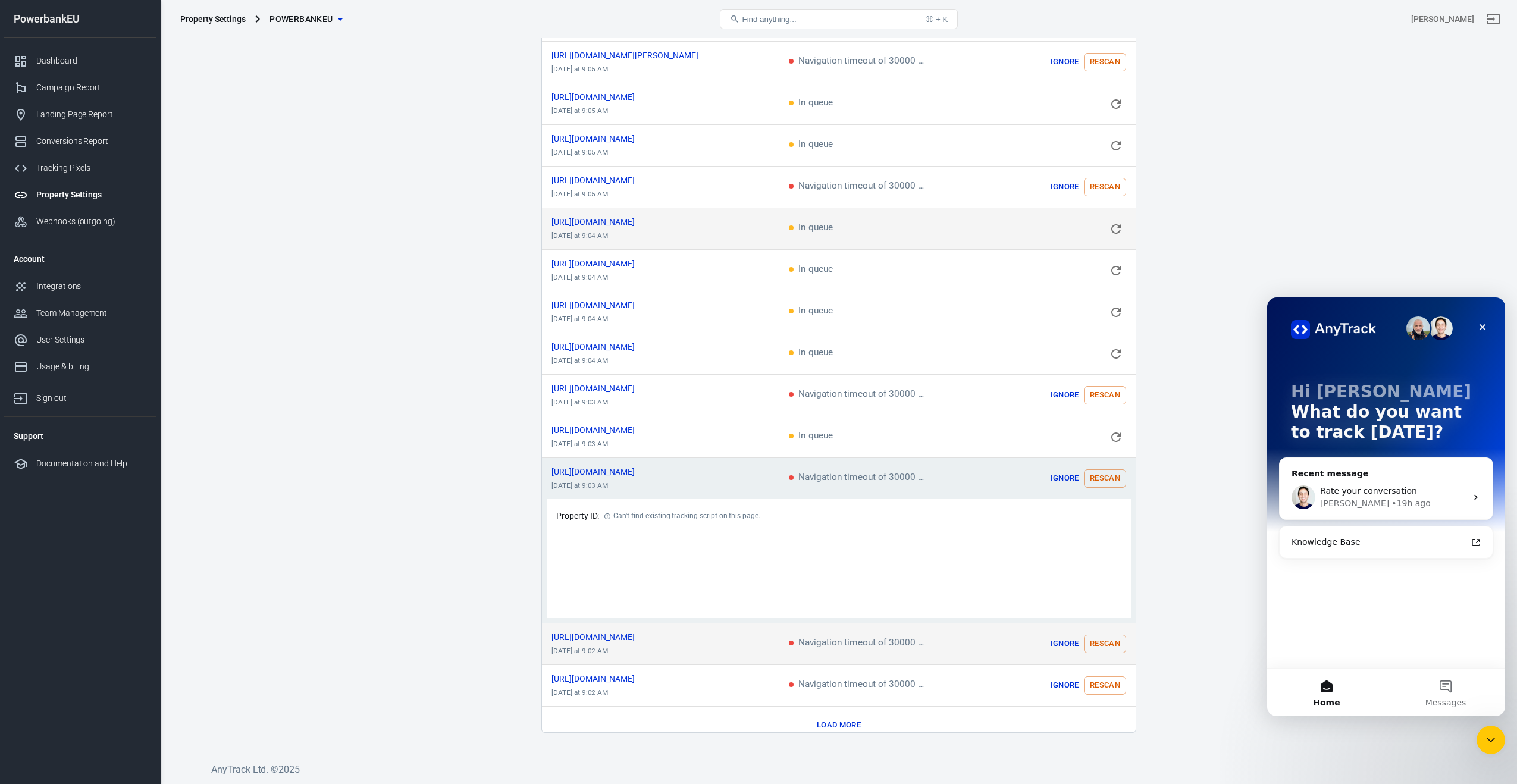
drag, startPoint x: 1101, startPoint y: 633, endPoint x: 1103, endPoint y: 645, distance: 12.2
click at [1101, 635] on button "Rescan" at bounding box center [1105, 643] width 42 height 18
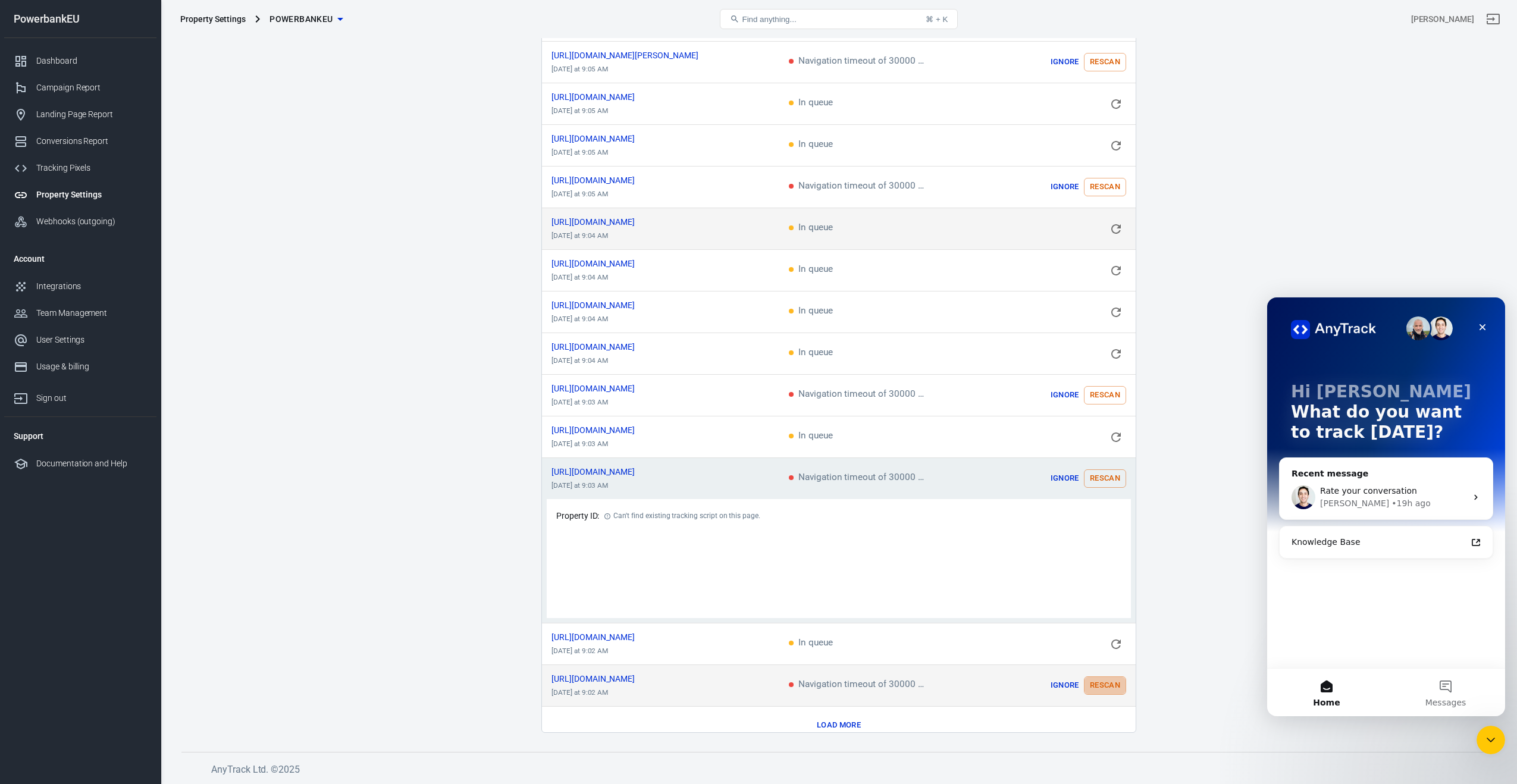
click at [1101, 676] on button "Rescan" at bounding box center [1105, 685] width 42 height 18
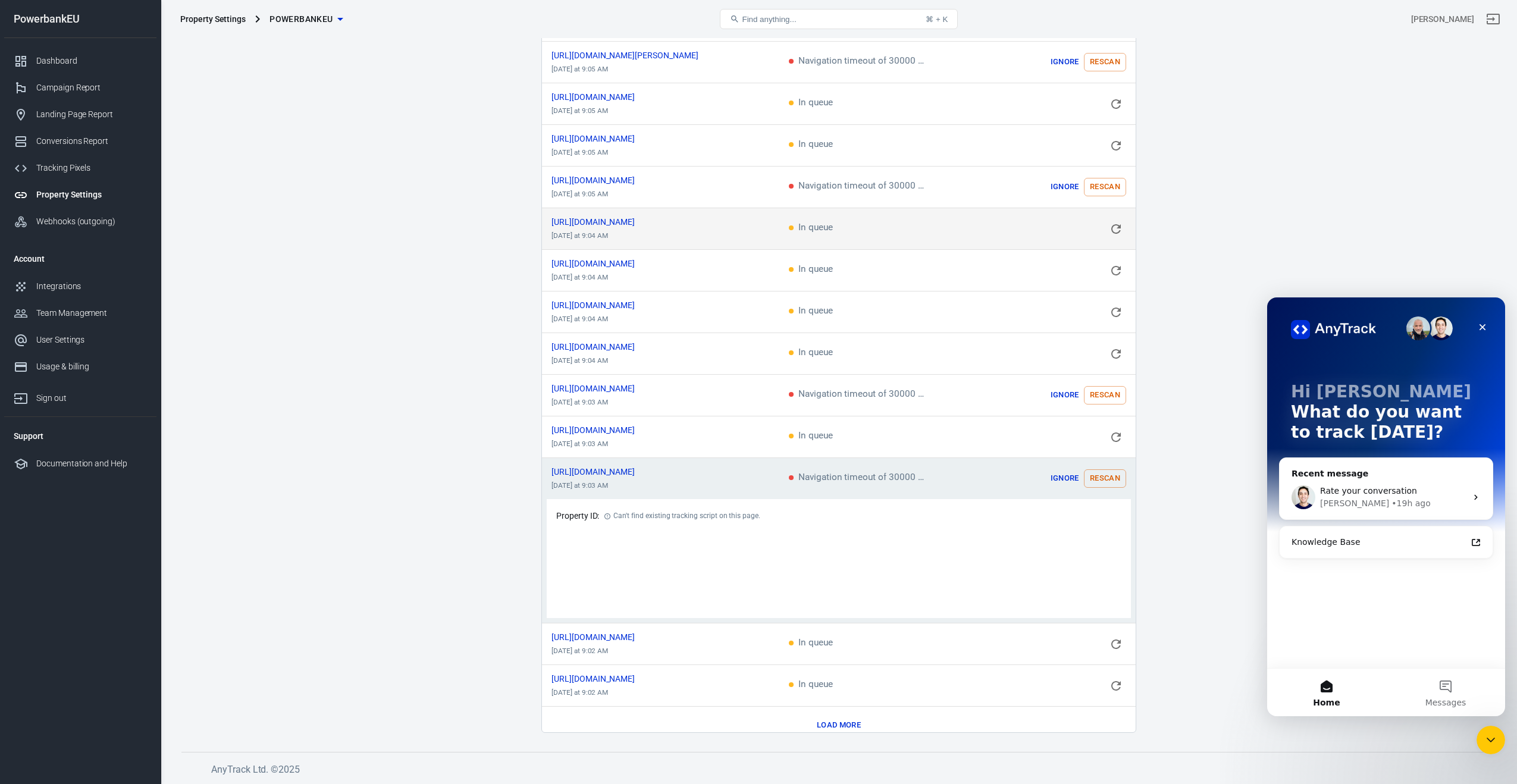
click at [1098, 475] on button "Rescan" at bounding box center [1105, 478] width 42 height 18
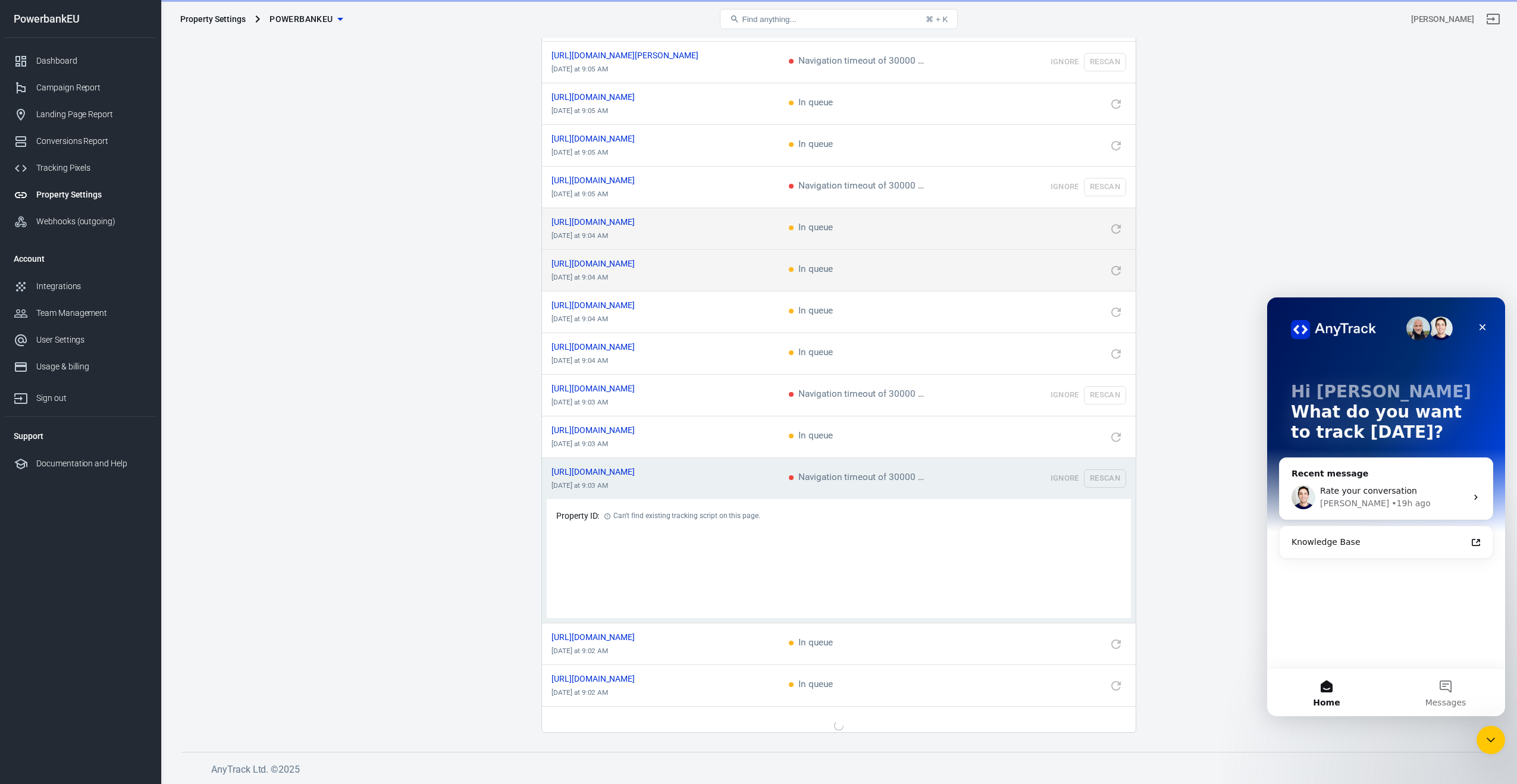
scroll to position [1109, 0]
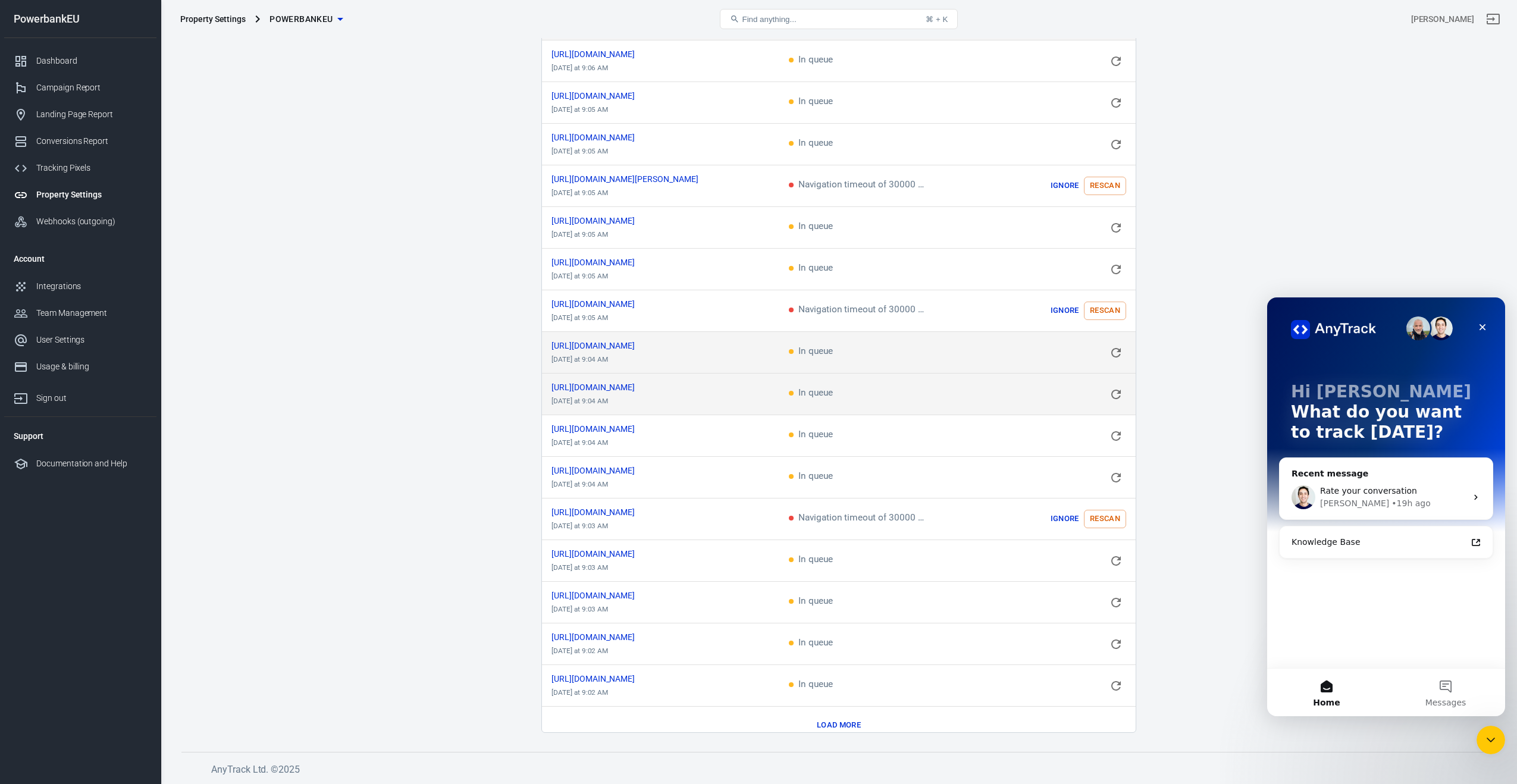
click at [1105, 381] on td "scrollable content" at bounding box center [1061, 395] width 149 height 42
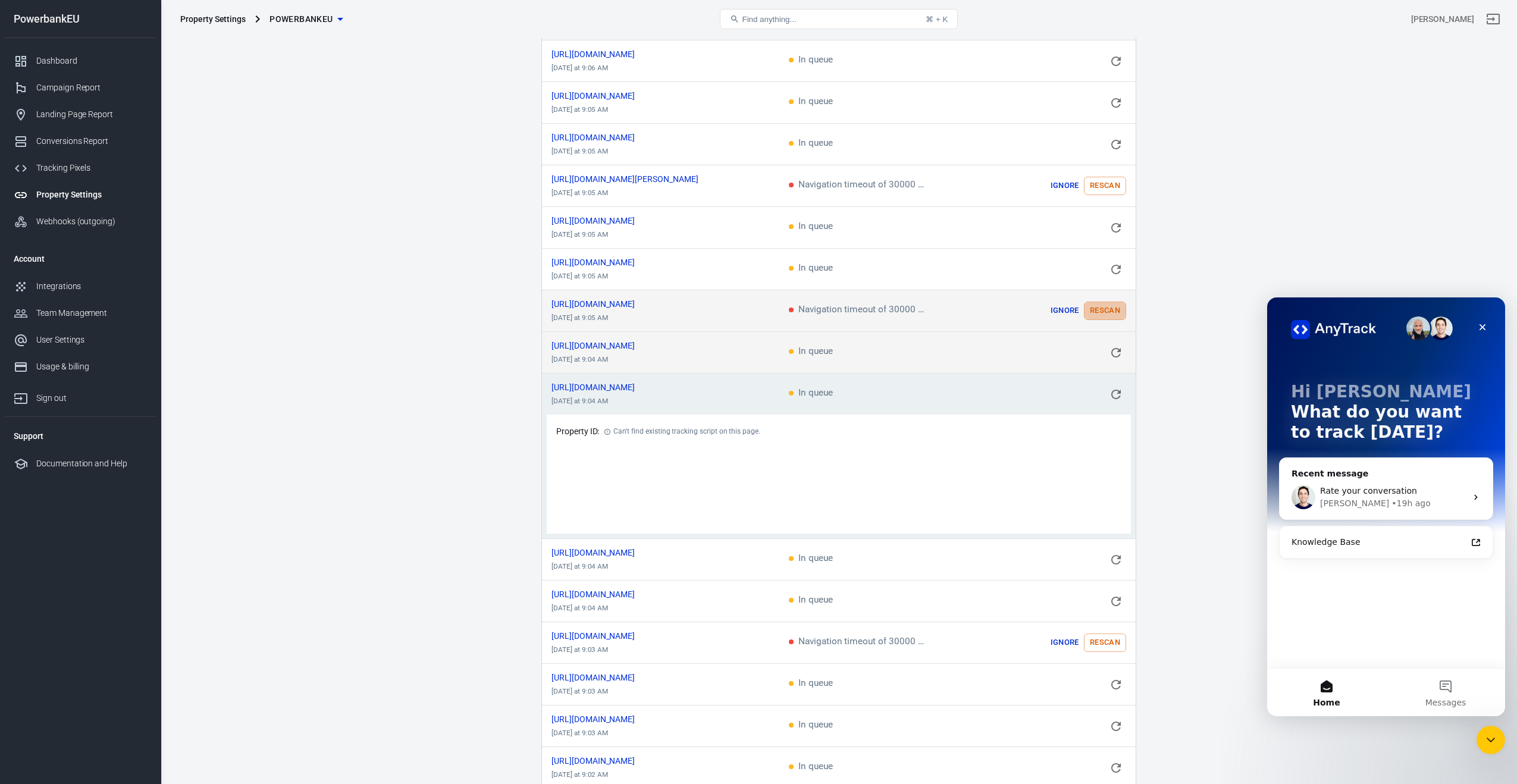
click at [1107, 303] on button "Rescan" at bounding box center [1105, 311] width 42 height 18
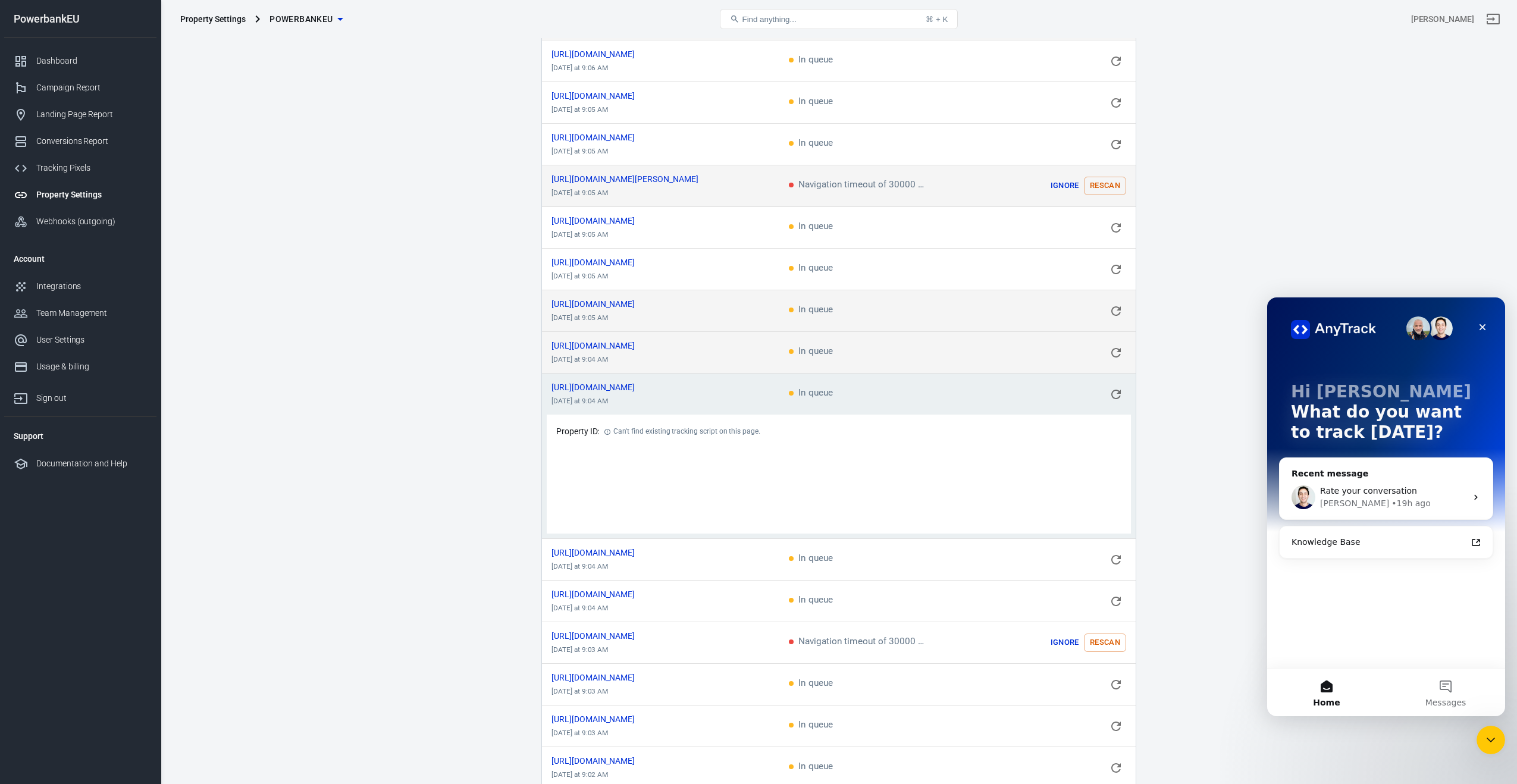
click at [1102, 176] on button "Rescan" at bounding box center [1105, 185] width 42 height 18
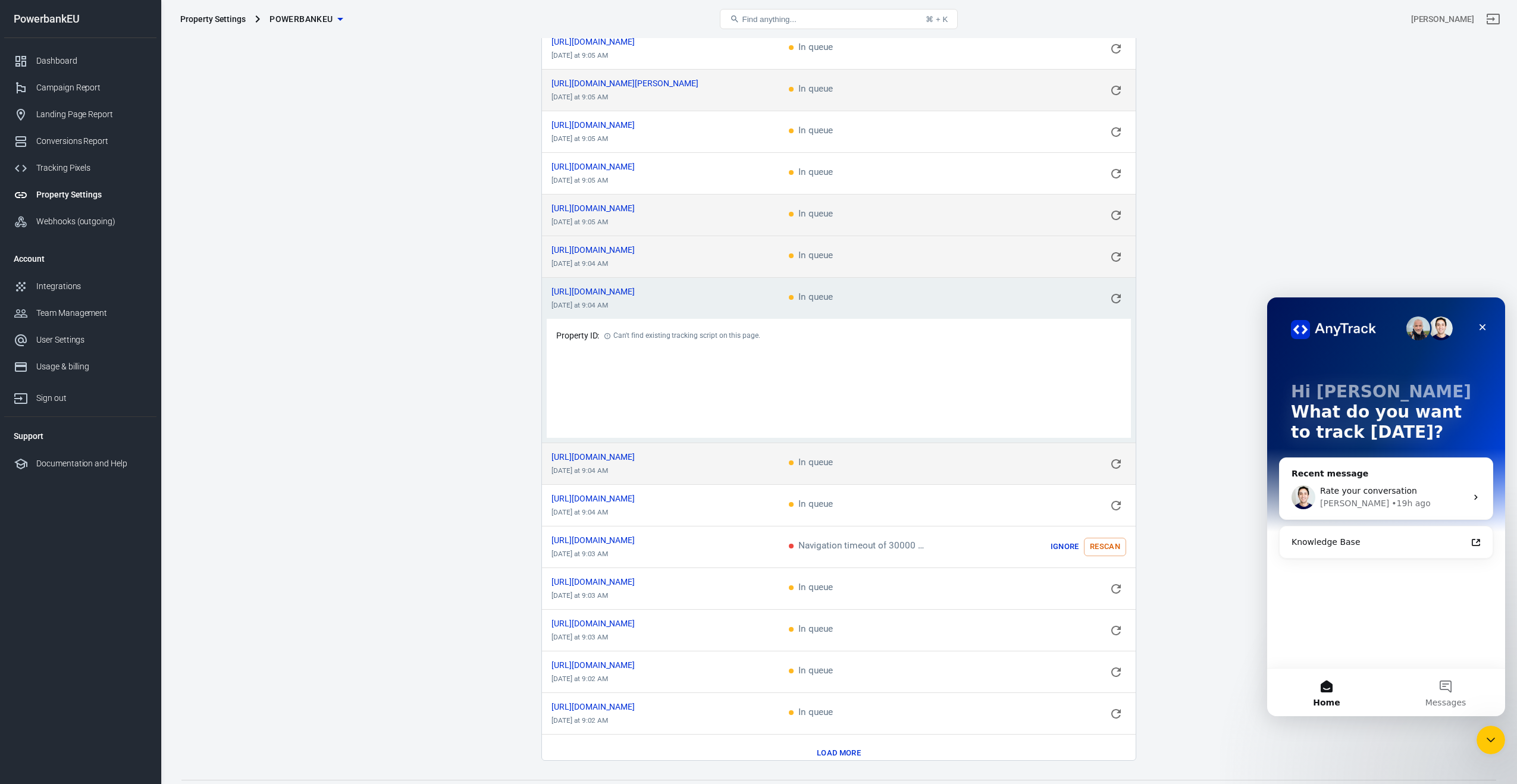
scroll to position [1233, 0]
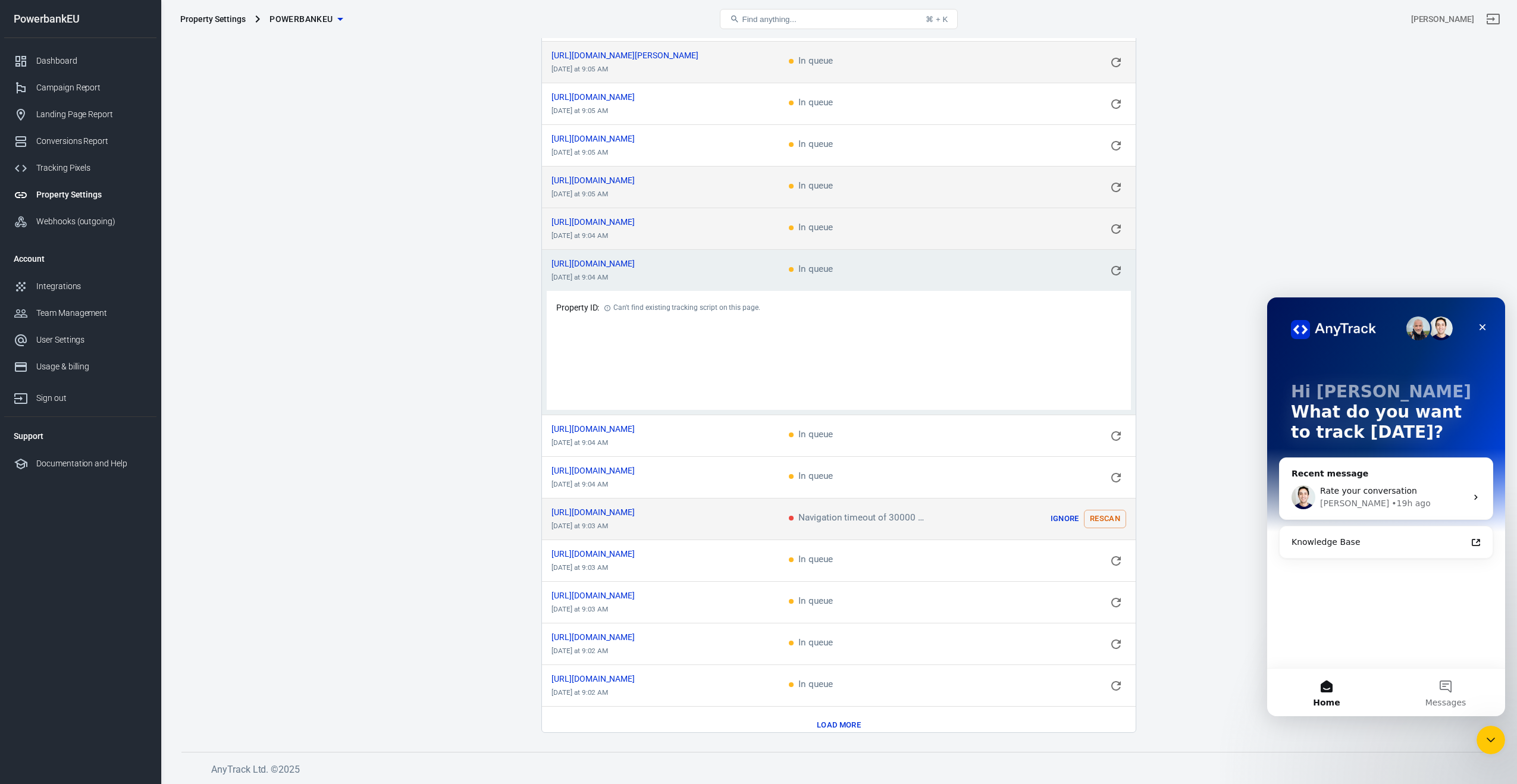
click at [1099, 510] on button "Rescan" at bounding box center [1105, 519] width 42 height 18
click at [855, 716] on button "Load more" at bounding box center [838, 725] width 50 height 18
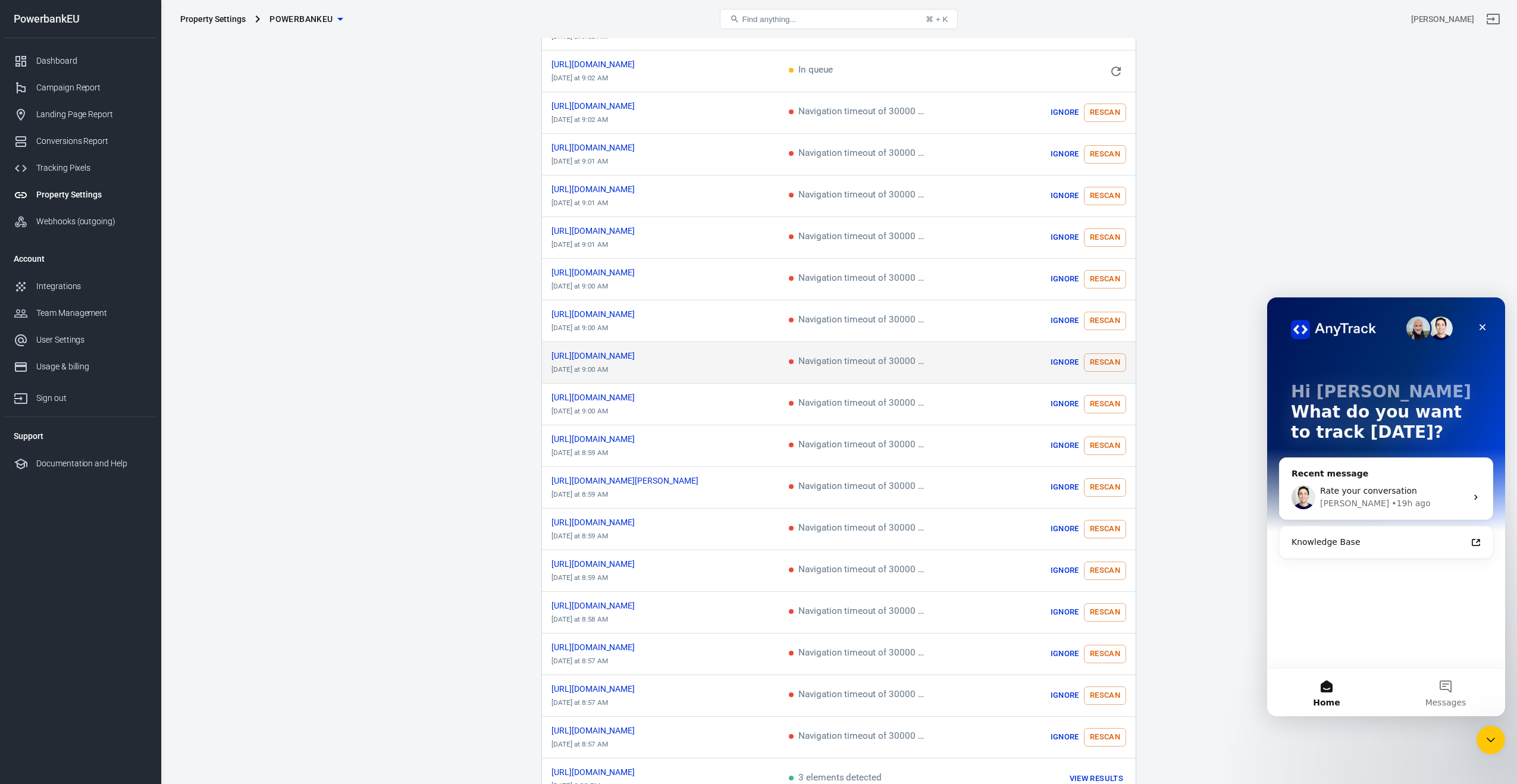
scroll to position [1833, 0]
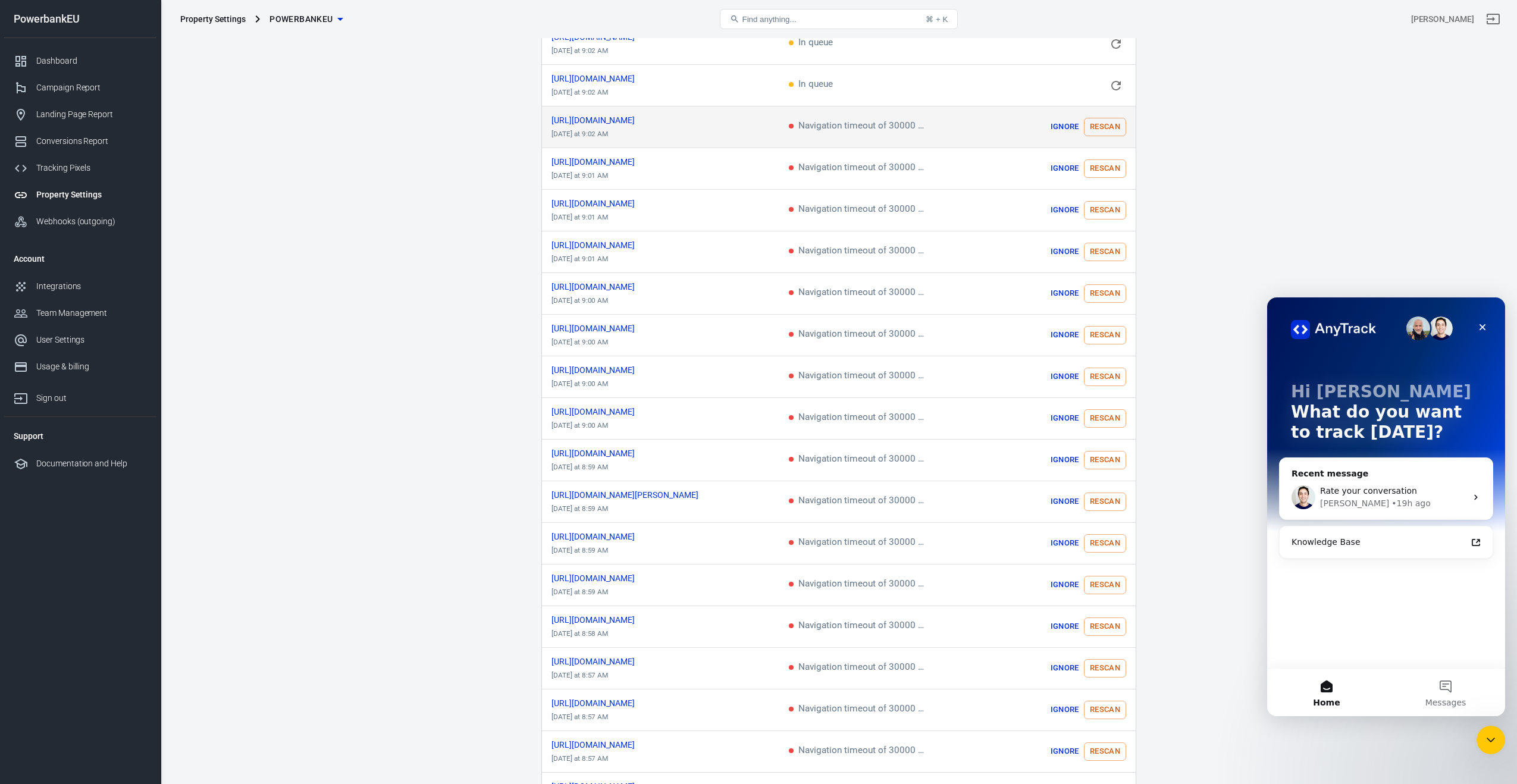
drag, startPoint x: 1098, startPoint y: 110, endPoint x: 1097, endPoint y: 120, distance: 10.0
click at [1098, 118] on button "Rescan" at bounding box center [1105, 127] width 42 height 18
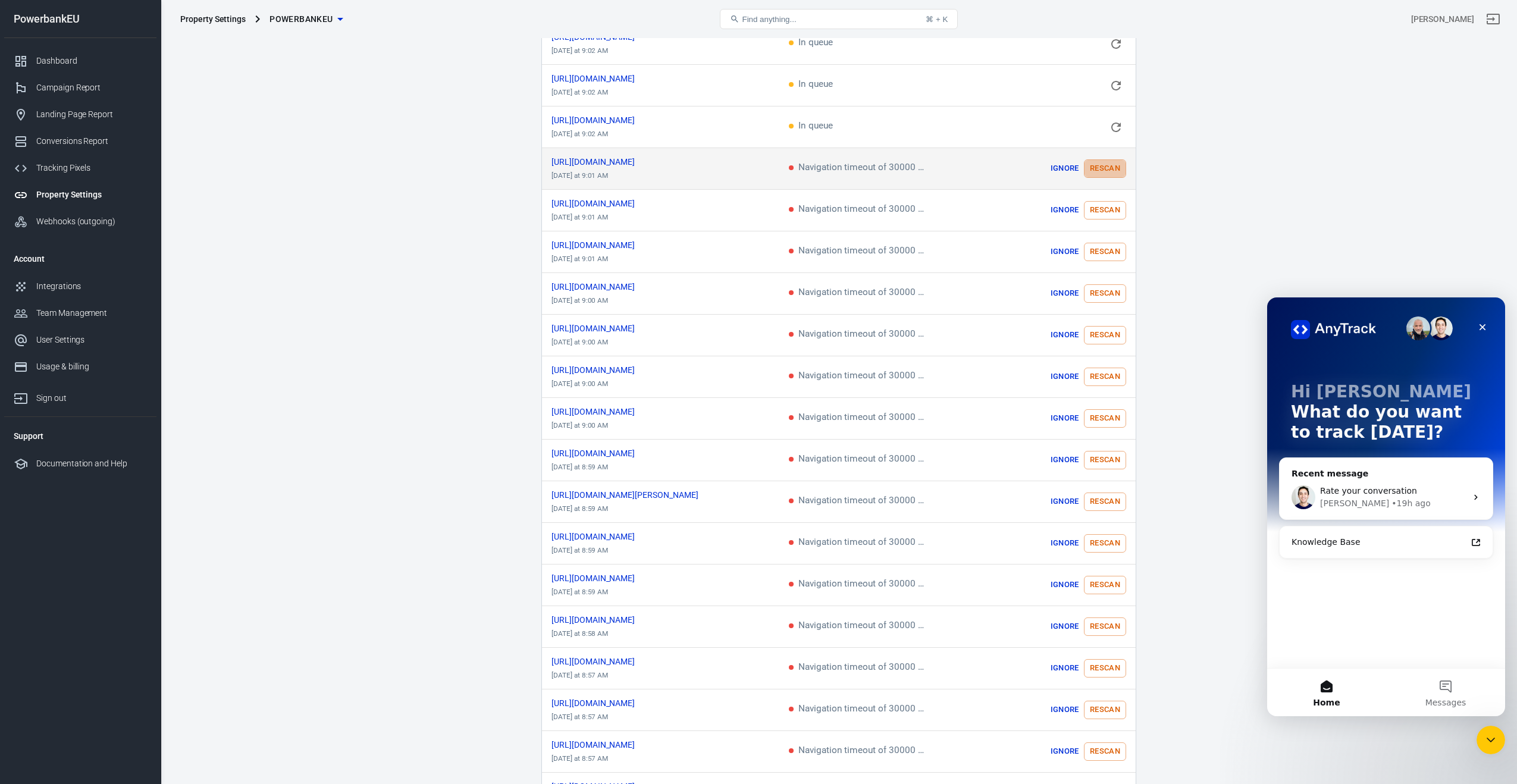
click at [1099, 159] on button "Rescan" at bounding box center [1105, 168] width 42 height 18
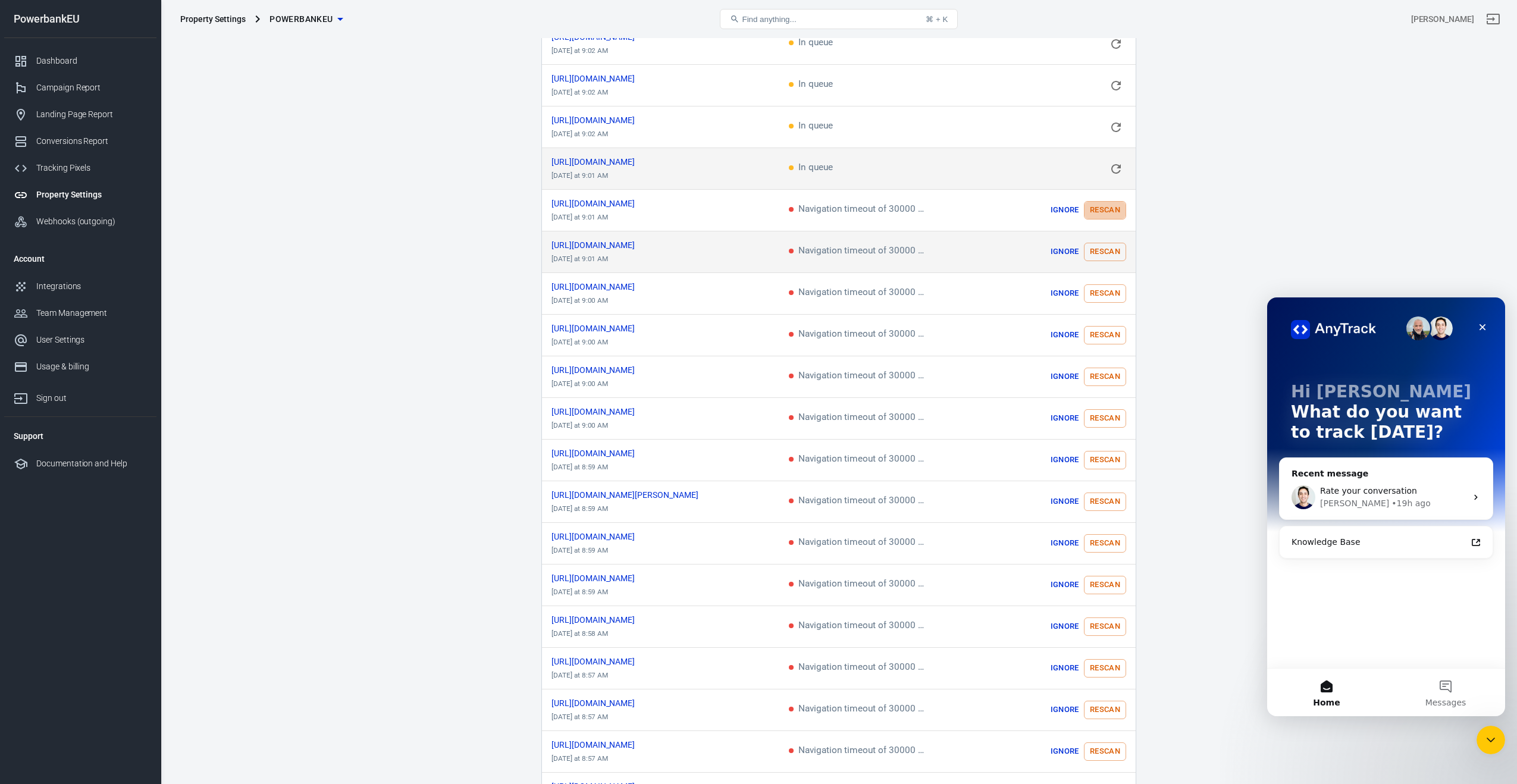
drag, startPoint x: 1095, startPoint y: 195, endPoint x: 1095, endPoint y: 255, distance: 60.0
click at [1095, 201] on button "Rescan" at bounding box center [1105, 210] width 42 height 18
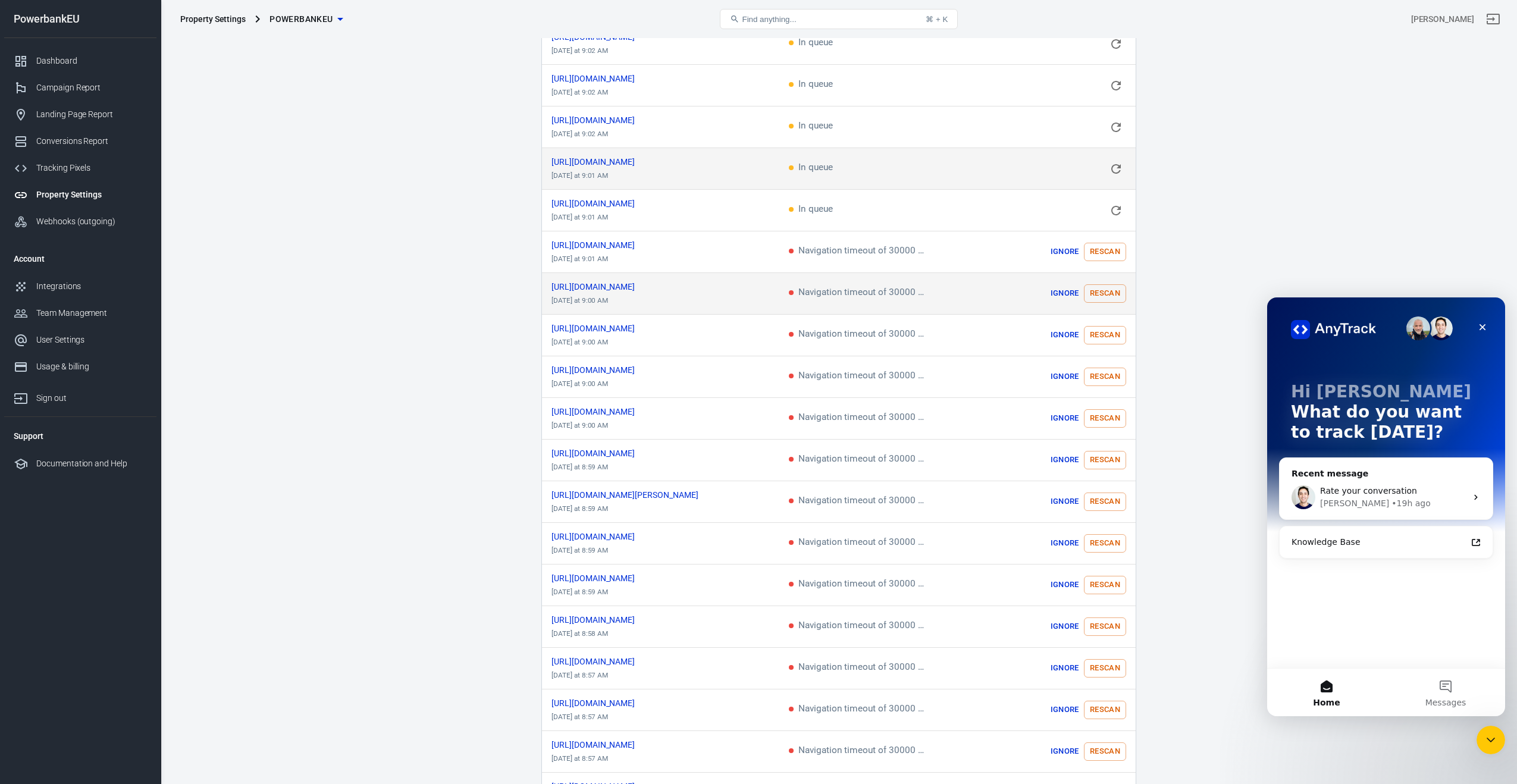
drag, startPoint x: 1100, startPoint y: 240, endPoint x: 1100, endPoint y: 270, distance: 30.0
click at [1100, 243] on button "Rescan" at bounding box center [1105, 251] width 42 height 18
click at [1099, 284] on button "Rescan" at bounding box center [1105, 293] width 42 height 18
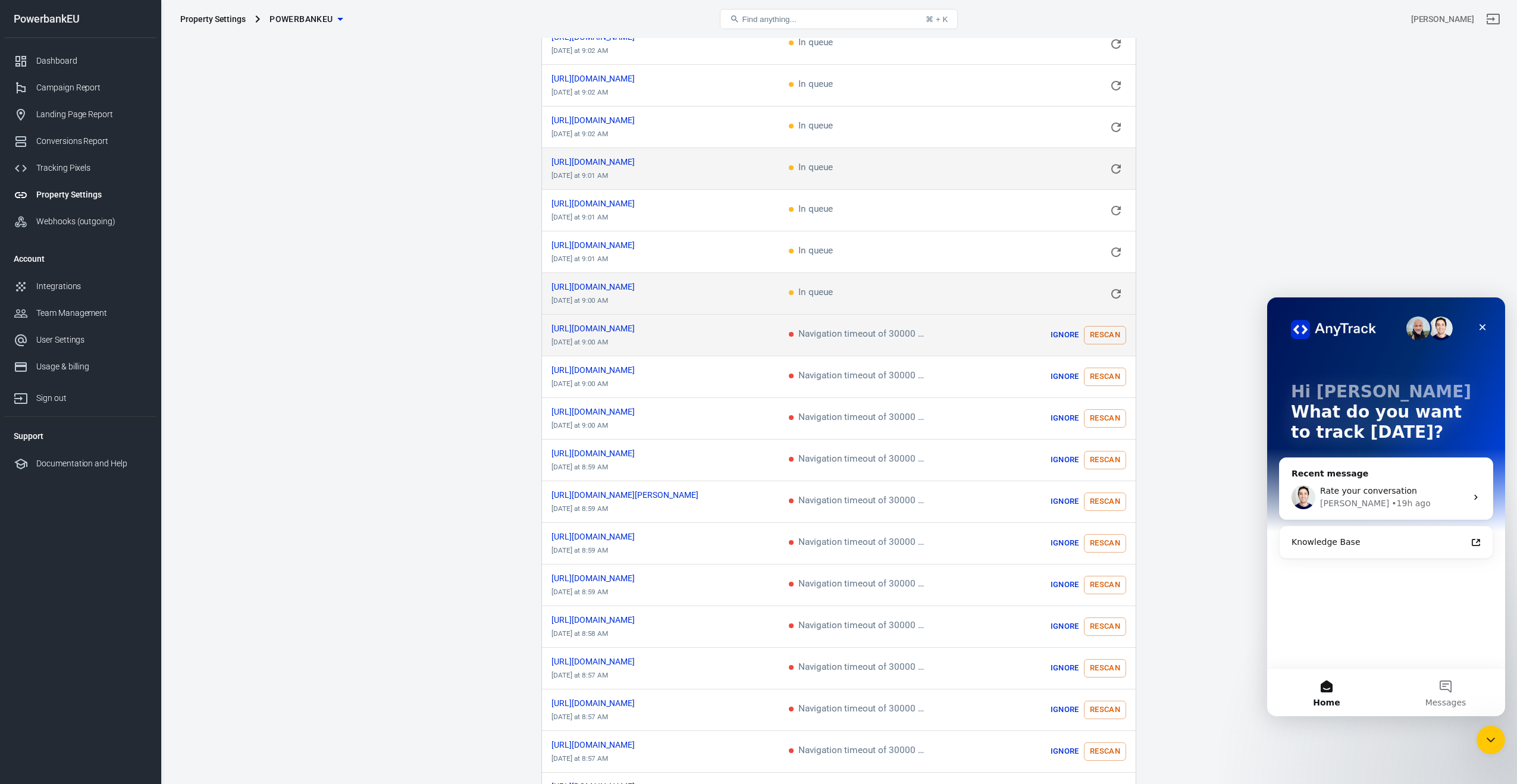
click at [1099, 326] on button "Rescan" at bounding box center [1105, 335] width 42 height 18
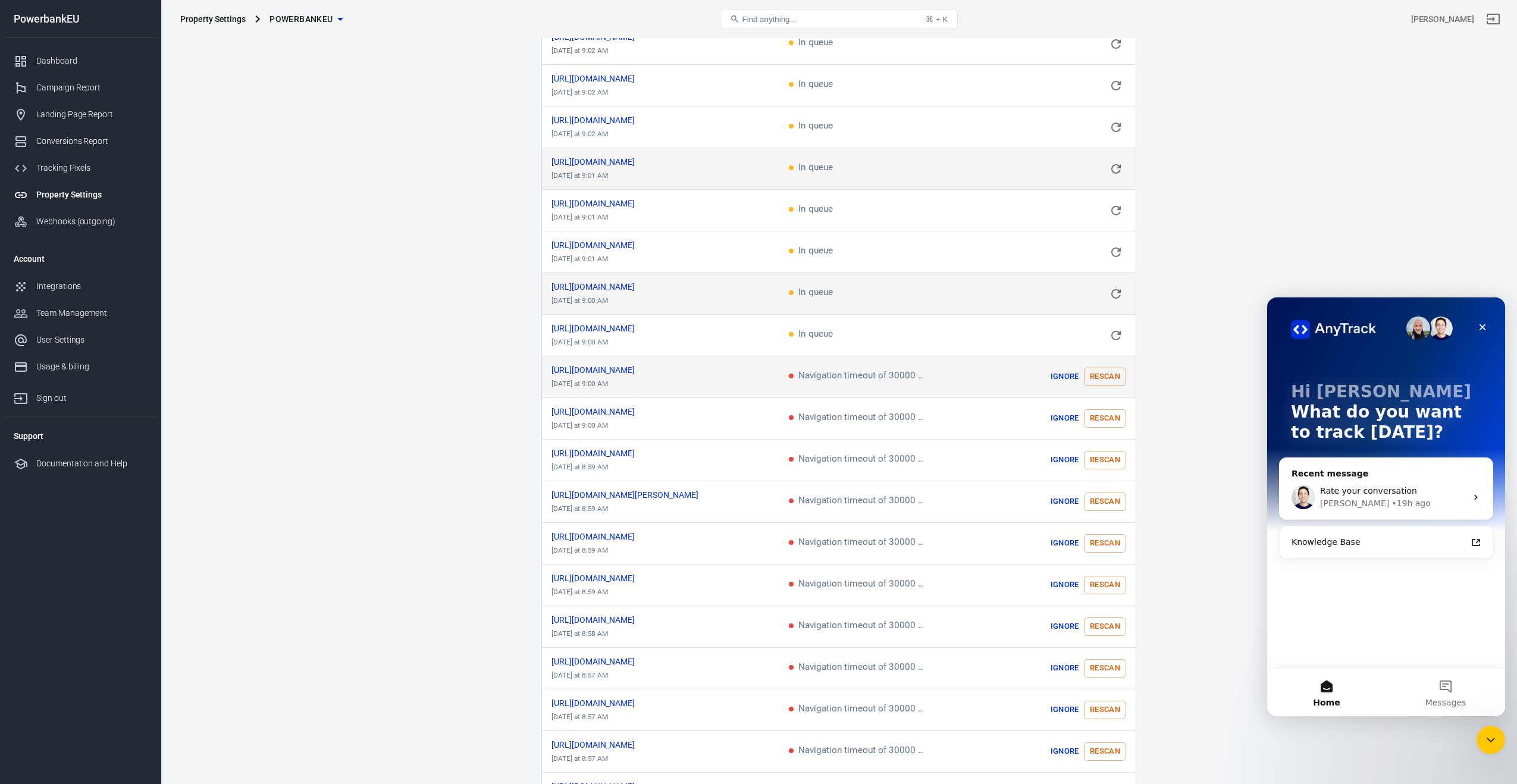
click at [1100, 367] on button "Rescan" at bounding box center [1105, 376] width 42 height 18
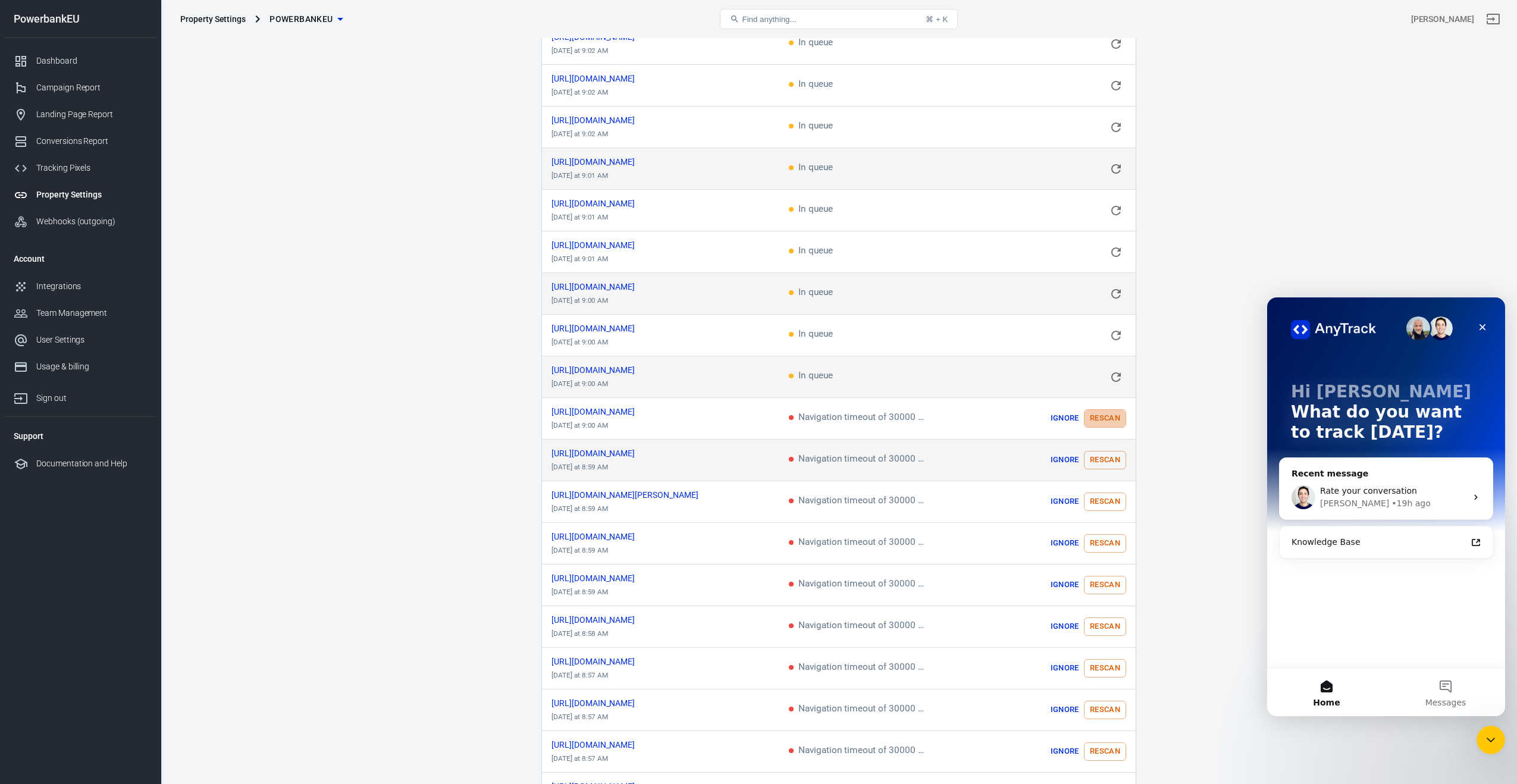
drag, startPoint x: 1091, startPoint y: 403, endPoint x: 1092, endPoint y: 431, distance: 28.0
click at [1091, 409] on button "Rescan" at bounding box center [1105, 418] width 42 height 18
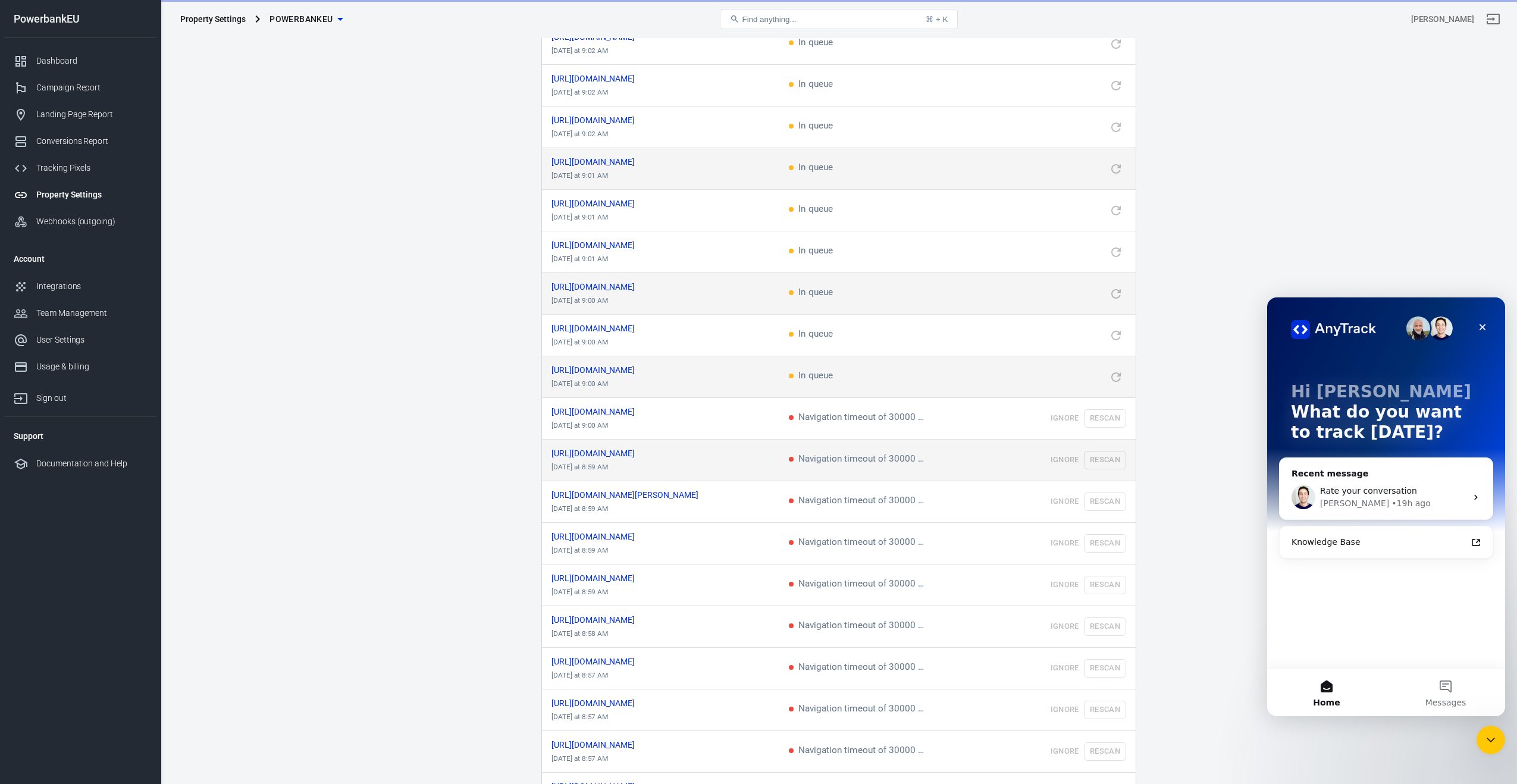
click at [1093, 444] on td "Ignore Rescan" at bounding box center [1061, 460] width 149 height 42
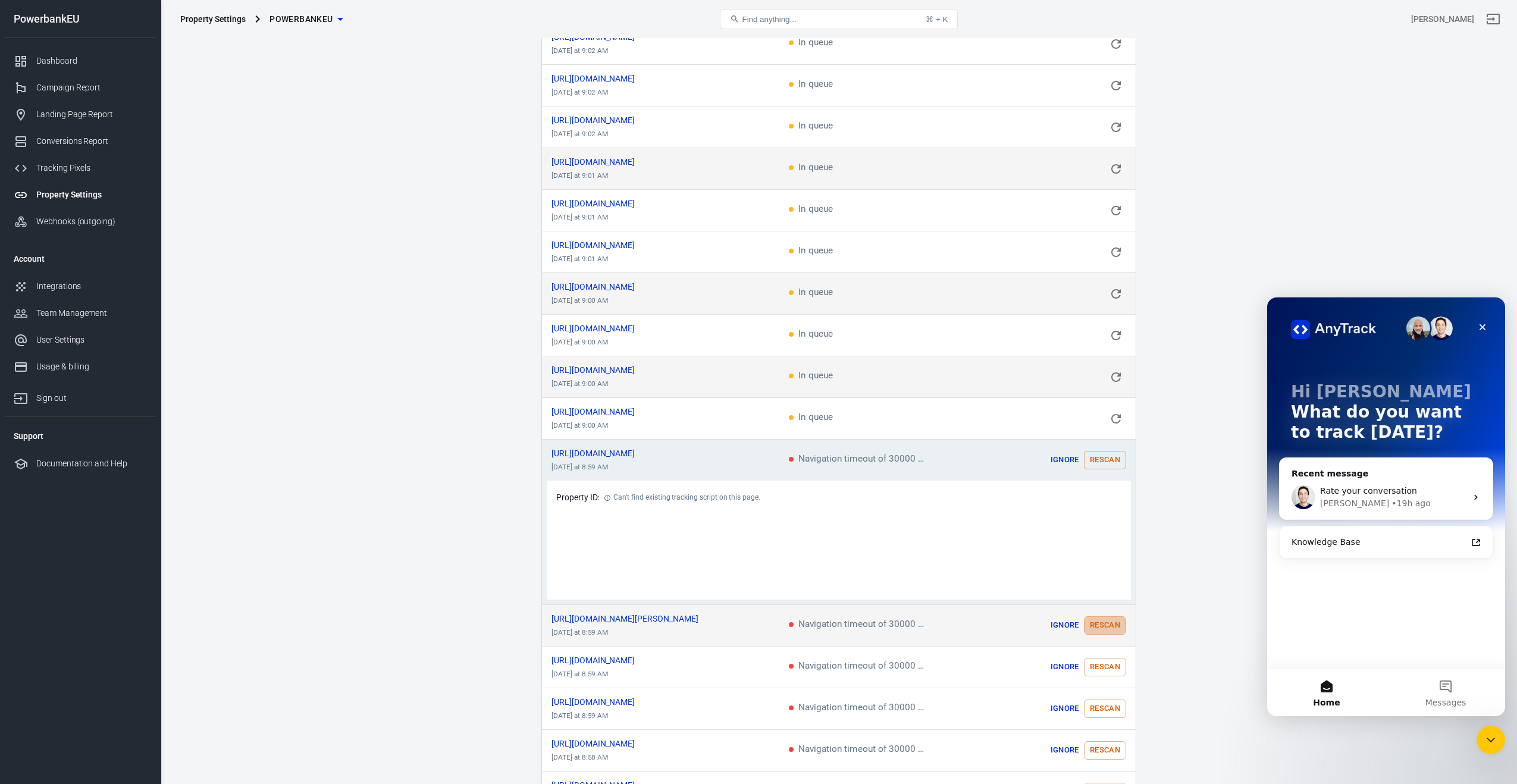
click at [1092, 616] on button "Rescan" at bounding box center [1105, 625] width 42 height 18
click at [1109, 451] on button "Rescan" at bounding box center [1105, 459] width 42 height 18
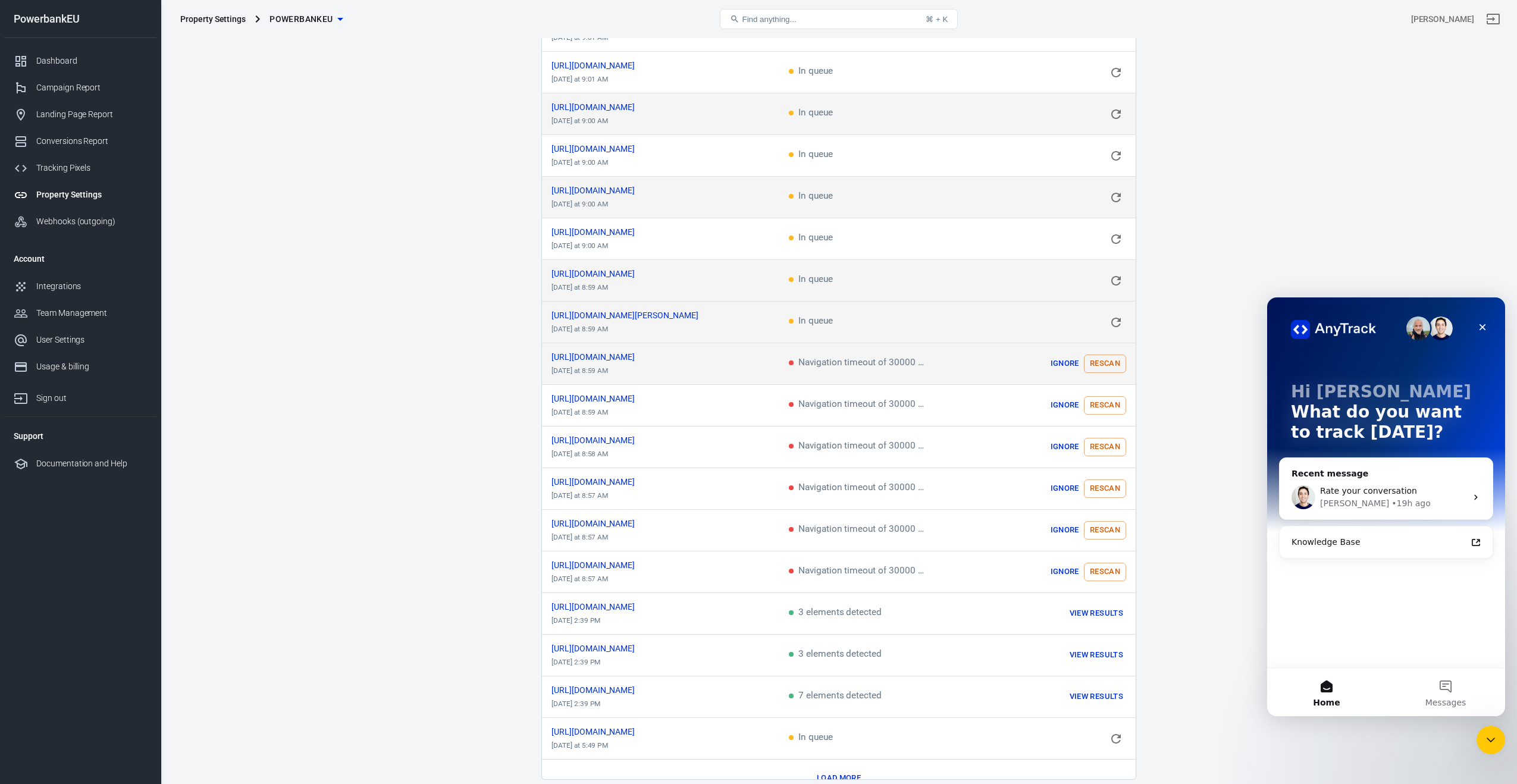
scroll to position [1892, 0]
click at [1095, 351] on button "Rescan" at bounding box center [1105, 360] width 42 height 18
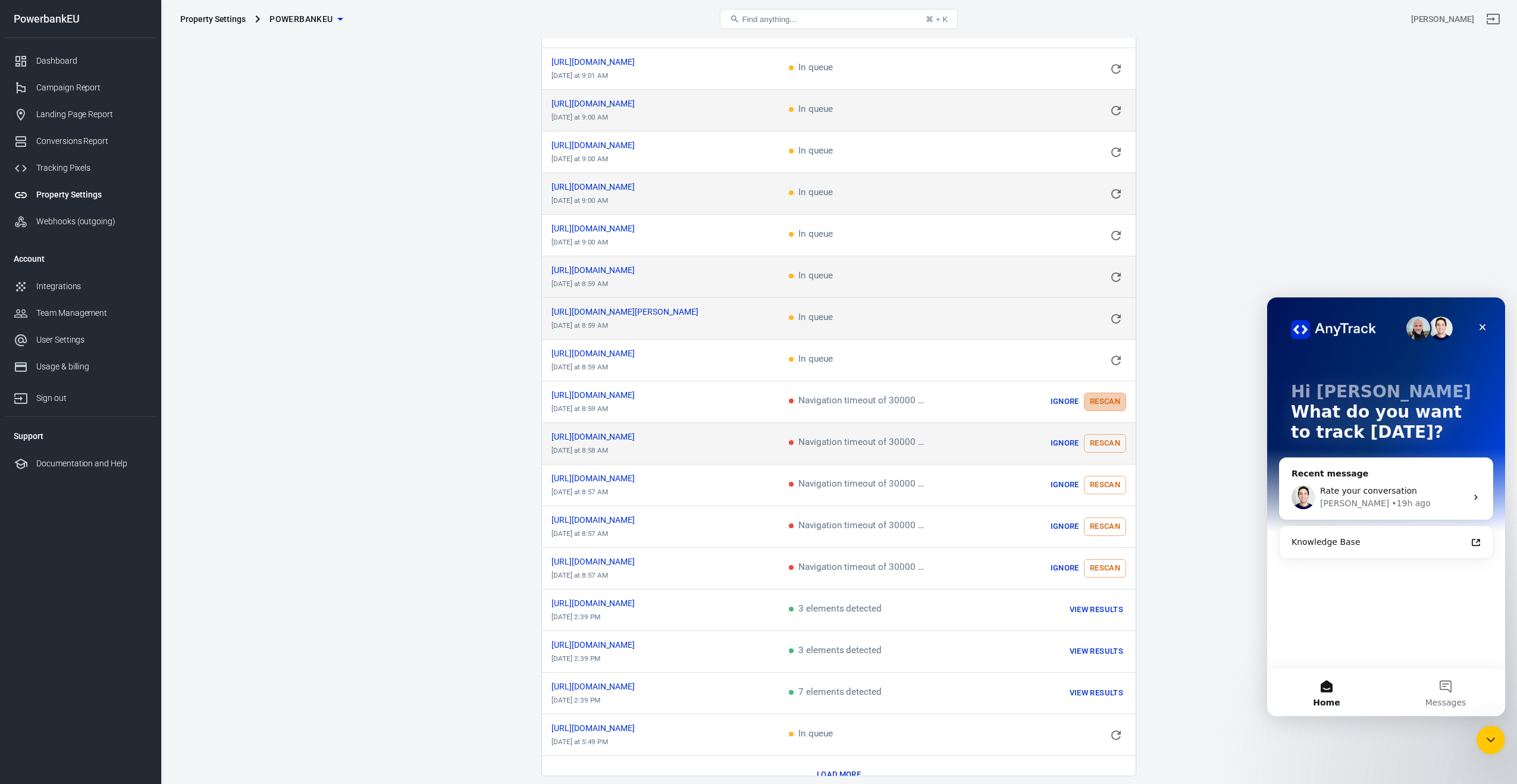
drag, startPoint x: 1097, startPoint y: 388, endPoint x: 1097, endPoint y: 423, distance: 35.0
click at [1097, 393] on button "Rescan" at bounding box center [1105, 401] width 42 height 18
click at [1097, 434] on button "Rescan" at bounding box center [1105, 443] width 42 height 18
drag, startPoint x: 1097, startPoint y: 463, endPoint x: 1097, endPoint y: 493, distance: 30.0
click at [1097, 476] on button "Rescan" at bounding box center [1105, 485] width 42 height 18
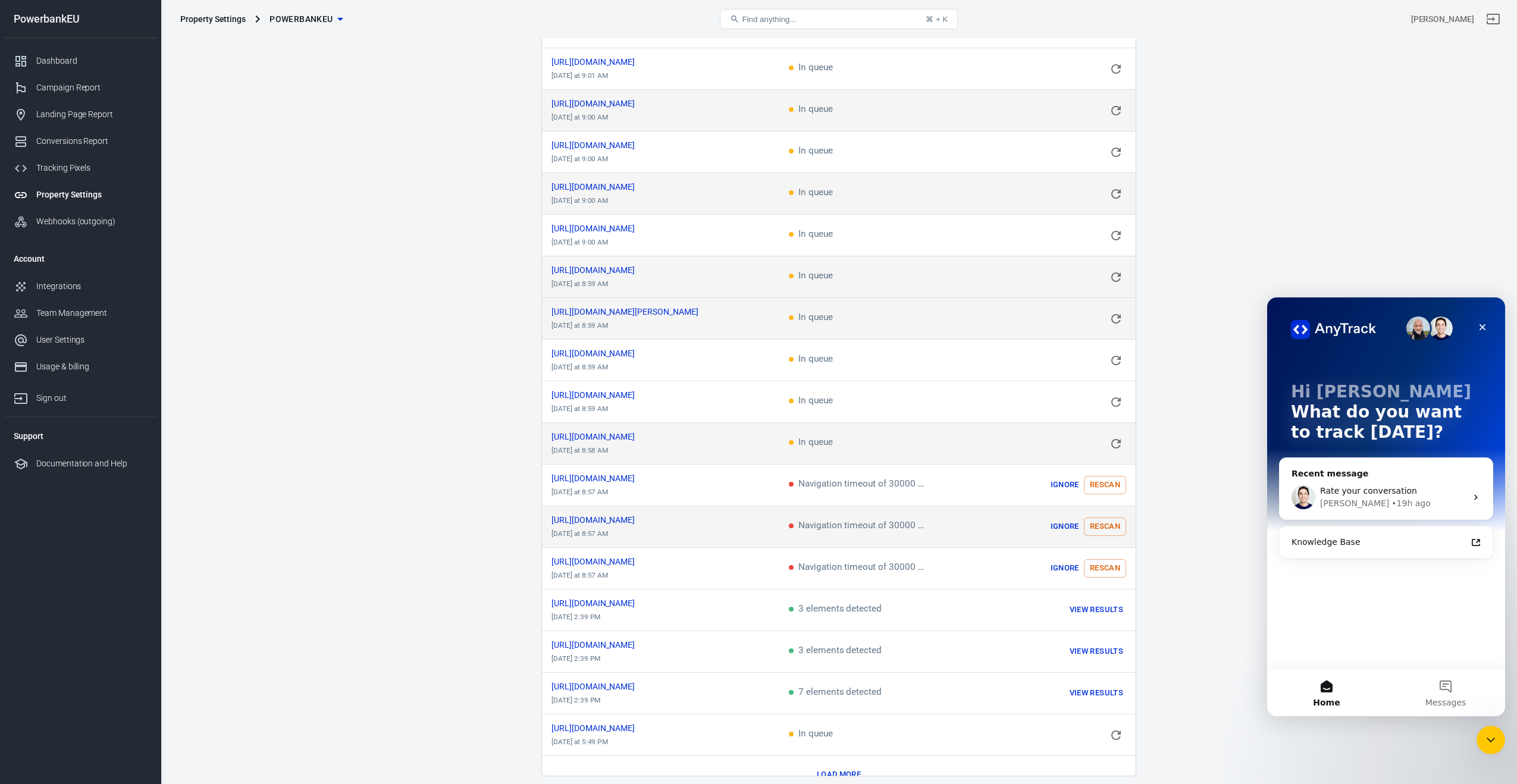
scroll to position [1890, 0]
click at [1099, 520] on button "Rescan" at bounding box center [1105, 529] width 42 height 18
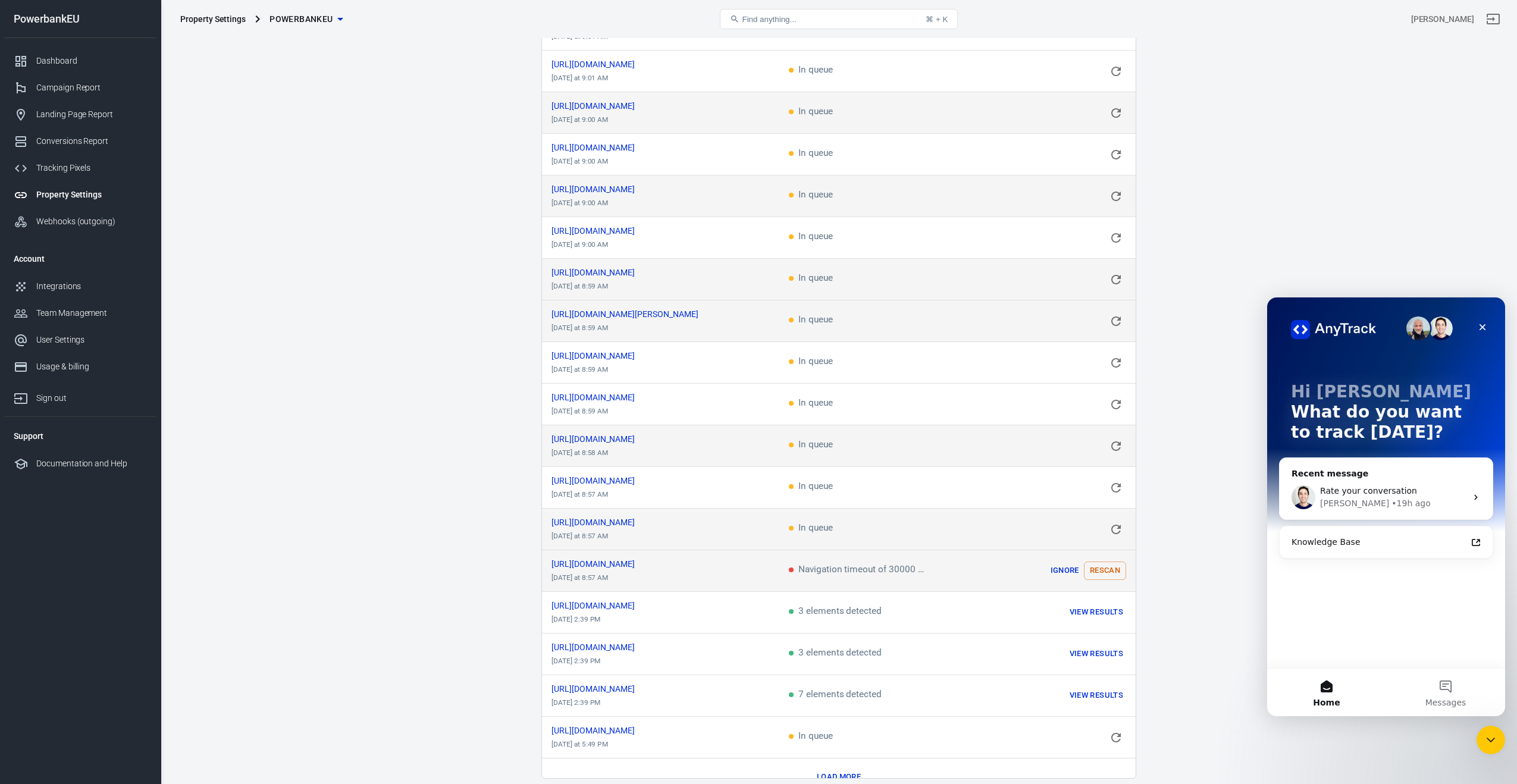
drag, startPoint x: 1099, startPoint y: 553, endPoint x: 1104, endPoint y: 538, distance: 15.8
click at [1099, 562] on button "Rescan" at bounding box center [1105, 570] width 42 height 18
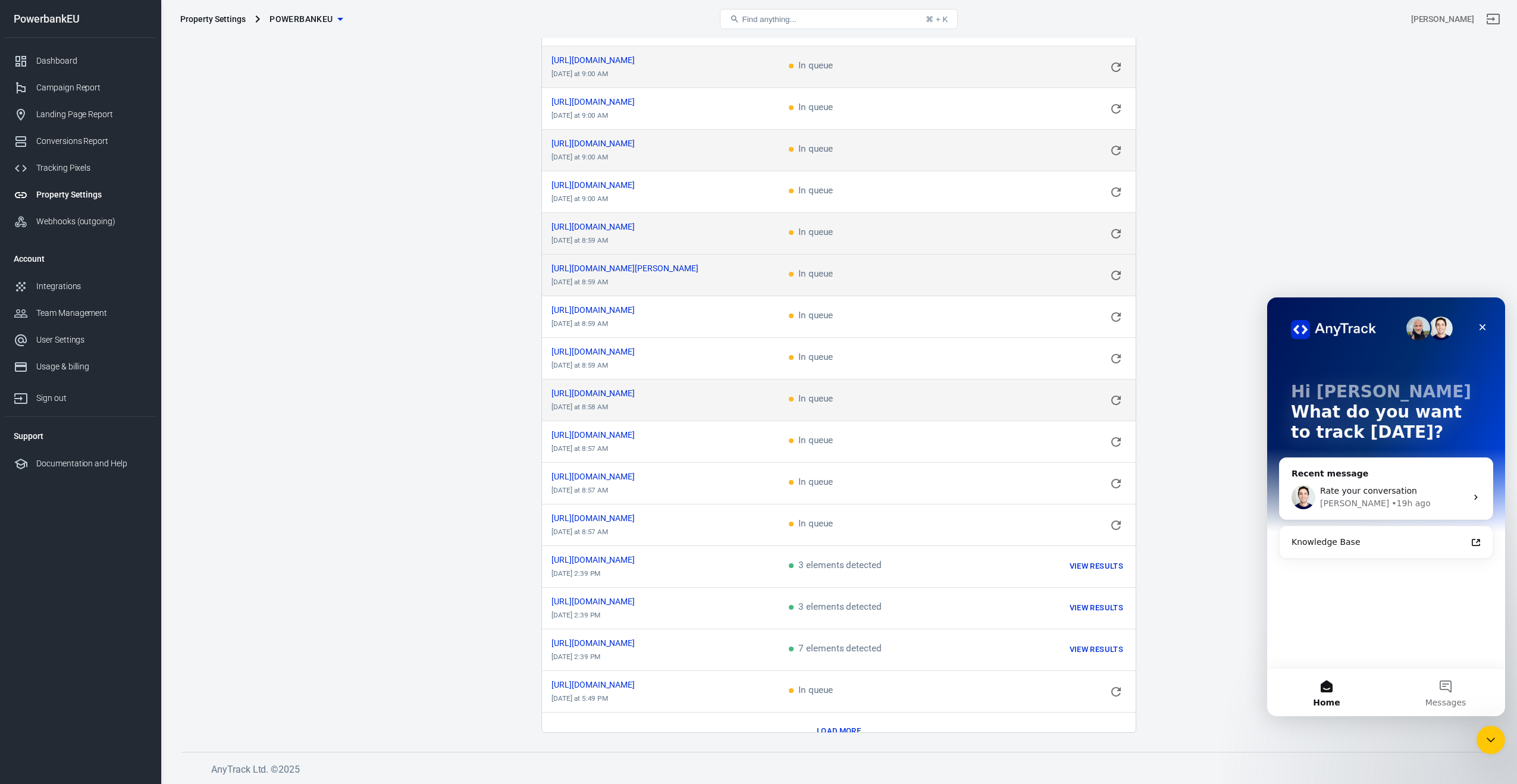
click at [844, 722] on button "Load more" at bounding box center [838, 731] width 50 height 18
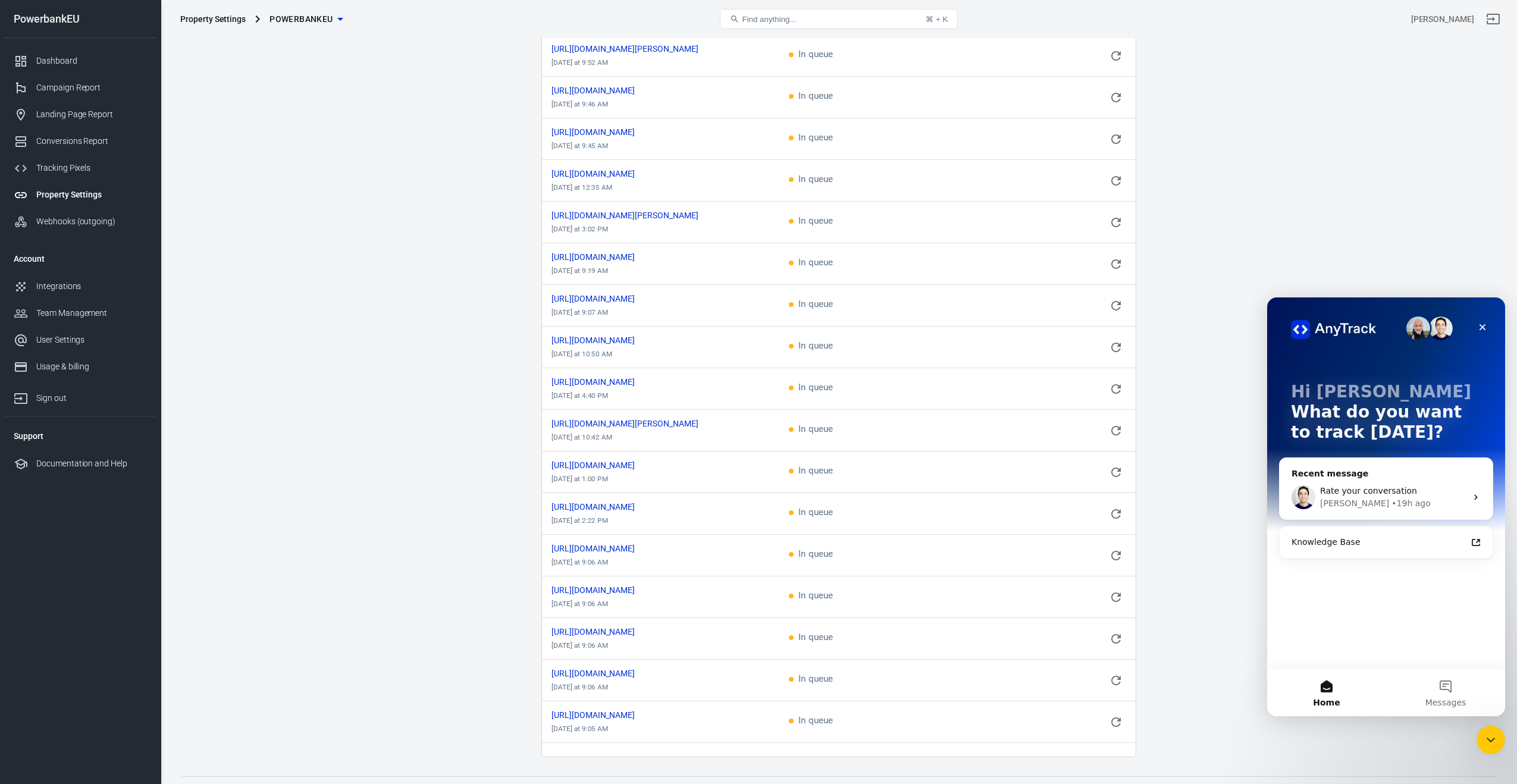
scroll to position [2762, 0]
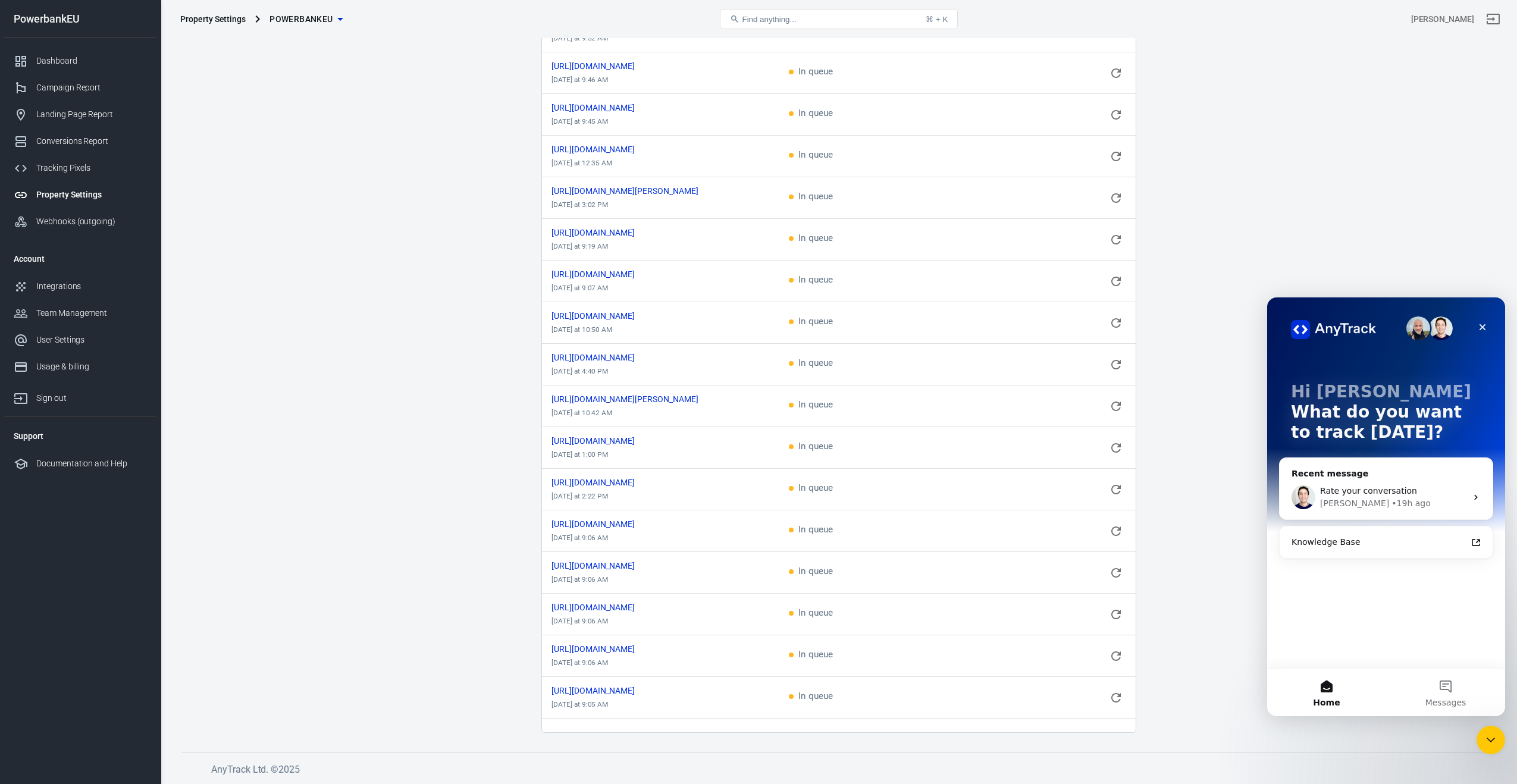
click at [838, 728] on button "Load more" at bounding box center [838, 737] width 50 height 18
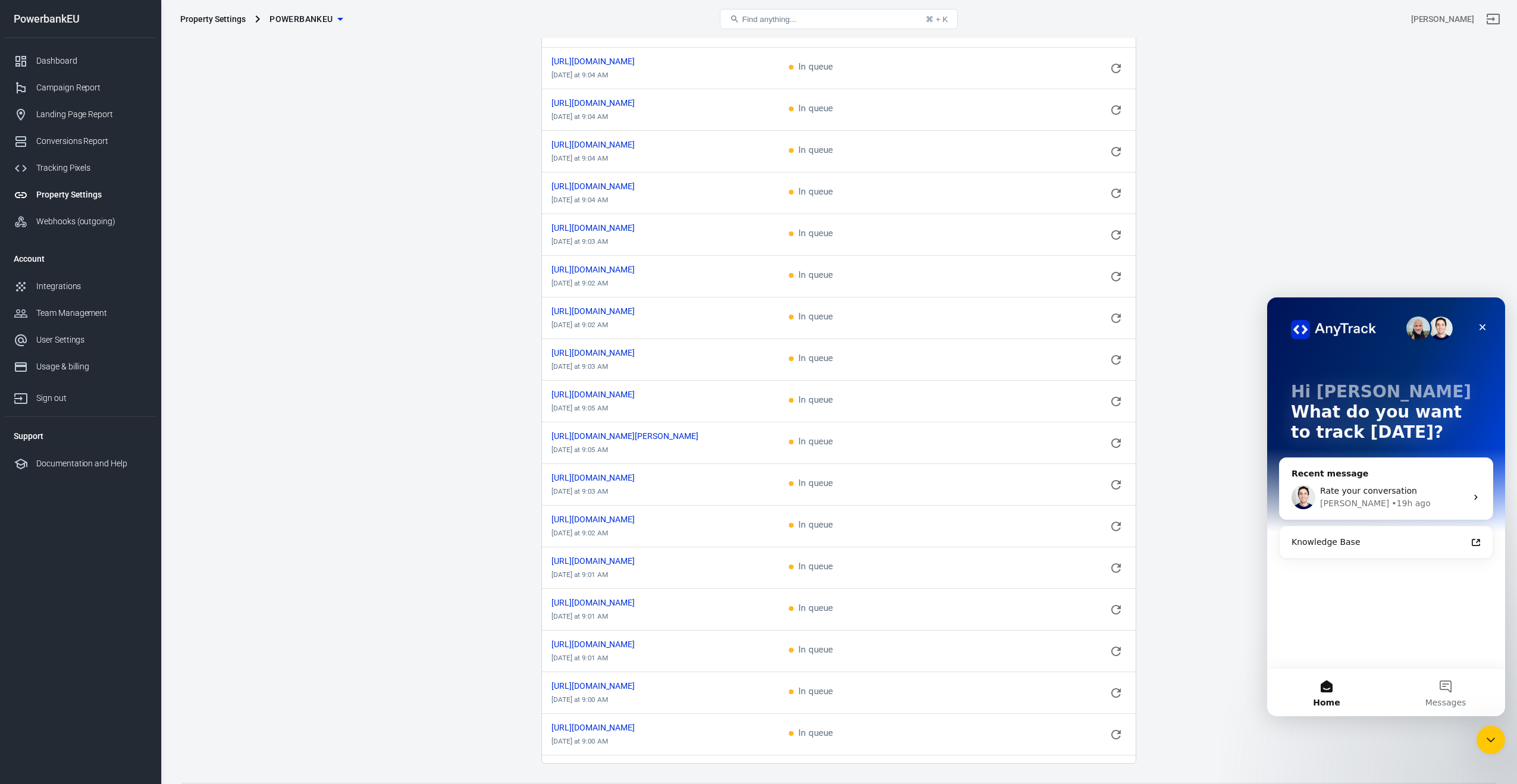
scroll to position [3589, 0]
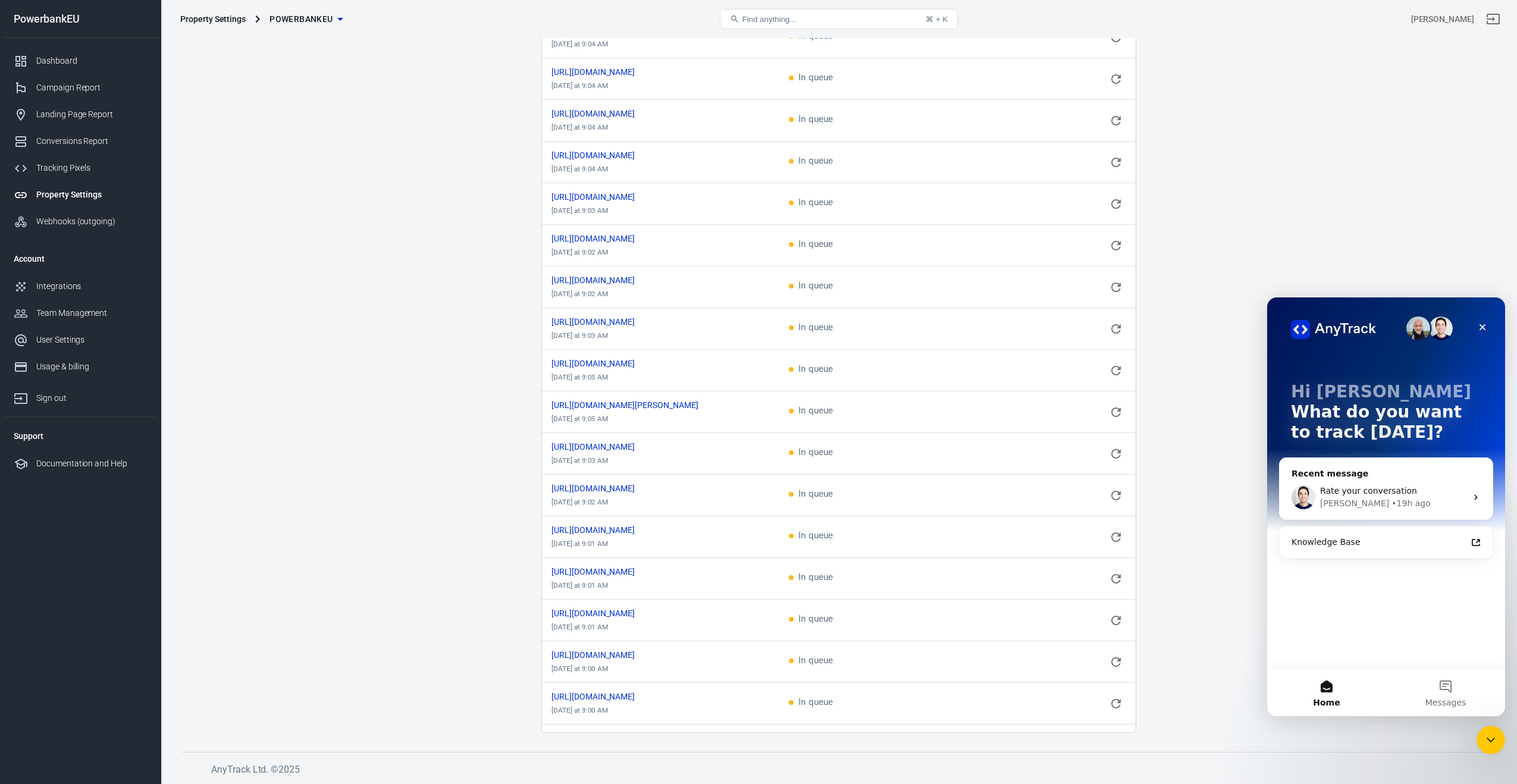
click at [842, 734] on button "Load more" at bounding box center [838, 743] width 50 height 18
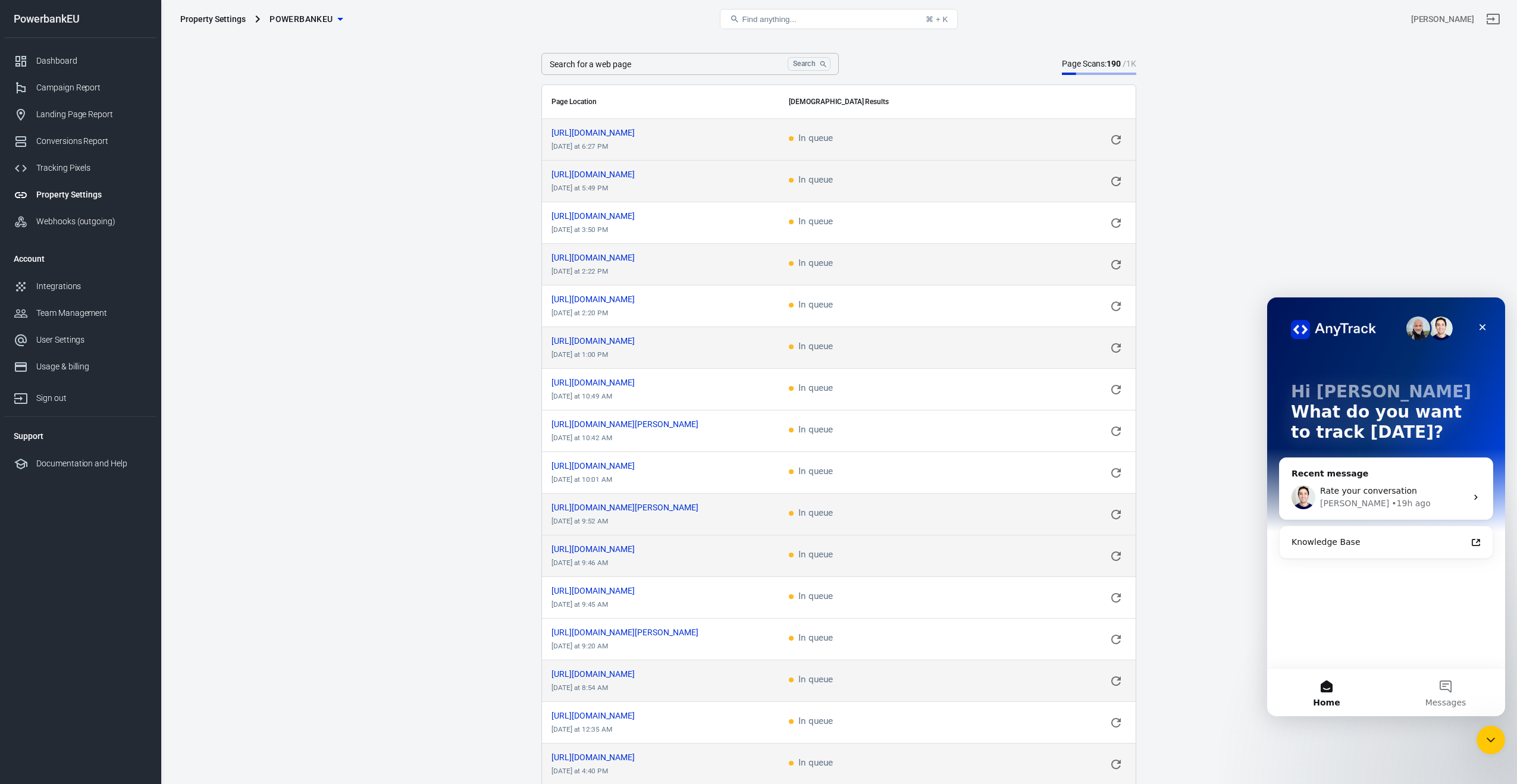
scroll to position [0, 0]
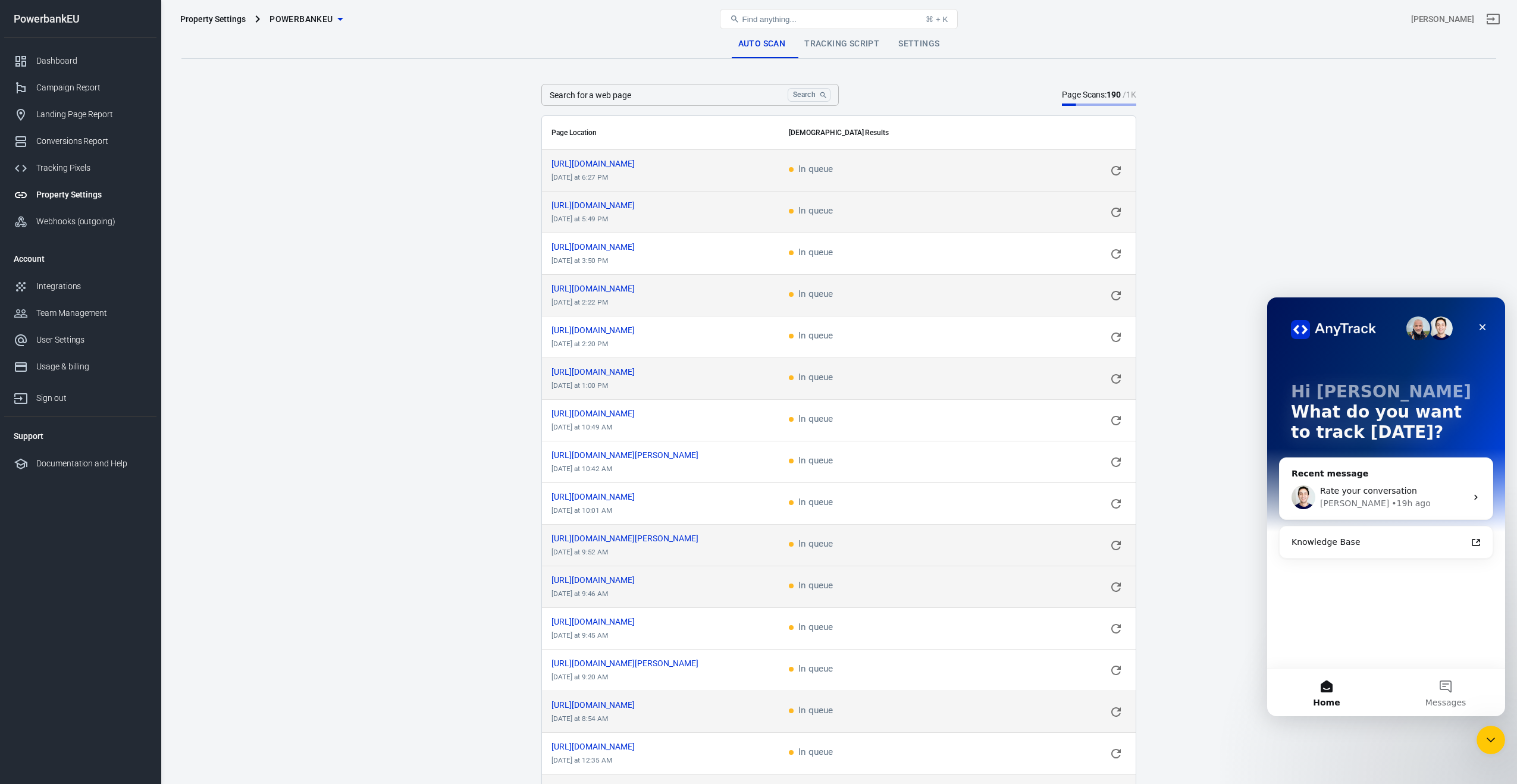
click at [809, 134] on th "[DEMOGRAPHIC_DATA] Results" at bounding box center [957, 133] width 356 height 34
click at [43, 58] on div "Dashboard" at bounding box center [92, 61] width 111 height 13
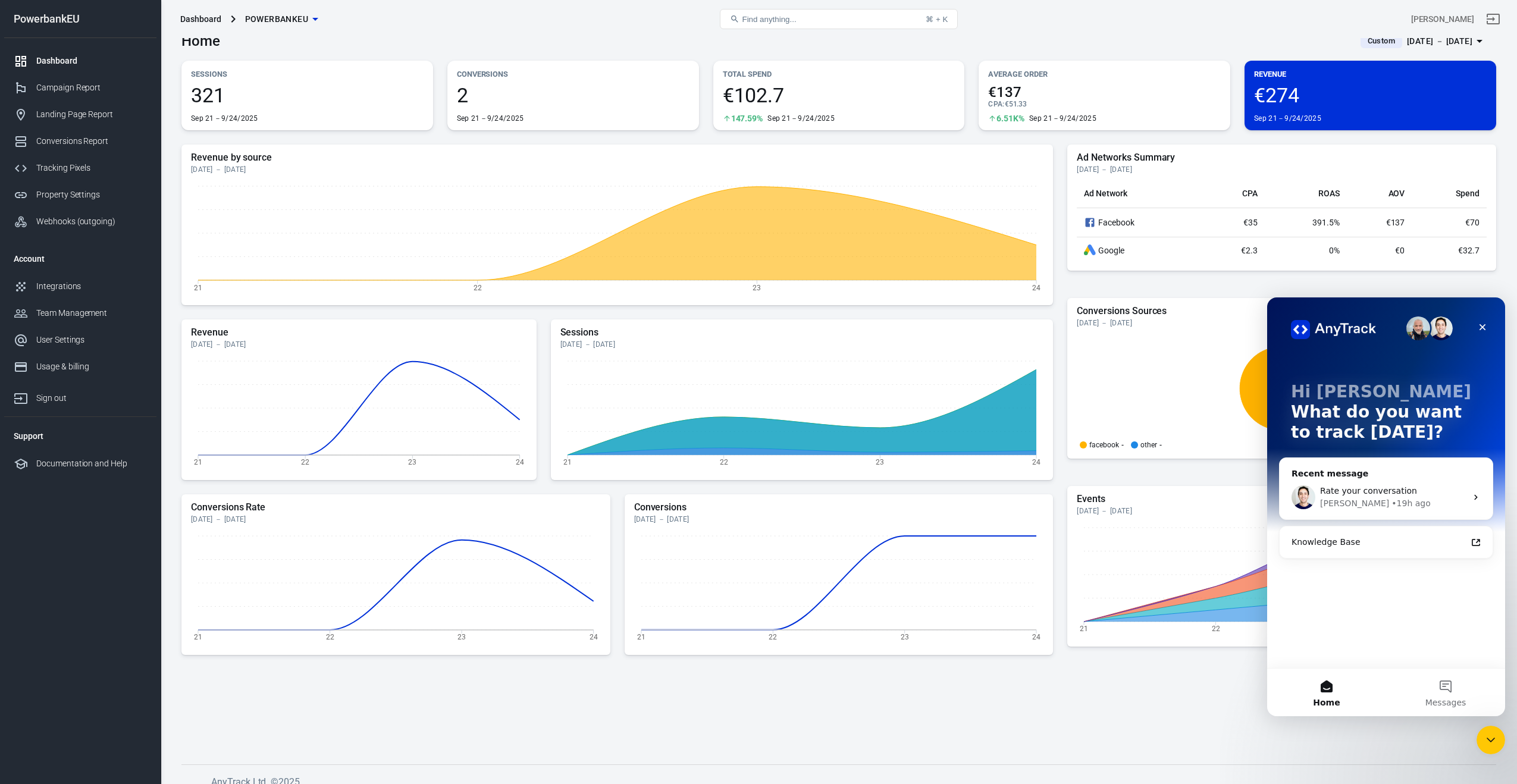
scroll to position [28, 0]
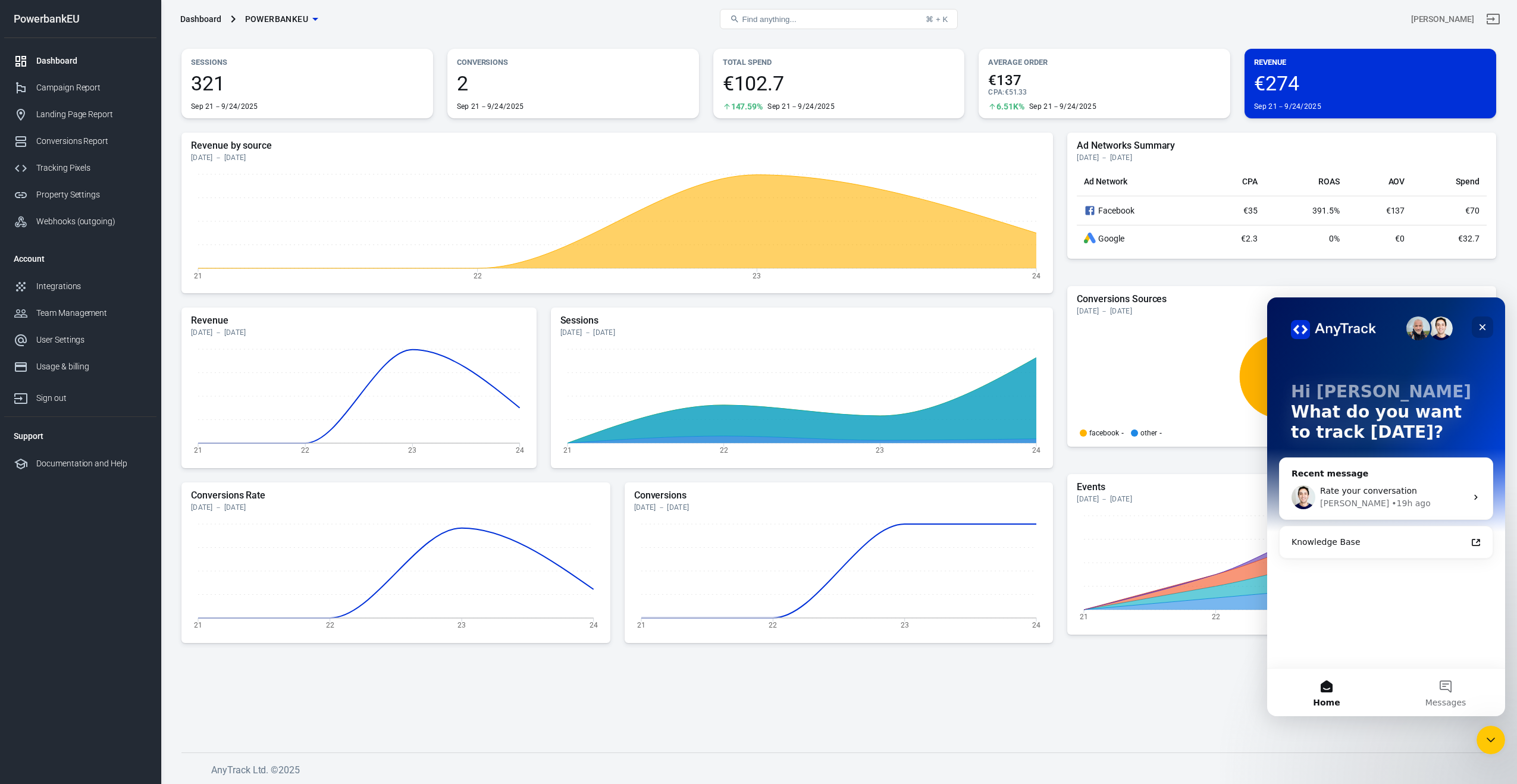
click at [1482, 326] on icon "Close" at bounding box center [1482, 327] width 6 height 6
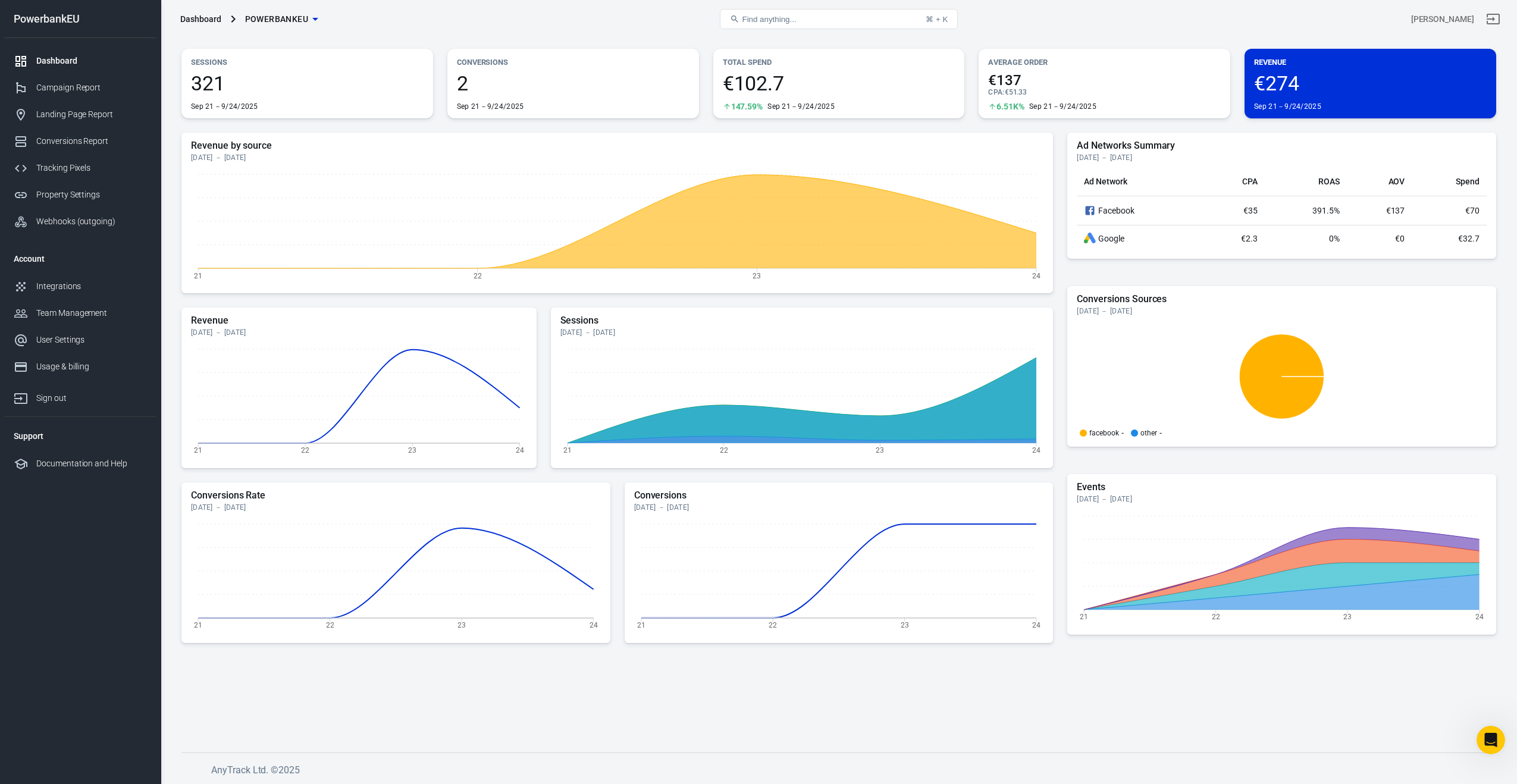
scroll to position [0, 0]
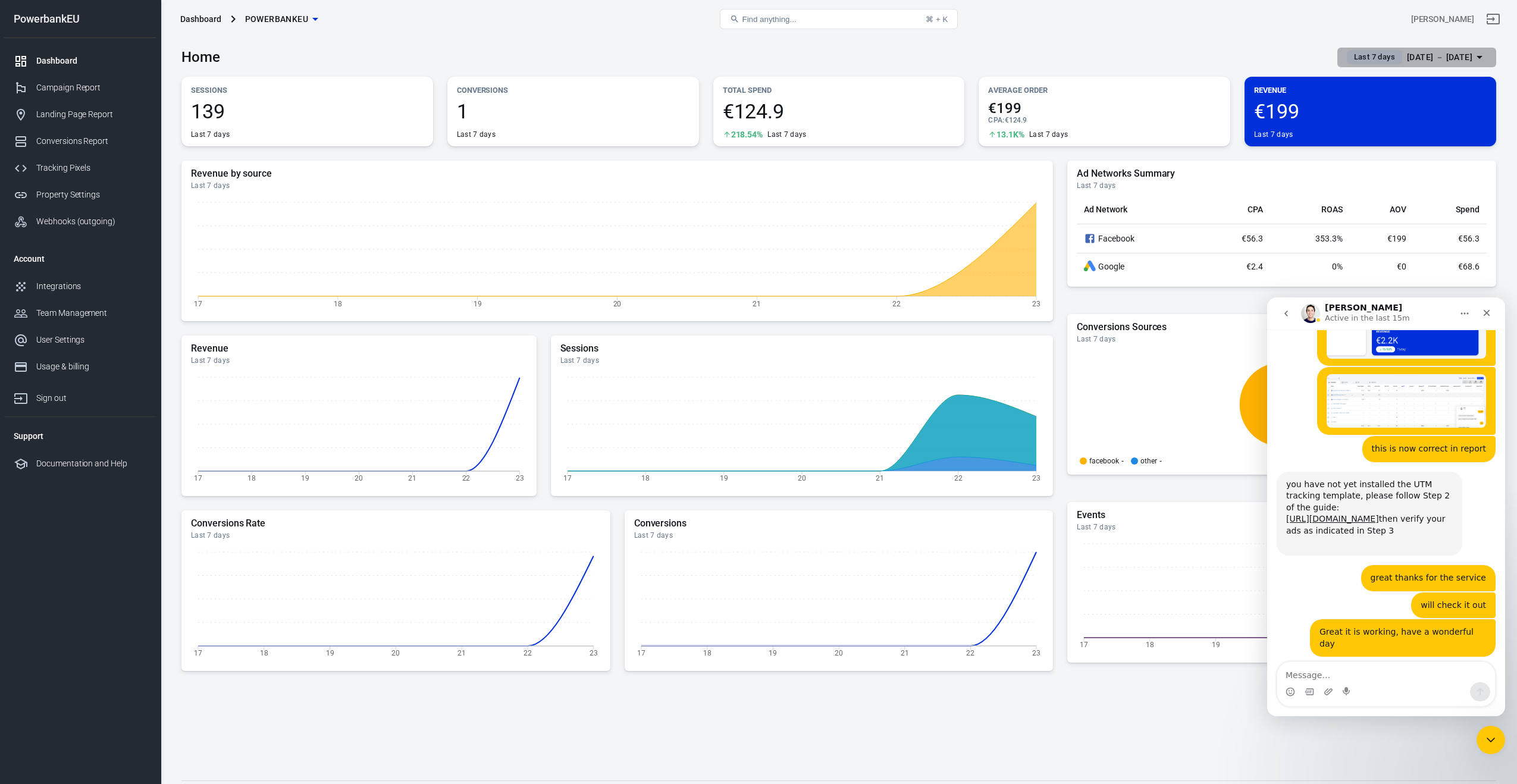
click at [1349, 55] on span "Last 7 days" at bounding box center [1375, 57] width 50 height 12
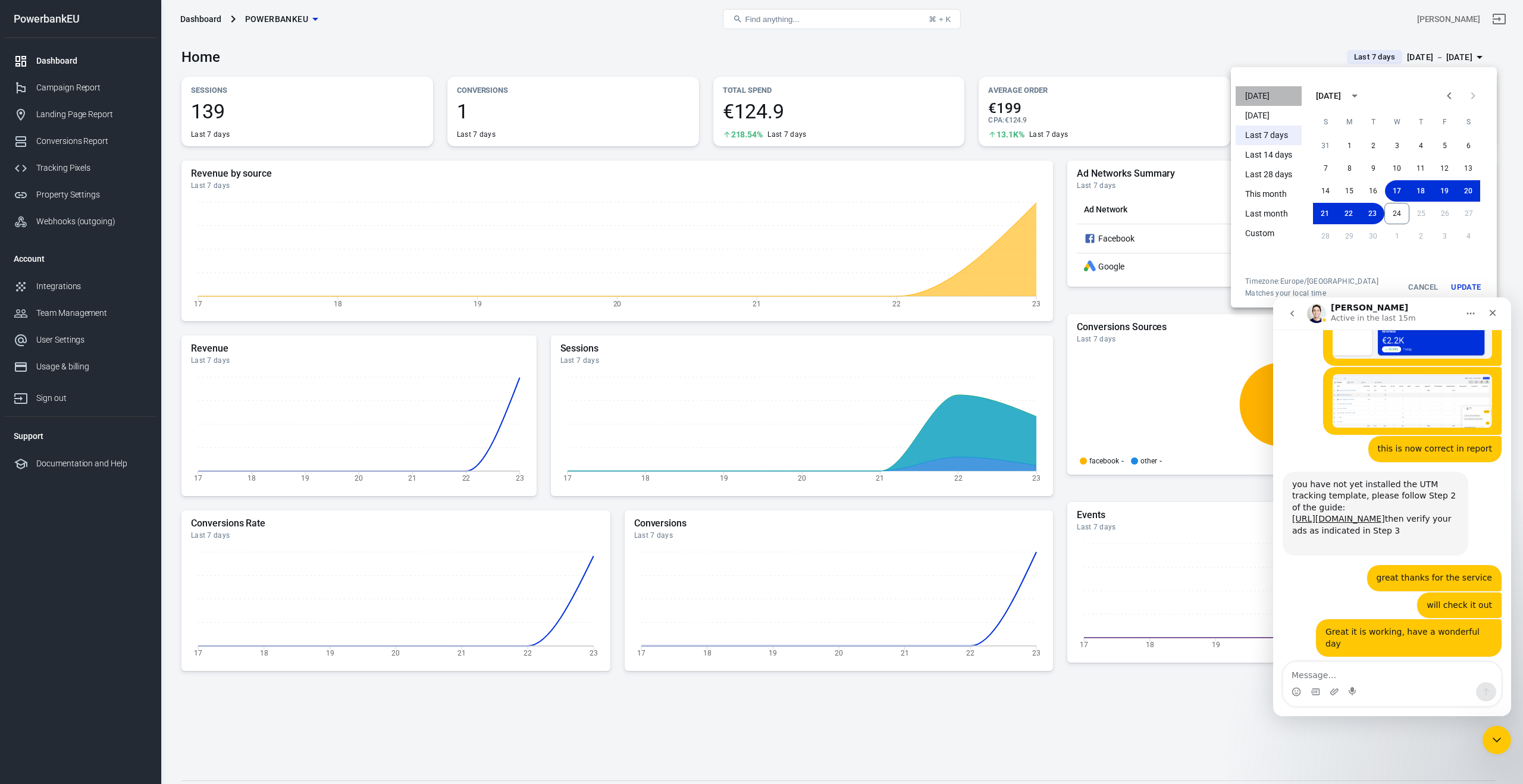
click at [1268, 92] on li "Today" at bounding box center [1268, 96] width 66 height 20
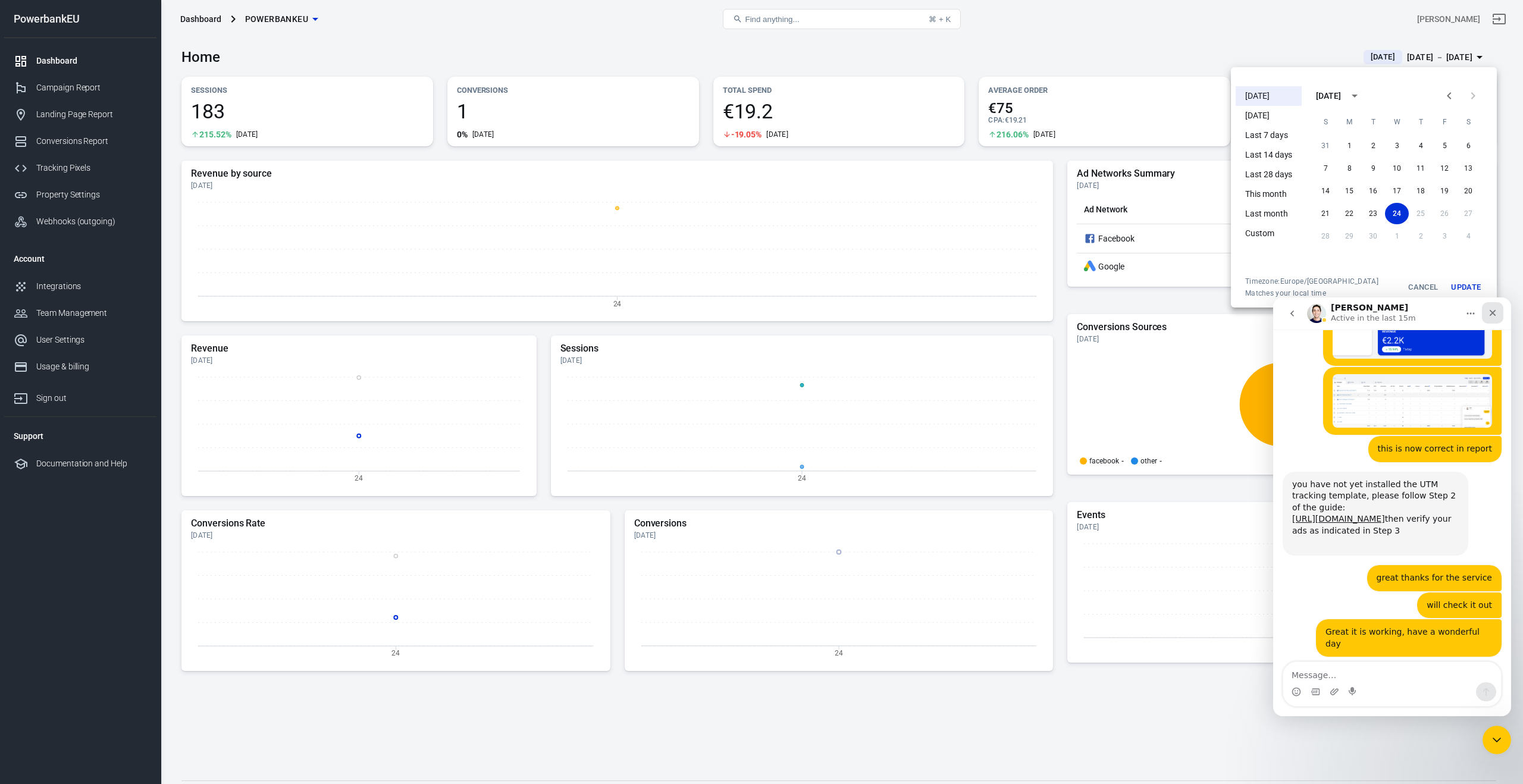
click at [1496, 307] on div "Close" at bounding box center [1493, 313] width 21 height 21
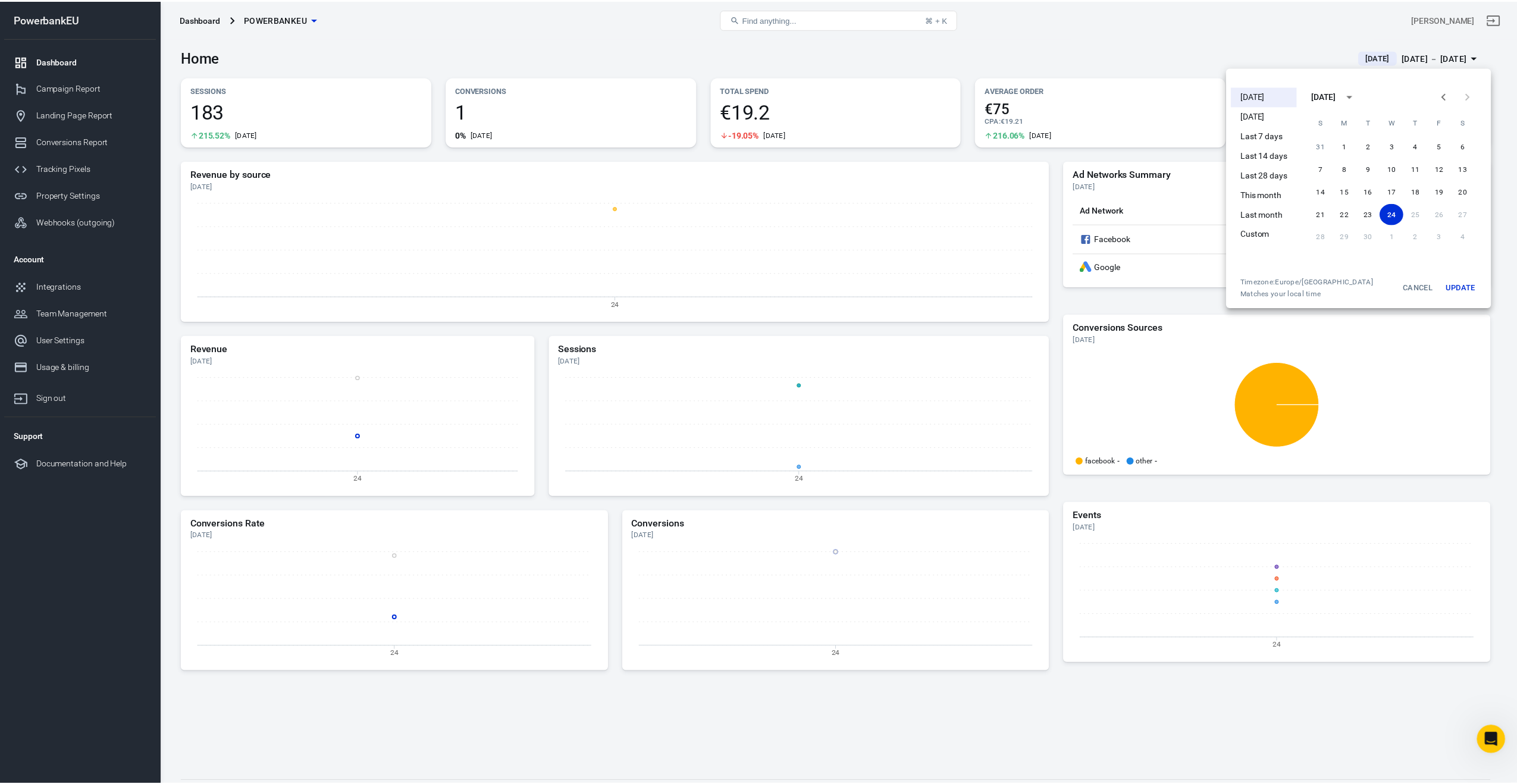
scroll to position [3043, 0]
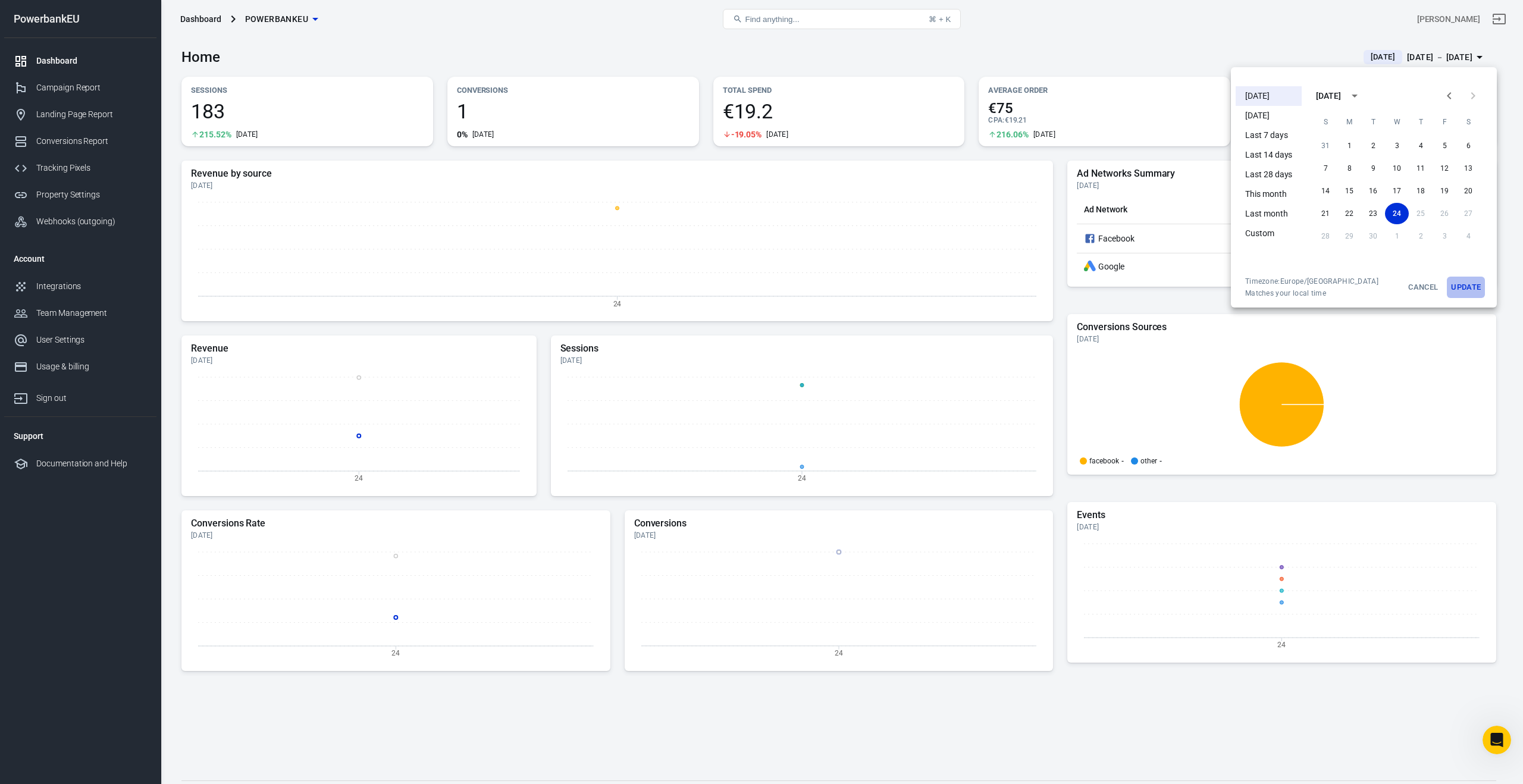
click at [1468, 287] on button "Update" at bounding box center [1466, 287] width 38 height 21
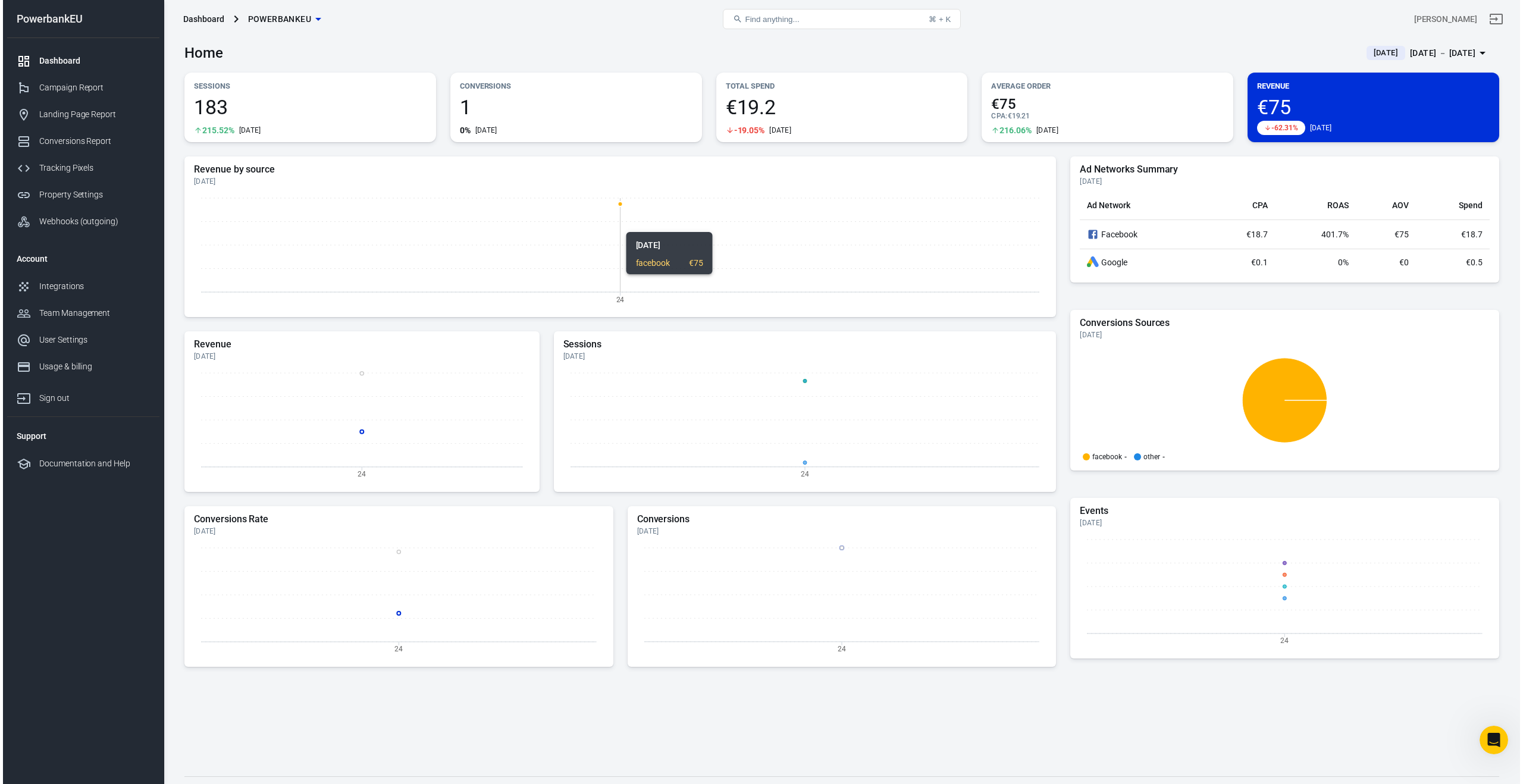
scroll to position [0, 0]
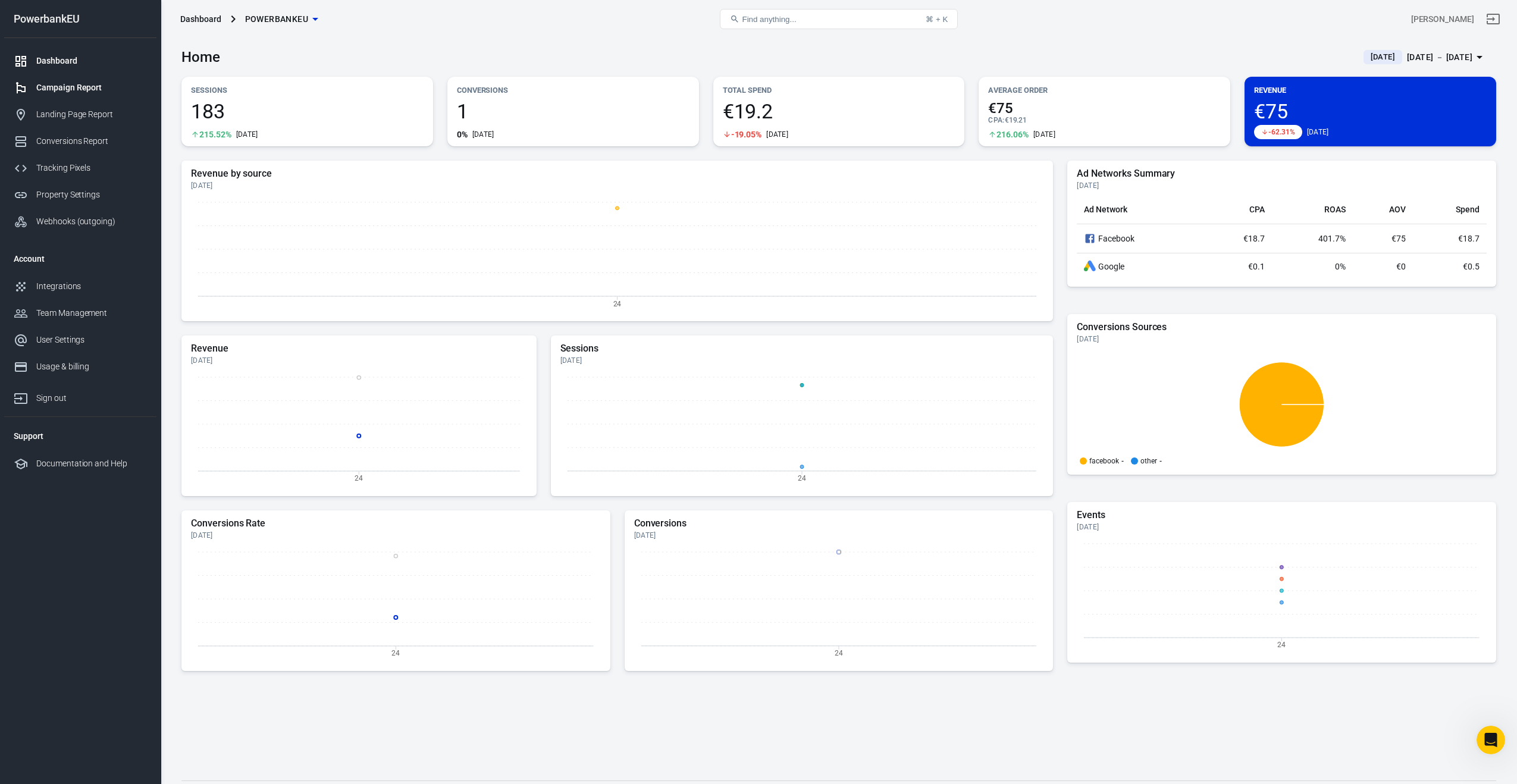
click at [42, 90] on div "Campaign Report" at bounding box center [92, 88] width 111 height 13
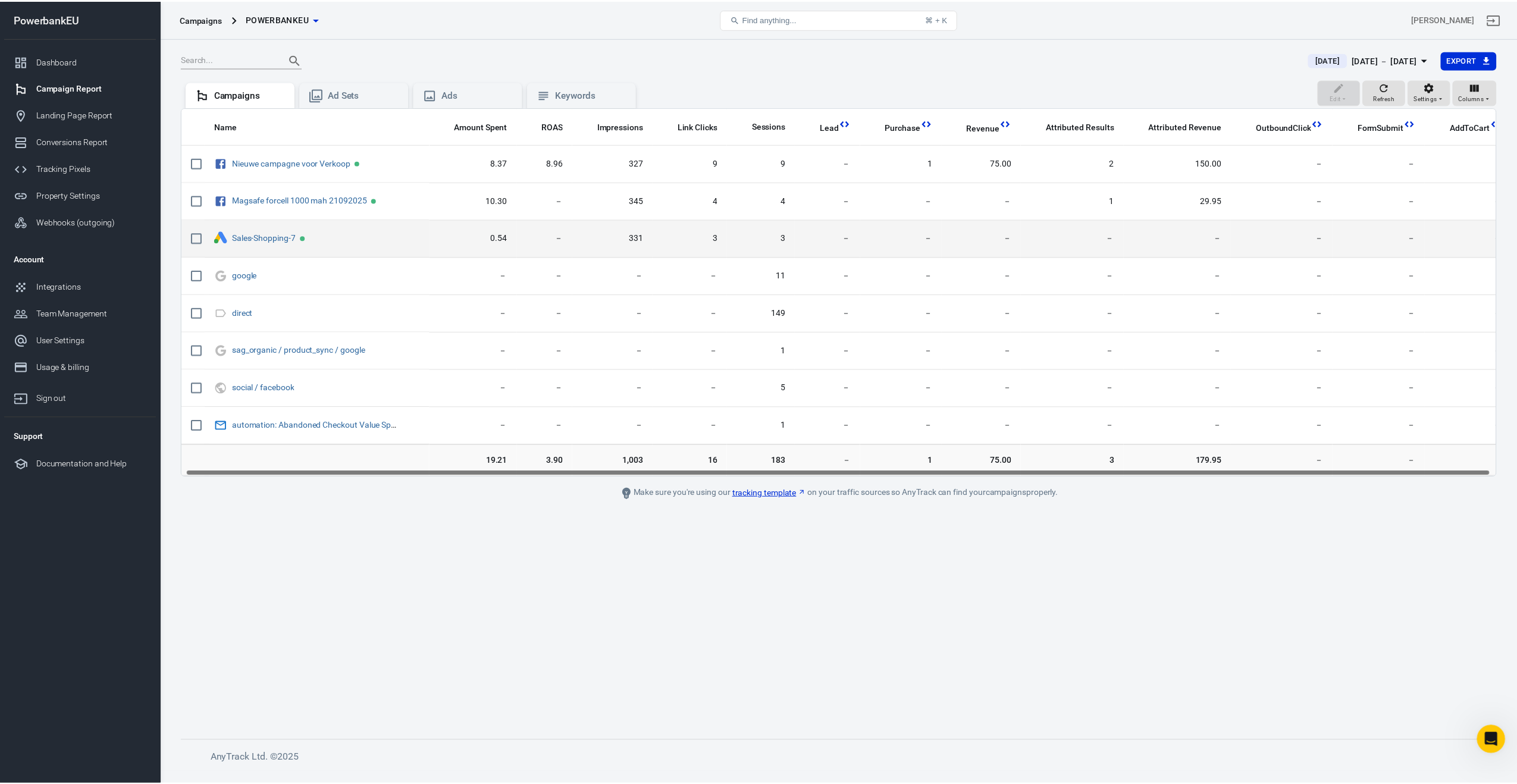
scroll to position [0, 9]
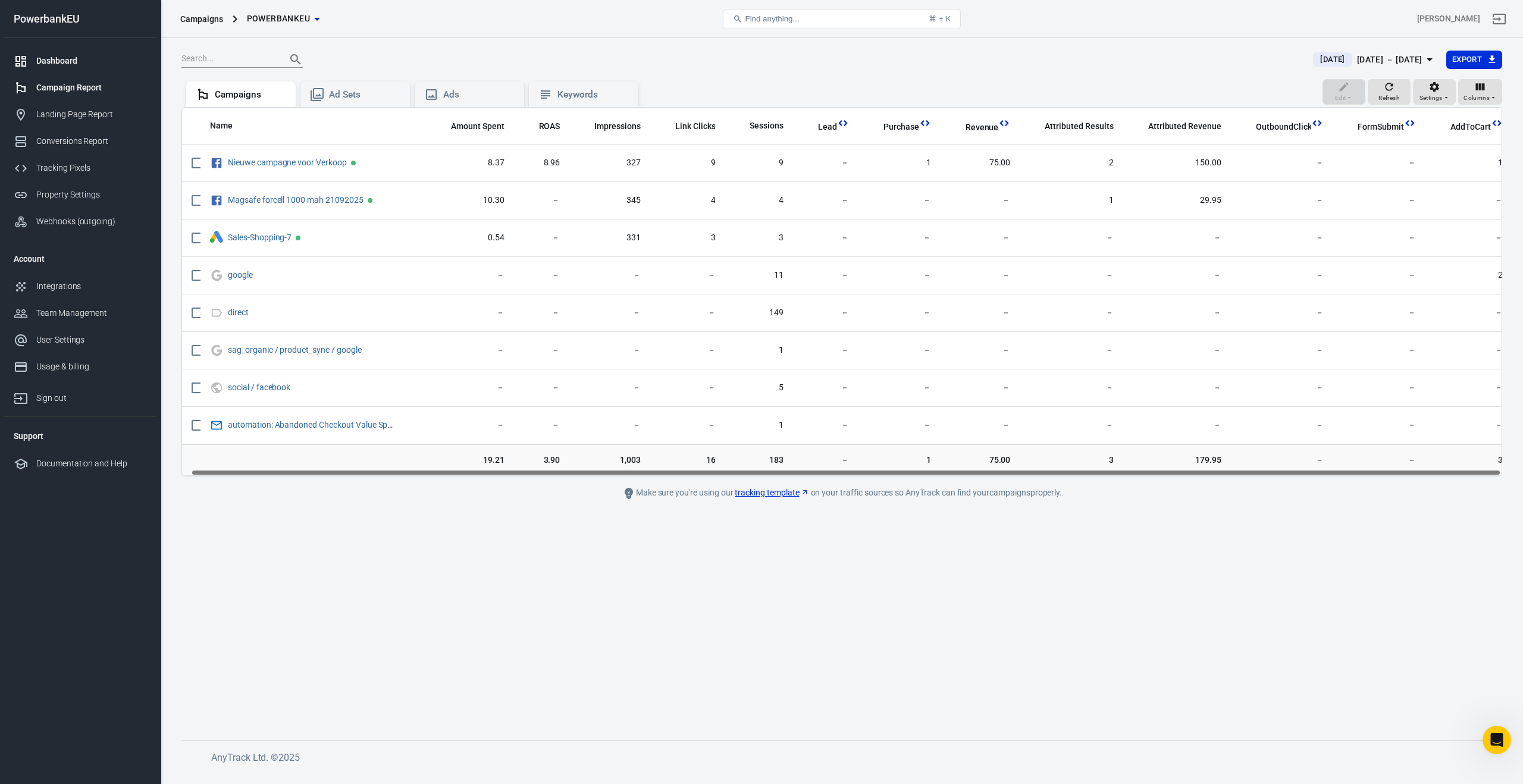
click at [65, 62] on div "Dashboard" at bounding box center [92, 61] width 111 height 13
